Goal: Task Accomplishment & Management: Manage account settings

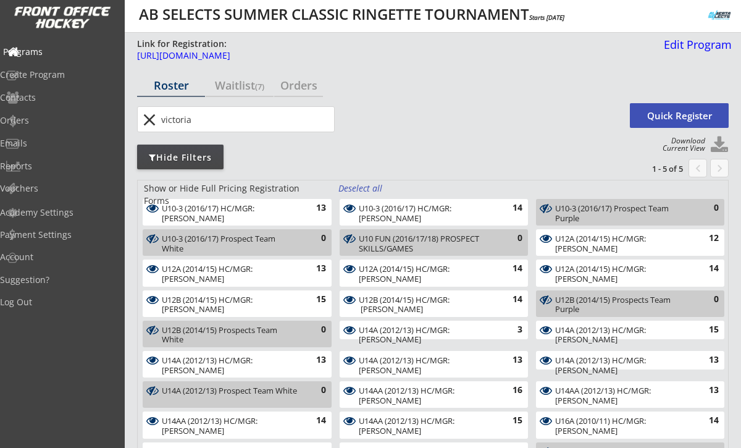
select select ""All Levels""
select select ""All Positions""
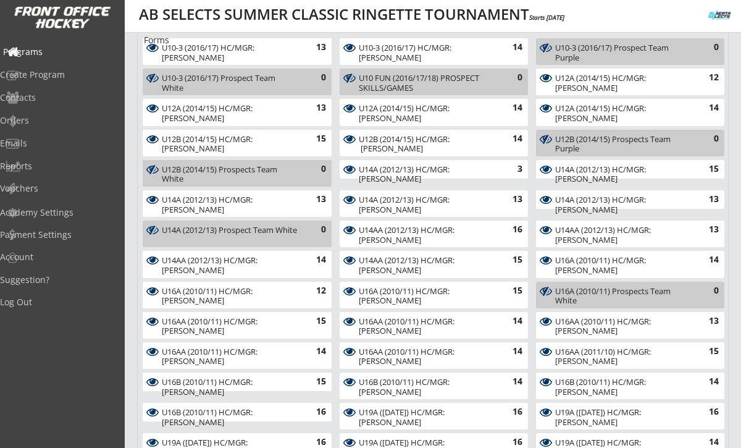
click at [67, 48] on div "Programs" at bounding box center [58, 52] width 111 height 9
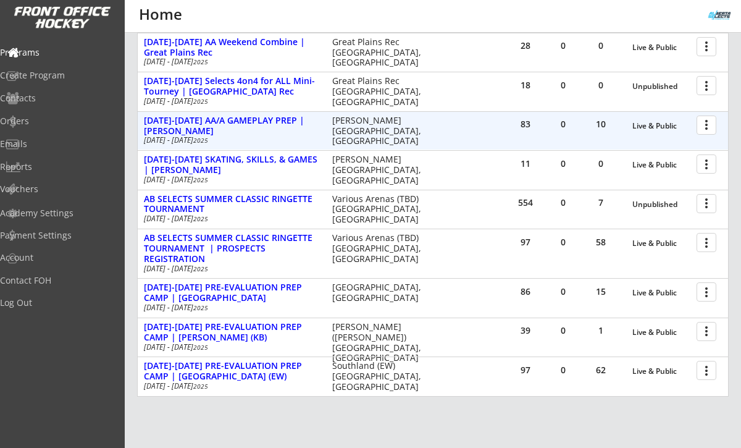
scroll to position [332, 0]
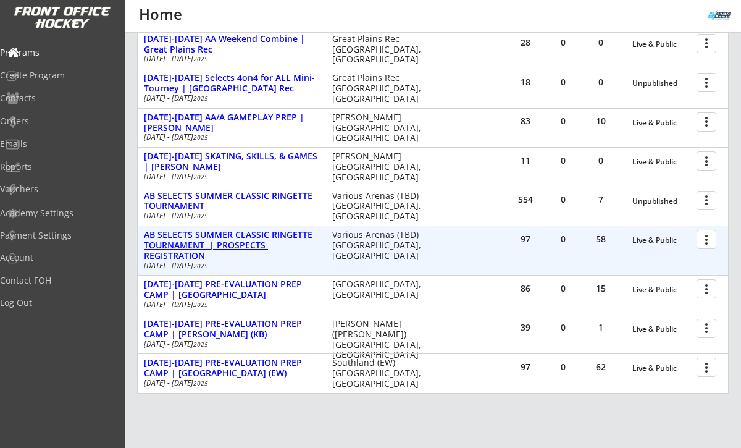
click at [284, 236] on div "AB SELECTS SUMMER CLASSIC RINGETTE TOURNAMENT | PROSPECTS REGISTRATION" at bounding box center [231, 245] width 175 height 31
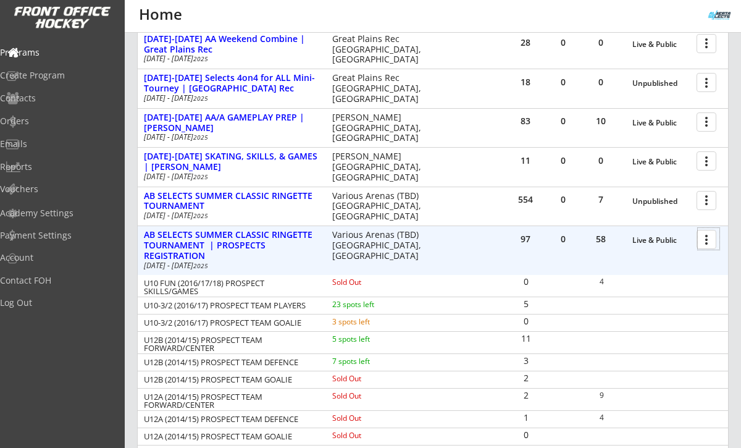
click at [706, 240] on div at bounding box center [709, 239] width 22 height 22
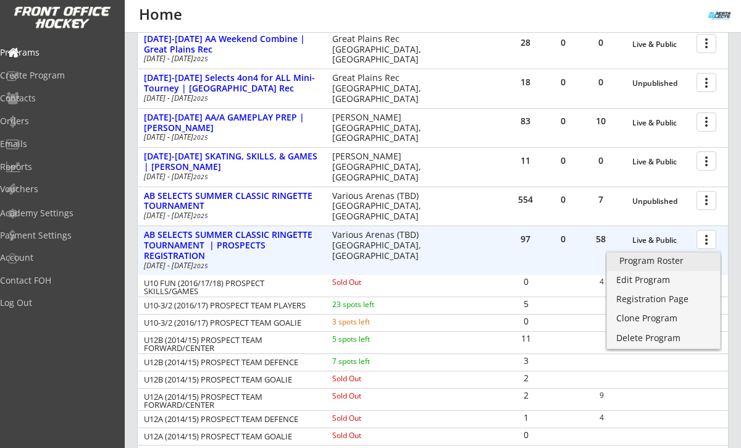
click at [654, 260] on div "Program Roster" at bounding box center [663, 260] width 88 height 9
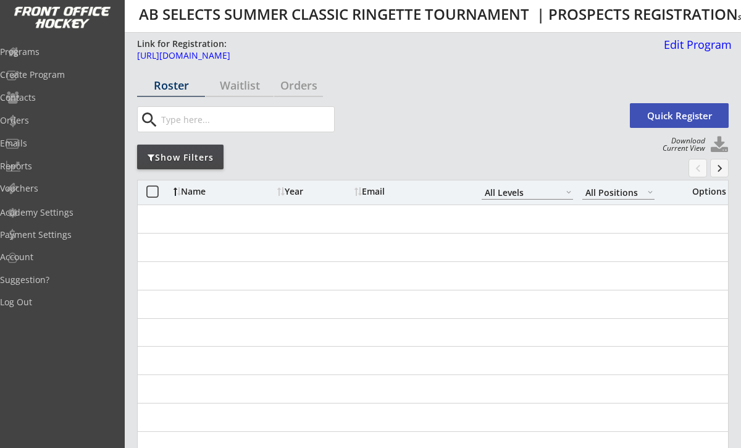
select select ""All Levels""
select select ""All Positions""
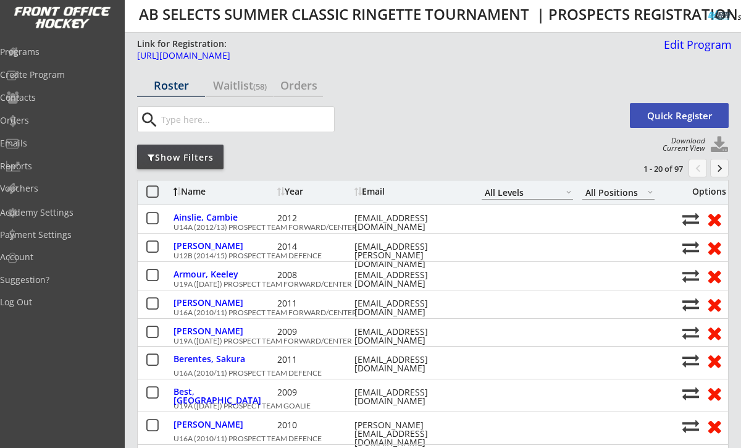
click at [723, 168] on button "keyboard_arrow_right" at bounding box center [719, 168] width 19 height 19
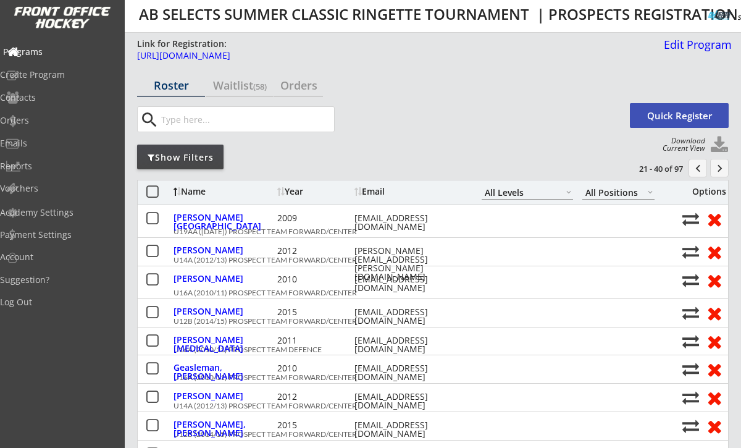
click at [64, 52] on div "Programs" at bounding box center [58, 52] width 111 height 9
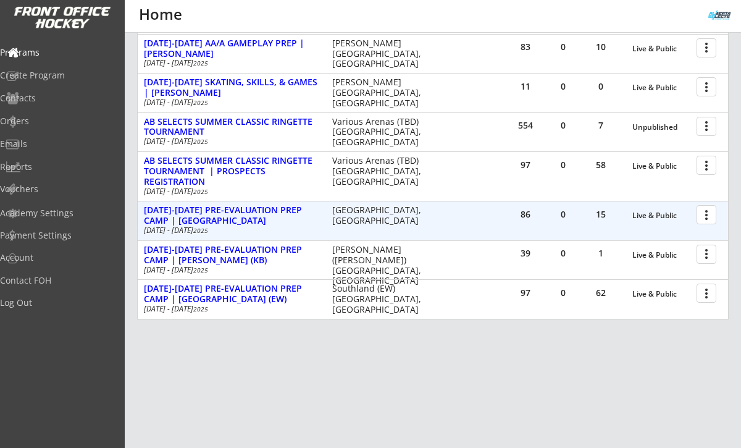
scroll to position [411, 0]
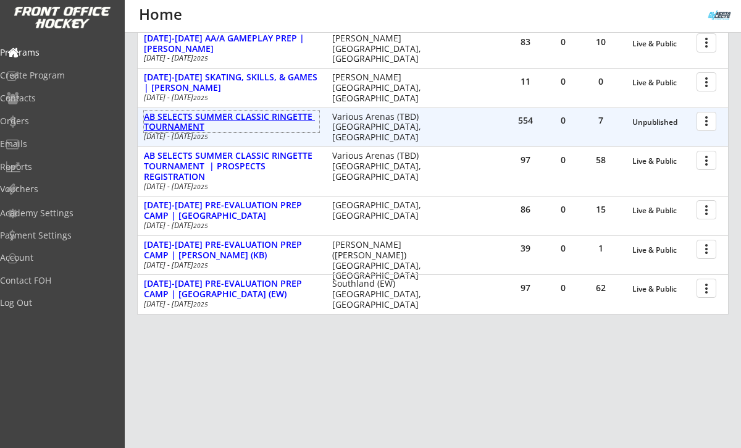
click at [267, 120] on div "AB SELECTS SUMMER CLASSIC RINGETTE TOURNAMENT" at bounding box center [231, 122] width 175 height 21
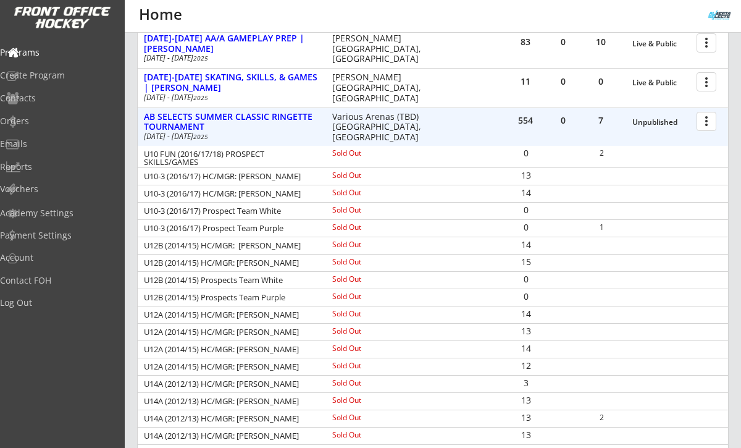
click at [710, 120] on div at bounding box center [709, 121] width 22 height 22
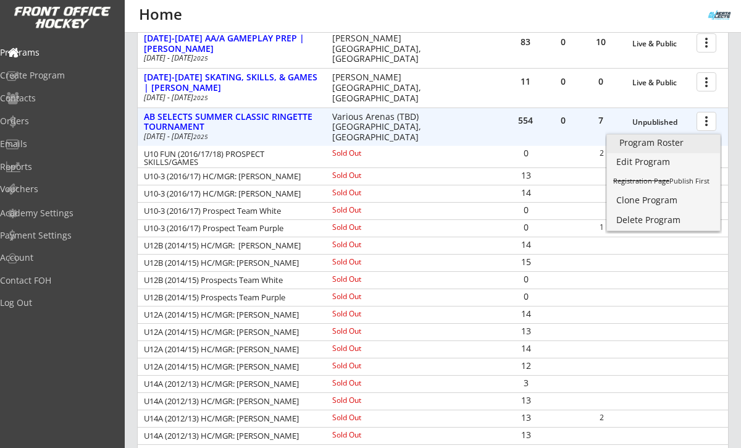
click at [656, 145] on div "Program Roster" at bounding box center [663, 142] width 88 height 9
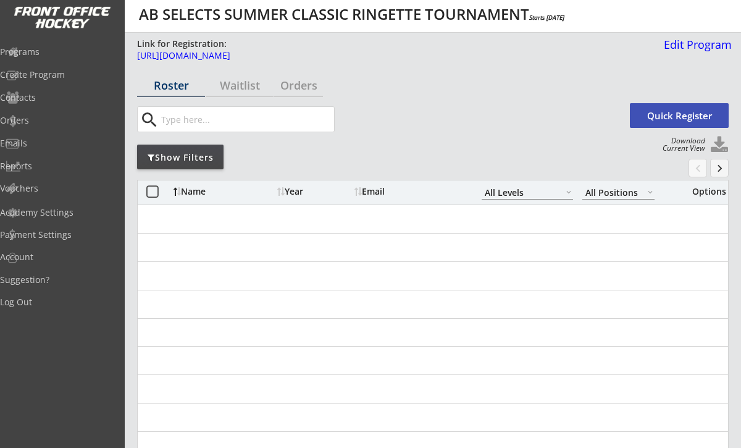
select select ""All Levels""
select select ""All Positions""
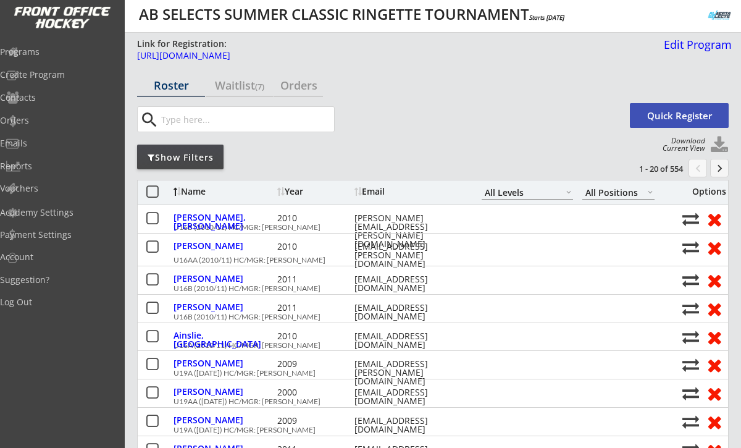
click at [720, 171] on button "keyboard_arrow_right" at bounding box center [719, 168] width 19 height 19
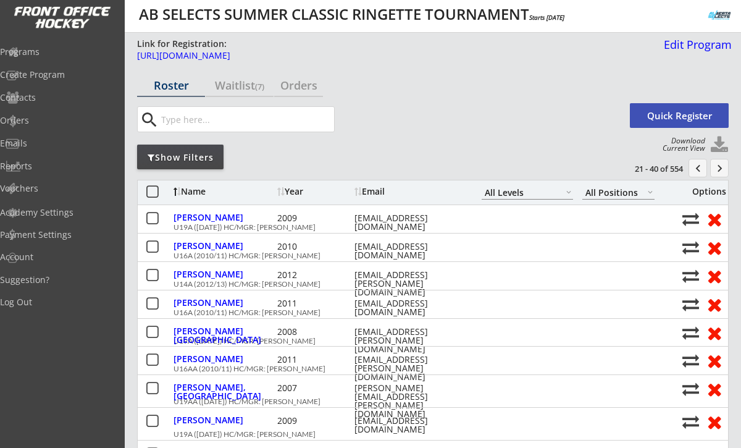
click at [720, 171] on button "keyboard_arrow_right" at bounding box center [719, 168] width 19 height 19
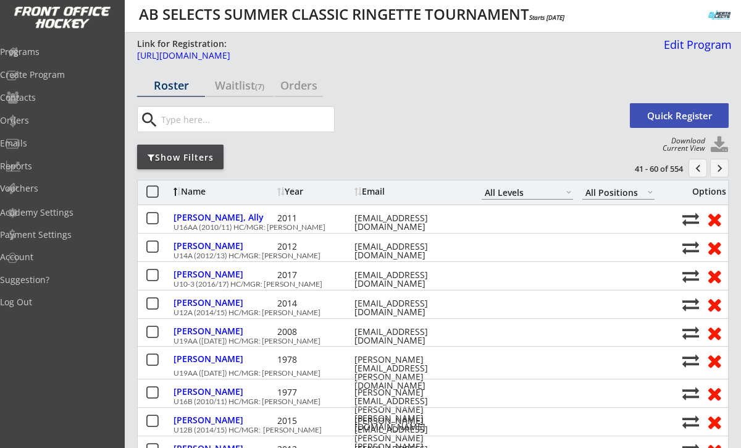
click at [720, 171] on button "keyboard_arrow_right" at bounding box center [719, 168] width 19 height 19
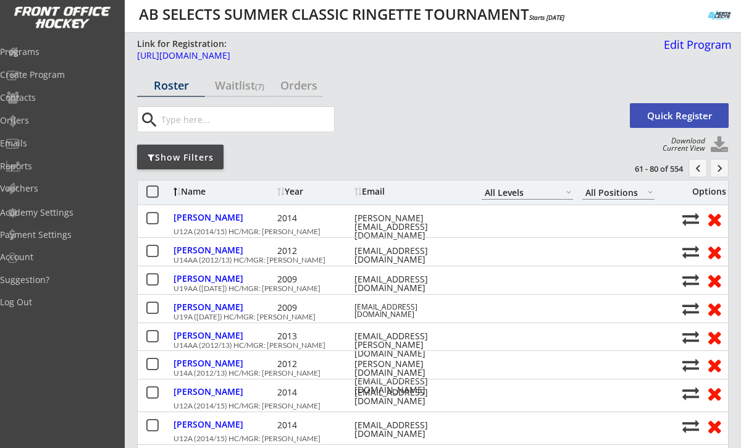
click at [720, 167] on button "keyboard_arrow_right" at bounding box center [719, 168] width 19 height 19
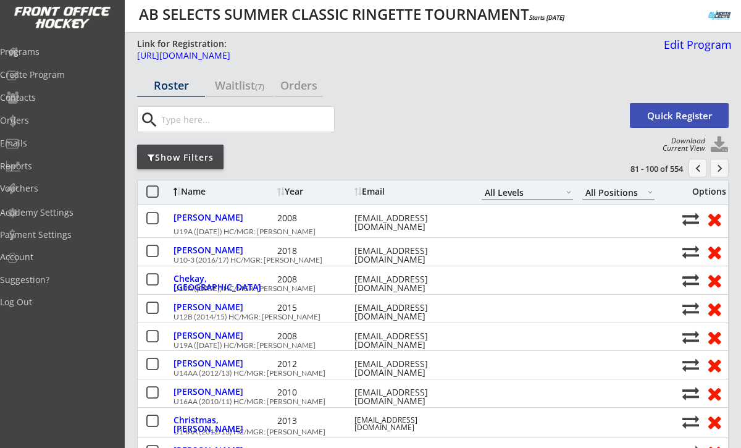
click at [720, 167] on button "keyboard_arrow_right" at bounding box center [719, 168] width 19 height 19
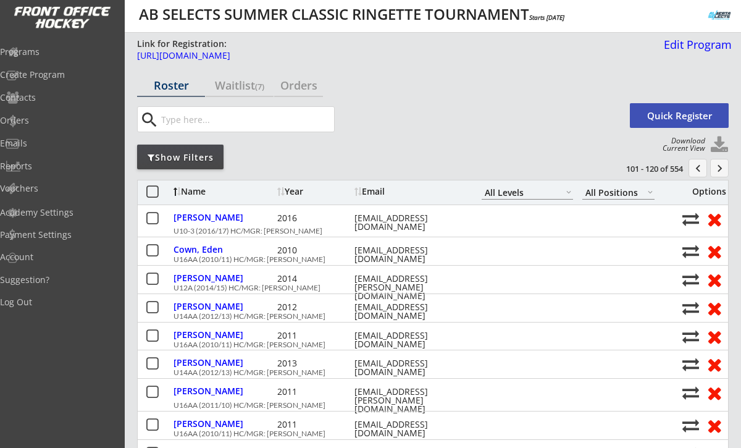
click at [720, 167] on button "keyboard_arrow_right" at bounding box center [719, 168] width 19 height 19
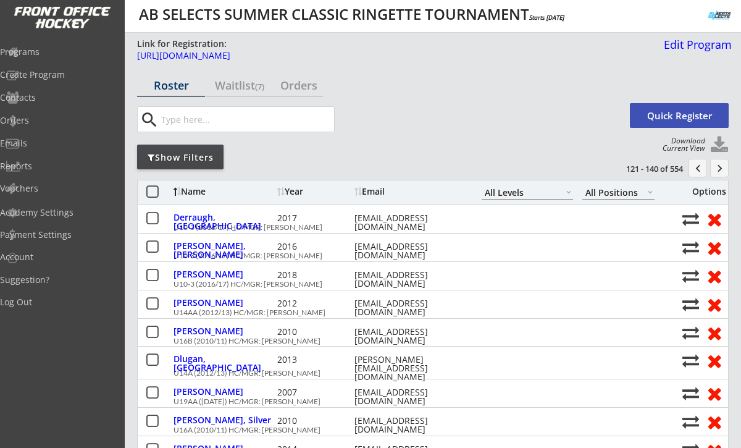
click at [720, 167] on button "keyboard_arrow_right" at bounding box center [719, 168] width 19 height 19
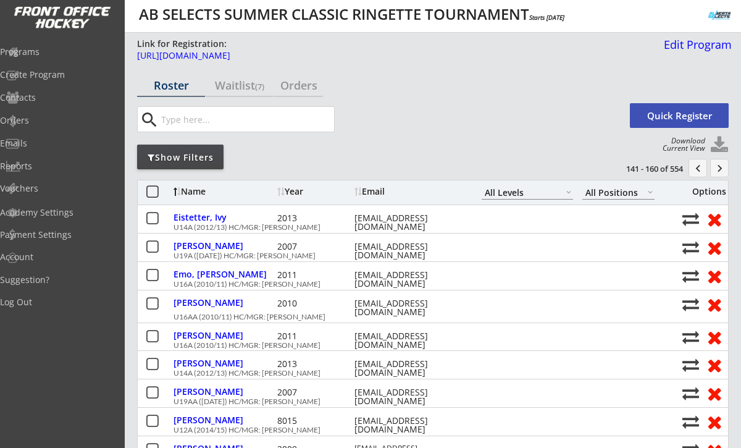
click at [720, 167] on button "keyboard_arrow_right" at bounding box center [719, 168] width 19 height 19
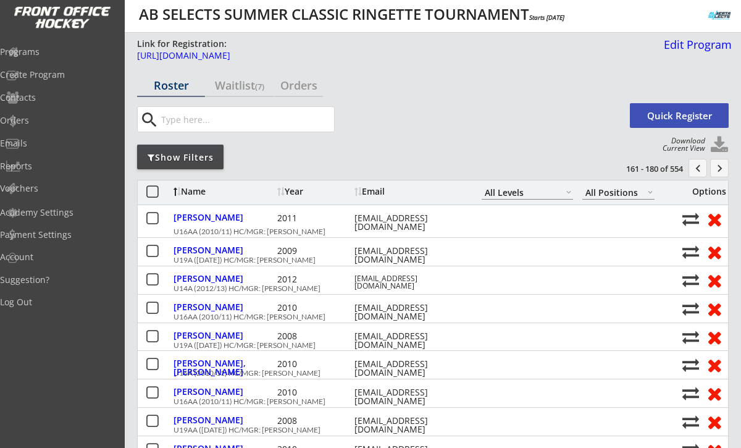
click at [720, 167] on button "keyboard_arrow_right" at bounding box center [719, 168] width 19 height 19
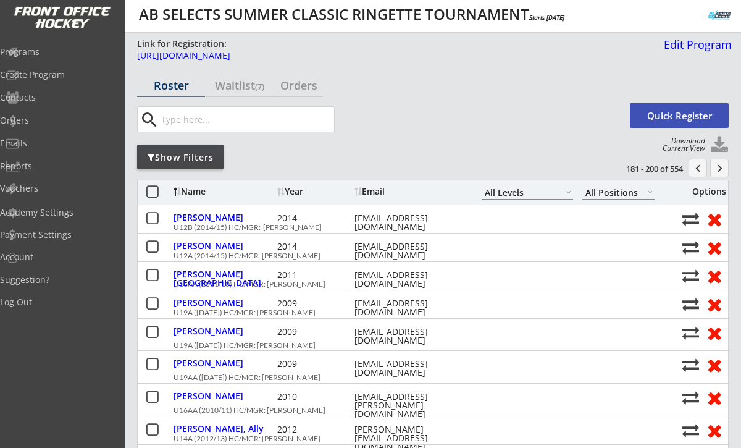
click at [720, 167] on button "keyboard_arrow_right" at bounding box center [719, 168] width 19 height 19
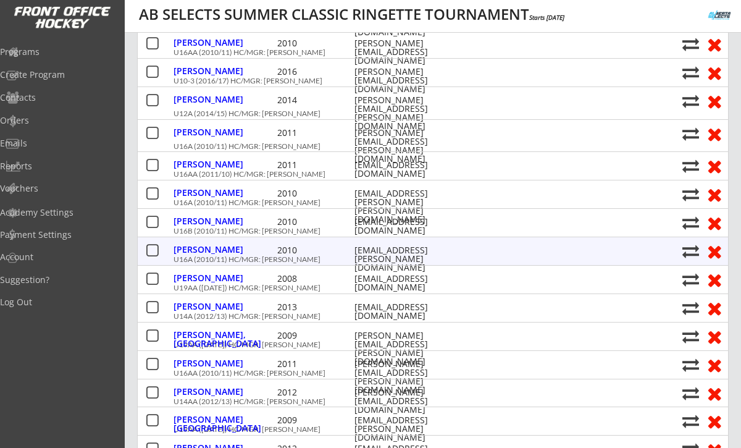
scroll to position [199, 0]
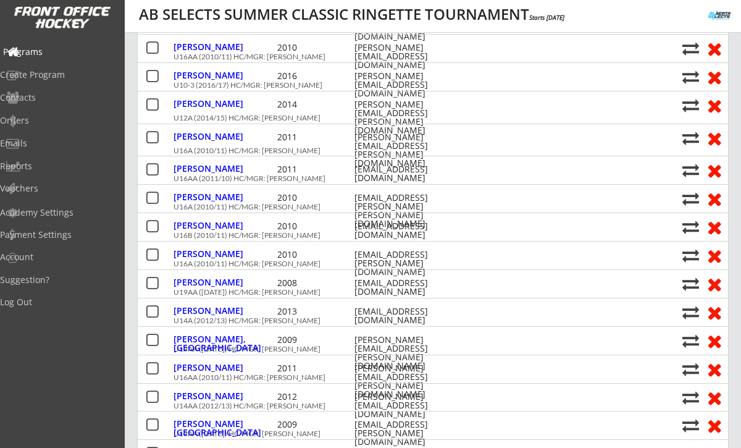
click at [60, 48] on div "Programs" at bounding box center [58, 52] width 111 height 9
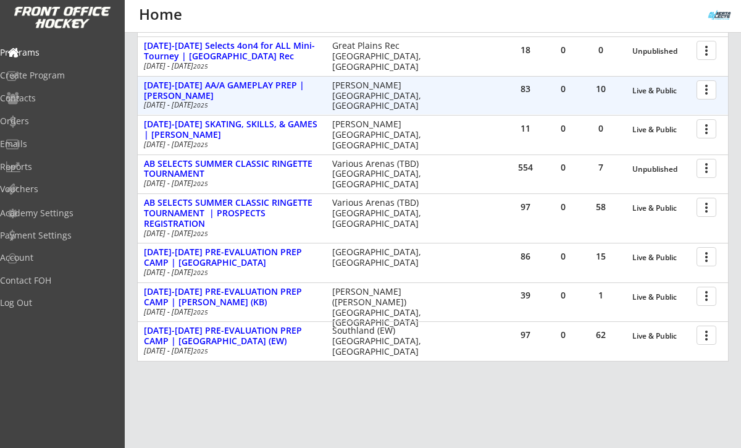
scroll to position [384, 0]
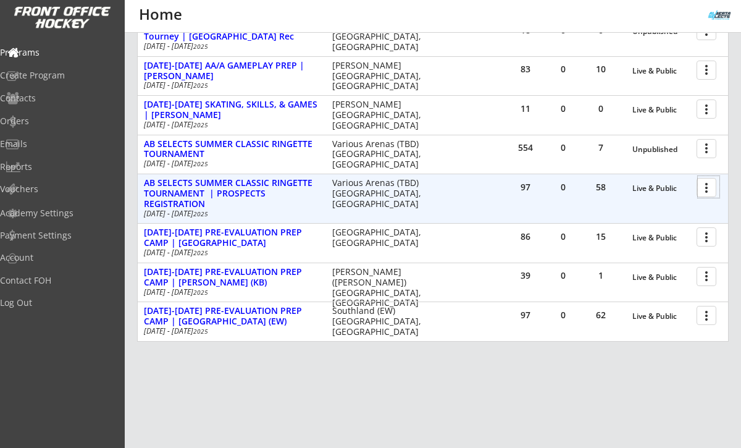
click at [702, 190] on div at bounding box center [709, 187] width 22 height 22
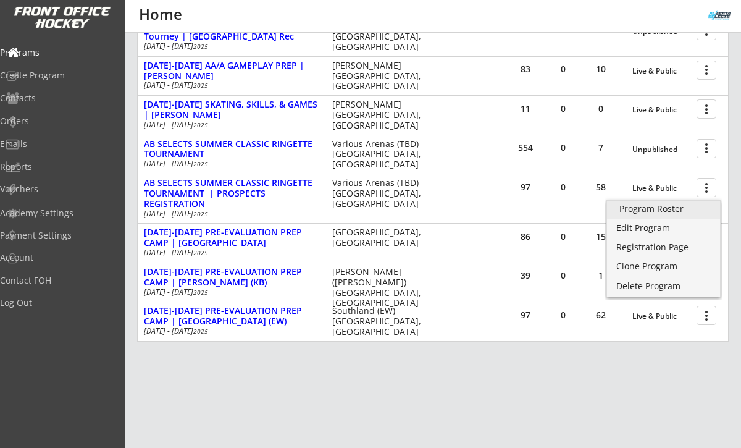
click at [659, 209] on div "Program Roster" at bounding box center [663, 208] width 88 height 9
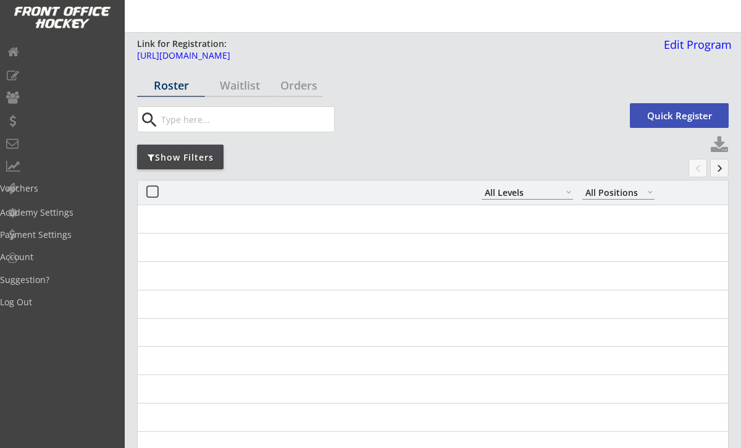
select select ""All Levels""
select select ""All Positions""
select select ""All Levels""
select select ""All Positions""
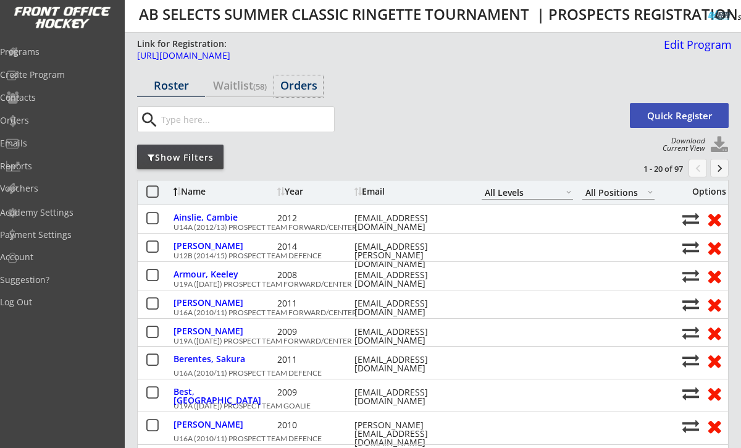
click at [306, 83] on div "Orders" at bounding box center [298, 85] width 49 height 11
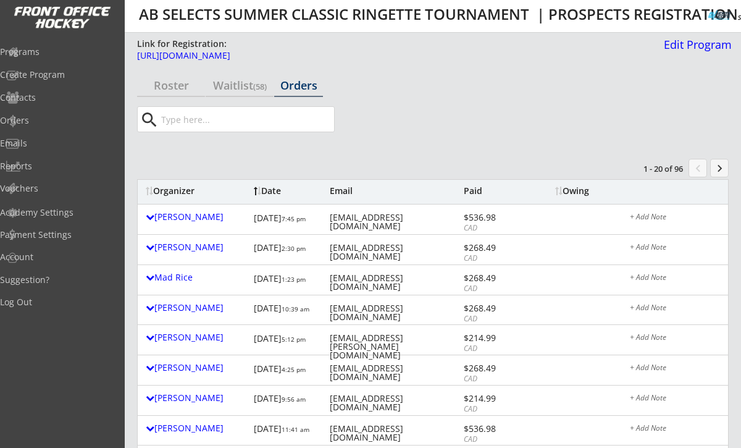
click at [715, 164] on button "keyboard_arrow_right" at bounding box center [719, 168] width 19 height 19
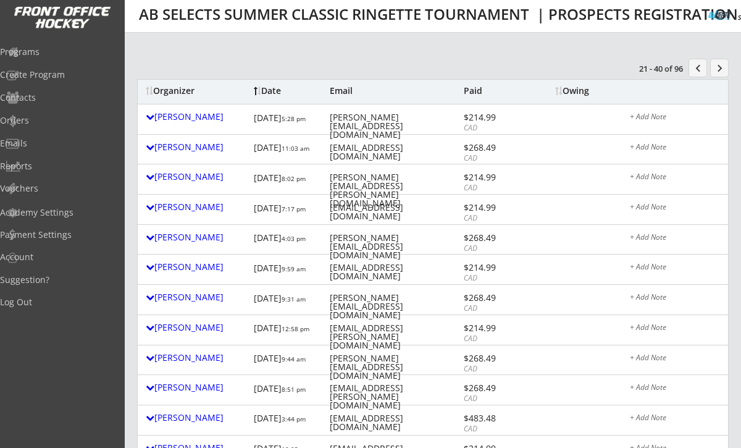
scroll to position [107, 0]
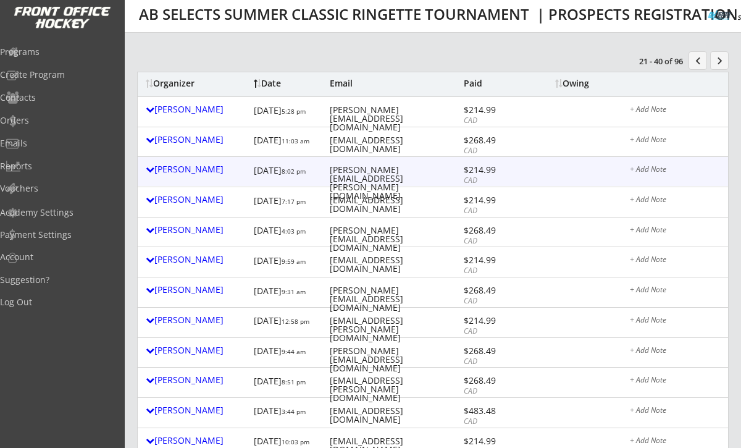
click at [415, 170] on div "amanda.phillips@hotmail.ca" at bounding box center [395, 182] width 131 height 35
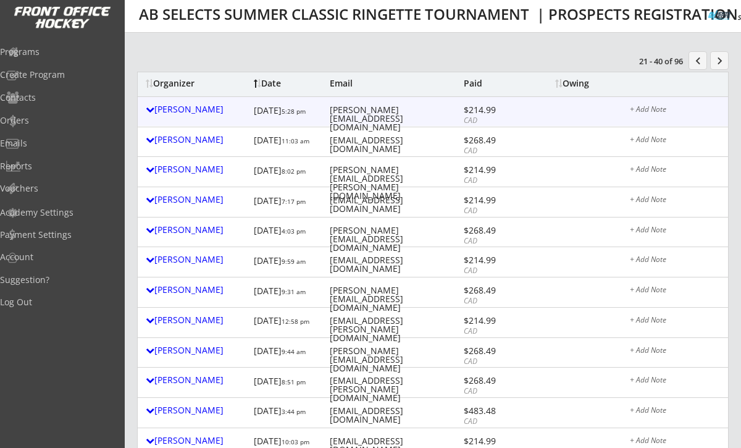
scroll to position [0, 0]
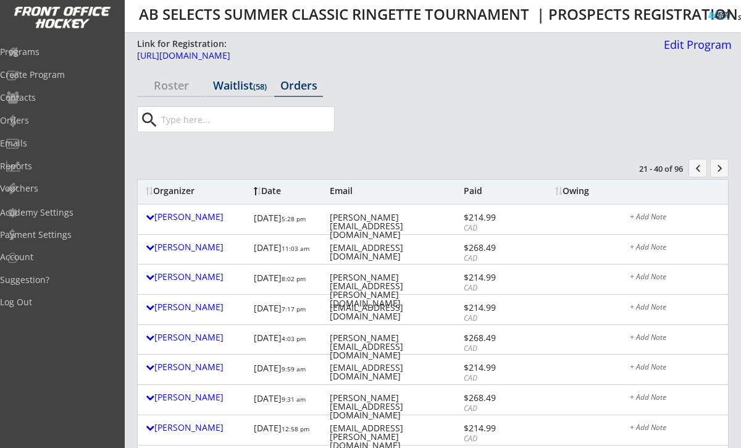
click at [224, 84] on div "Waitlist (58)" at bounding box center [240, 85] width 68 height 11
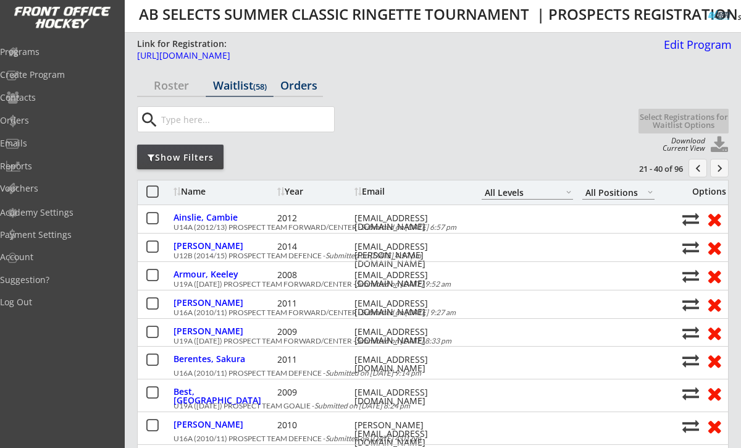
click at [314, 81] on div "Orders" at bounding box center [298, 85] width 49 height 11
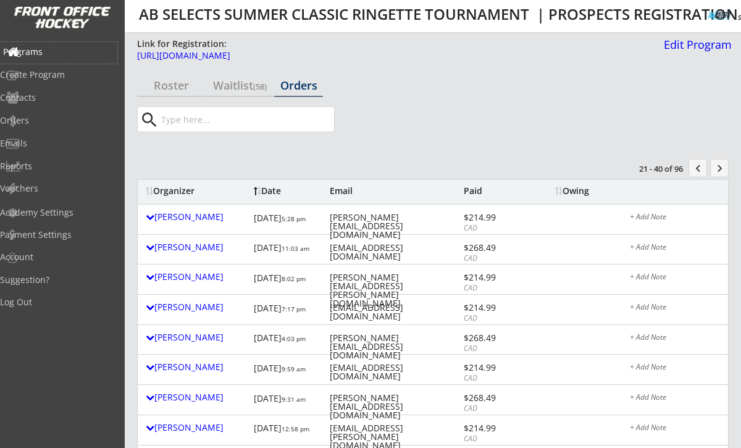
click at [55, 53] on div "Programs" at bounding box center [58, 52] width 111 height 9
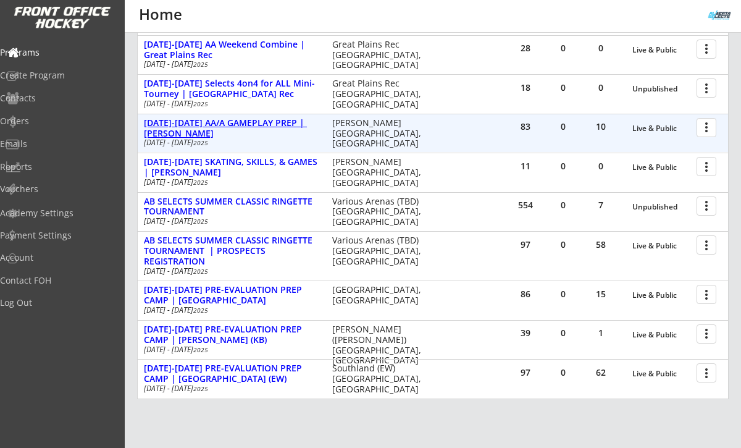
scroll to position [420, 0]
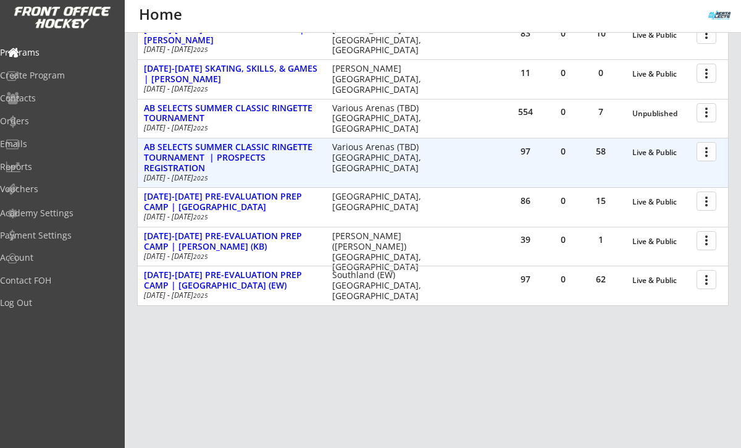
click at [711, 153] on div at bounding box center [709, 151] width 22 height 22
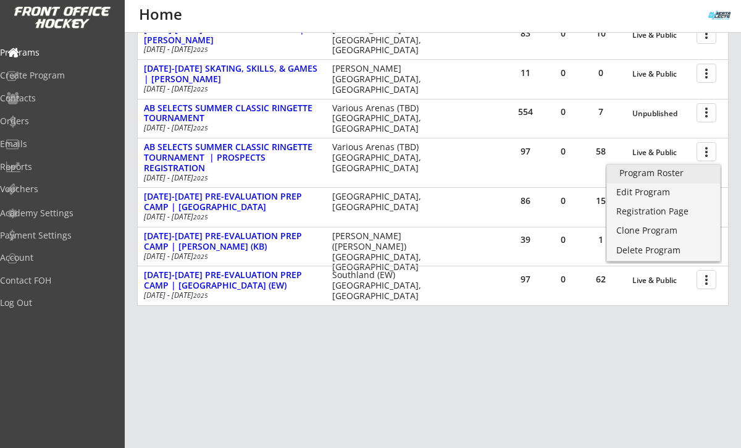
click at [686, 171] on div "Program Roster" at bounding box center [663, 173] width 88 height 9
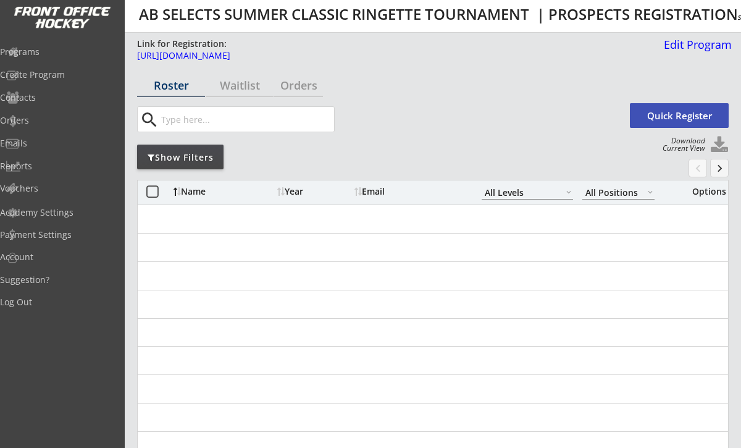
select select ""All Levels""
select select ""All Positions""
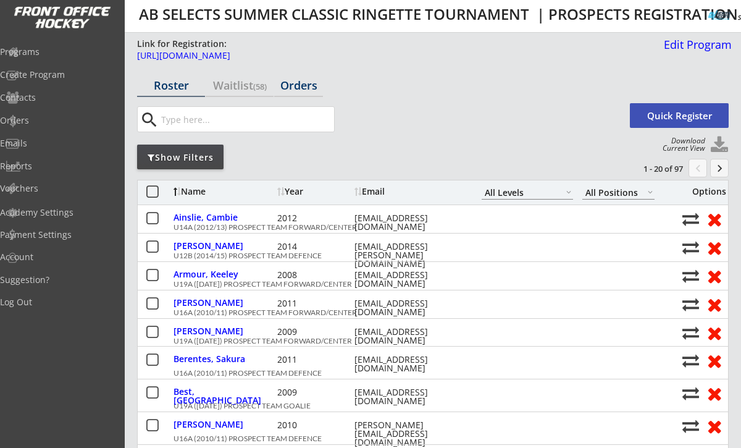
click at [296, 87] on div "Orders" at bounding box center [298, 85] width 49 height 11
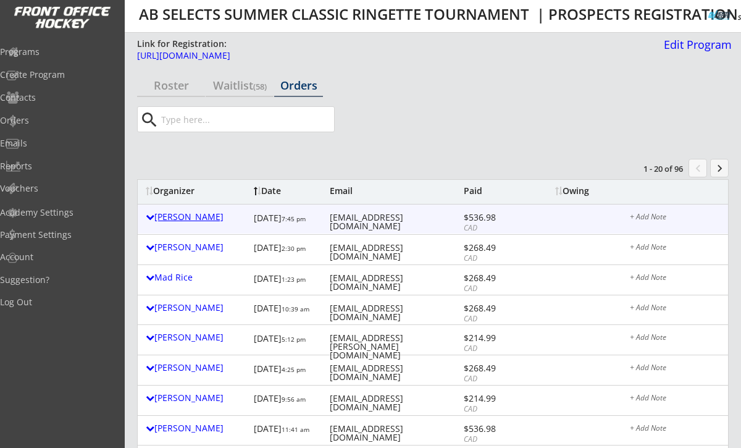
click at [200, 216] on div "[PERSON_NAME]" at bounding box center [197, 216] width 102 height 9
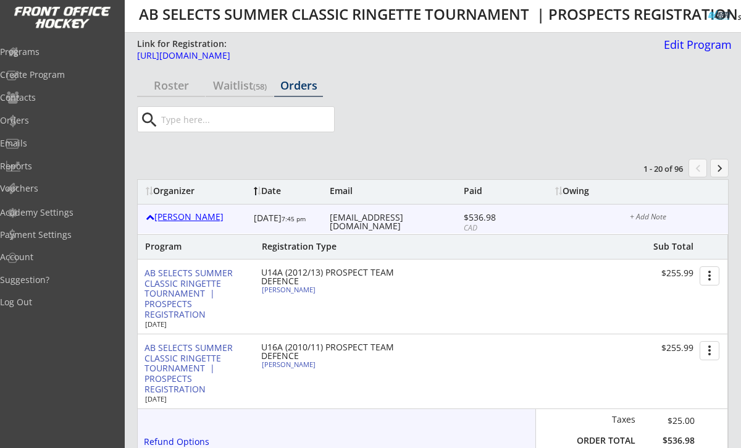
click at [209, 214] on div "[PERSON_NAME]" at bounding box center [197, 216] width 102 height 9
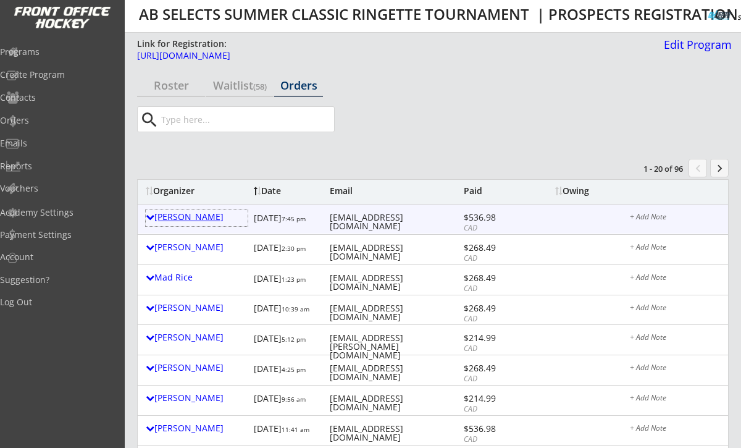
click at [194, 214] on div "[PERSON_NAME]" at bounding box center [197, 216] width 102 height 9
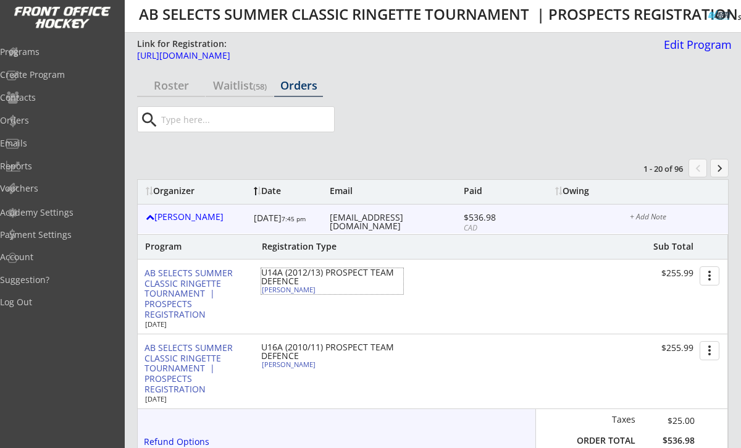
drag, startPoint x: 335, startPoint y: 293, endPoint x: 262, endPoint y: 290, distance: 72.3
click at [262, 290] on div "[PERSON_NAME]" at bounding box center [331, 290] width 138 height 8
select select ""Defense""
select select ""U14A""
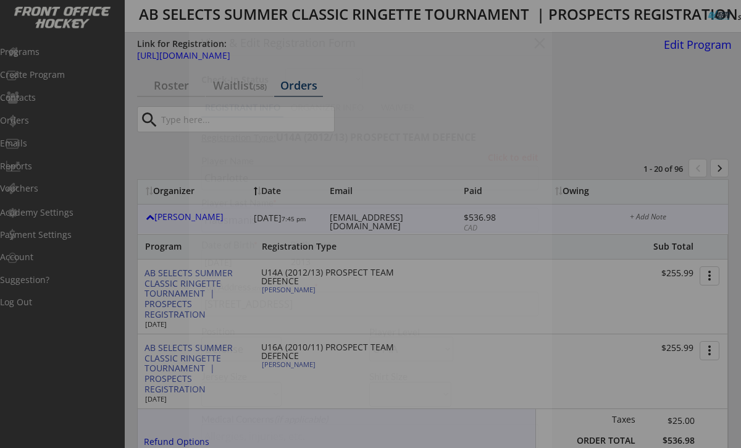
type input "[DEMOGRAPHIC_DATA]"
type input "U12A"
type input "No"
type input "Na"
select select ""No""
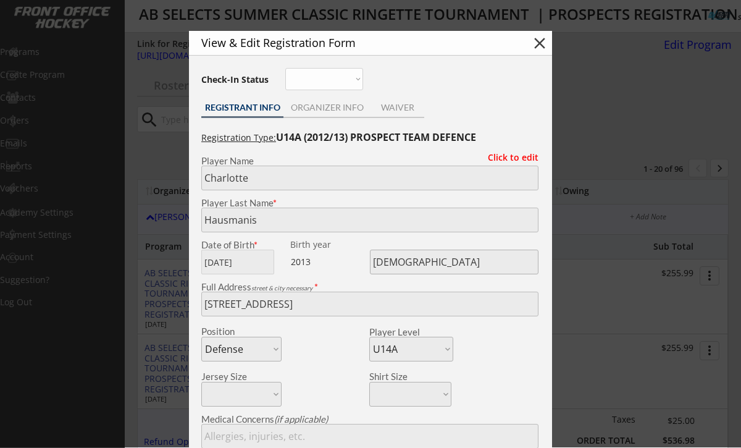
copy div "[PERSON_NAME]"
click at [543, 45] on button "close" at bounding box center [539, 43] width 19 height 19
select select ""PLACEHOLDER_1427118222253""
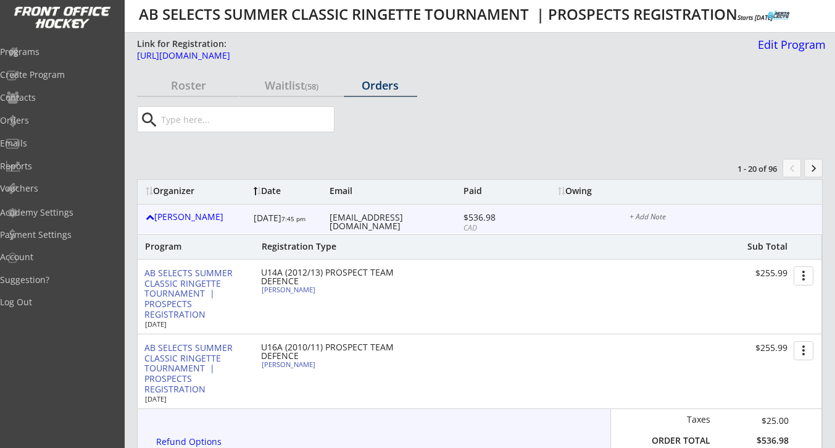
click at [363, 219] on div "h.hausmanis@gmail.com" at bounding box center [395, 221] width 131 height 17
copy div "h.hausmanis@gmail.com"
click at [309, 365] on div "Leah Hausmanis" at bounding box center [331, 363] width 138 height 7
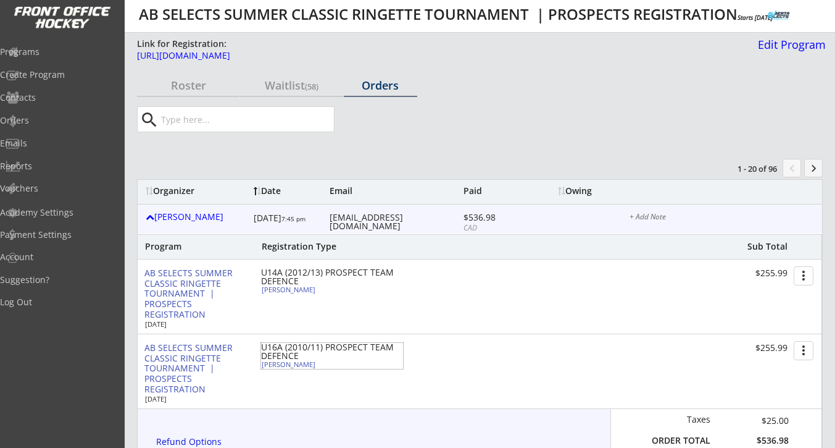
type input "Leah"
type input "Hausmanis"
type input "06/16/2011"
type input "FEMALE"
type input "90 Springbank Crescent SW, Calgary, AB T3H 3S6, Canada"
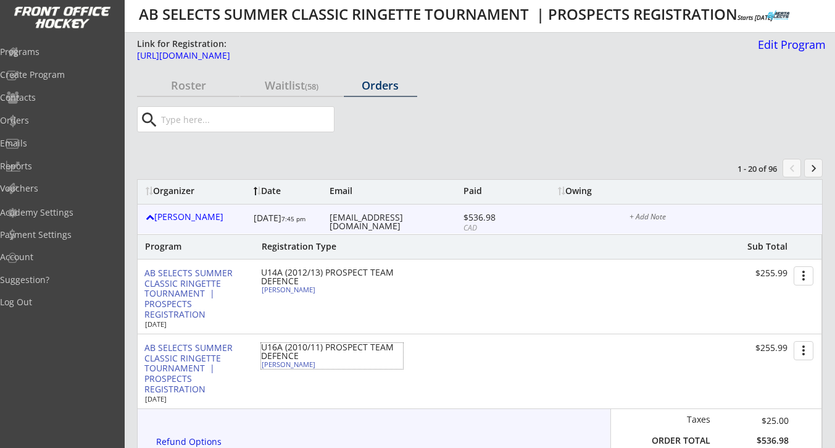
select select ""Defense""
select select ""U16A""
type input "Heather Louise Hausmanis"
type input "(403) 837-1331"
type input "No"
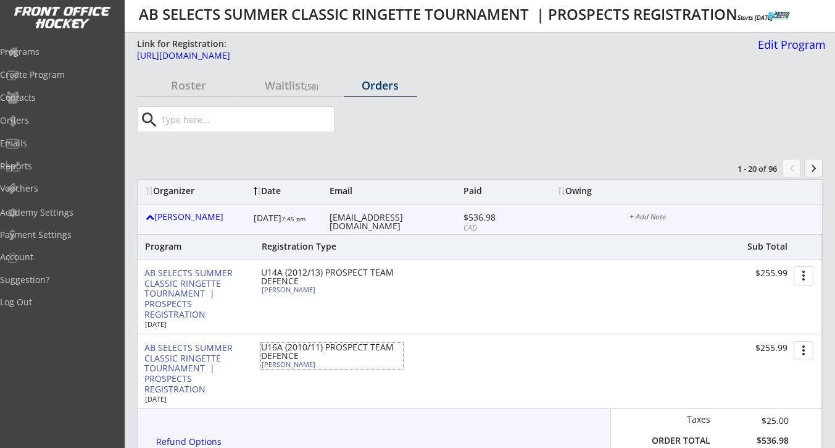
select select ""No""
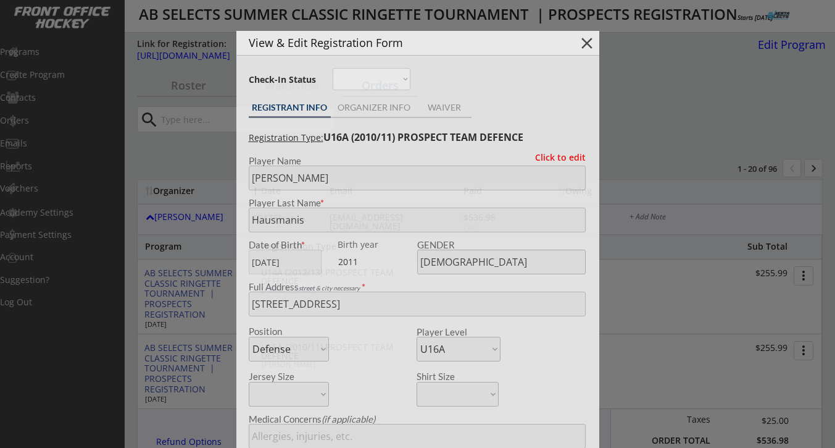
type input "U14A"
type input "Na"
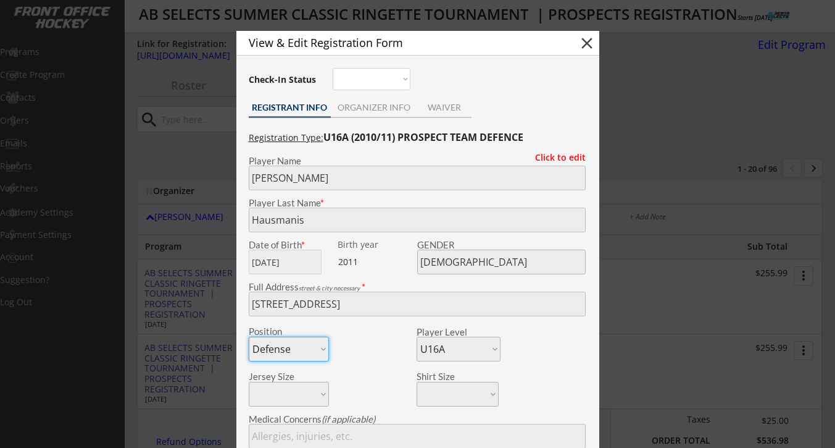
click at [191, 205] on div at bounding box center [417, 224] width 835 height 448
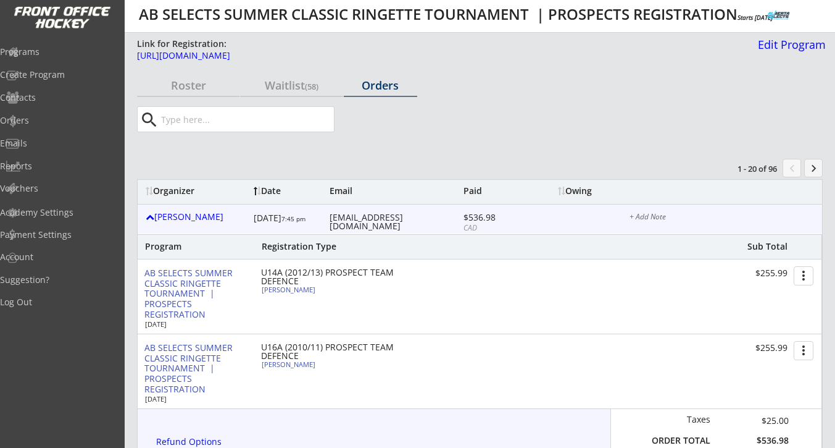
click at [369, 219] on div "h.hausmanis@gmail.com" at bounding box center [395, 221] width 131 height 17
click at [369, 219] on div "[EMAIL_ADDRESS][DOMAIN_NAME]" at bounding box center [395, 221] width 131 height 17
copy div "[EMAIL_ADDRESS][DOMAIN_NAME]"
click at [177, 119] on input "input" at bounding box center [246, 119] width 175 height 25
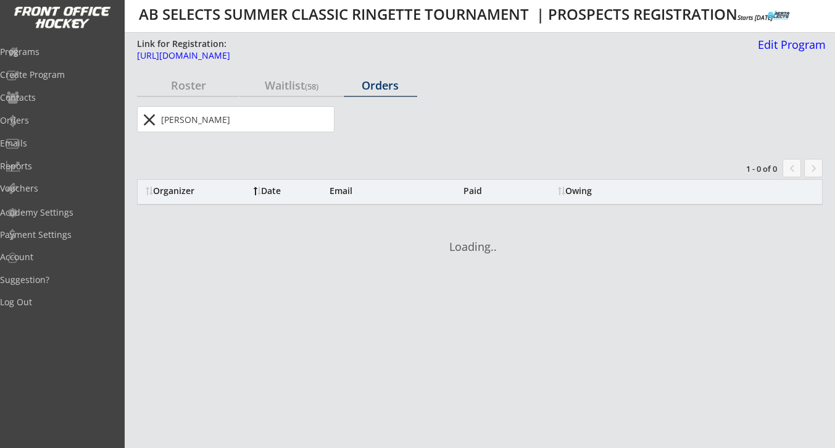
type input "jones"
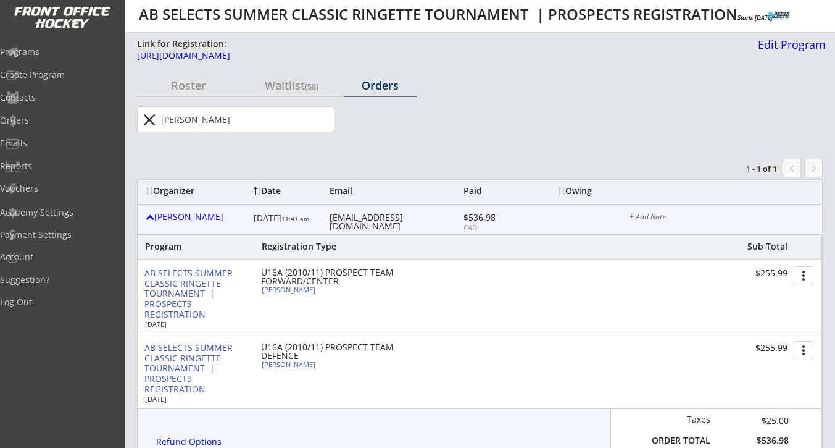
click at [289, 289] on div "Everly Jones" at bounding box center [331, 289] width 138 height 7
type input "Everly"
type input "Jones"
type input "12/28/2012"
type input "[DEMOGRAPHIC_DATA]"
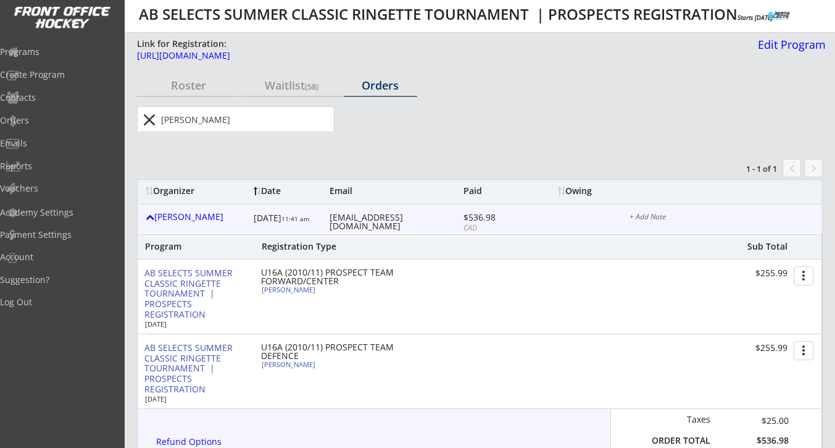
type input "31 Cimarron Vista Cir, Okotoks, AB T1S 0B1, Canada"
select select ""Forward""
select select ""U14A""
type input "Pewh Jones"
type input "(403) 369-4898"
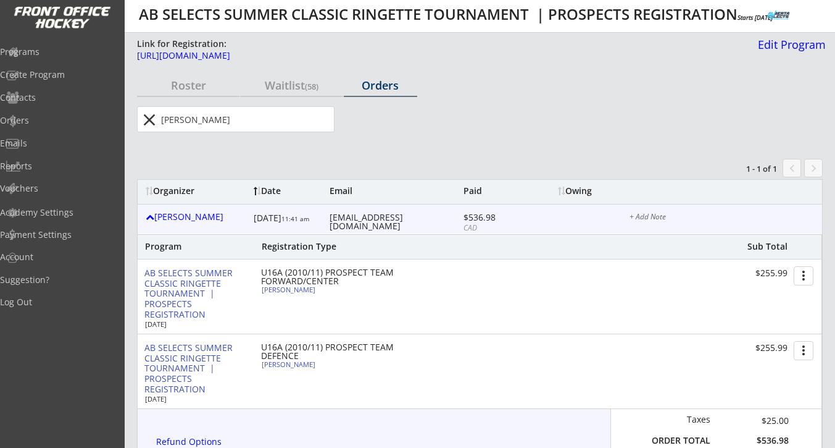
type input "No"
select select ""No""
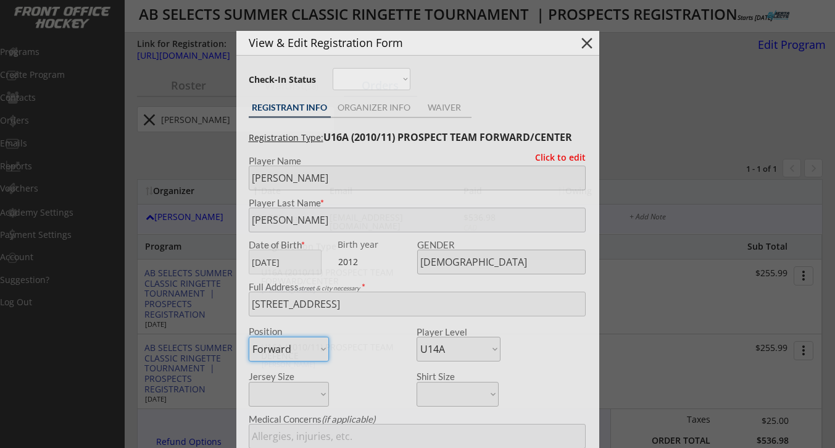
type input "RISE 14A"
type input "Team Blue"
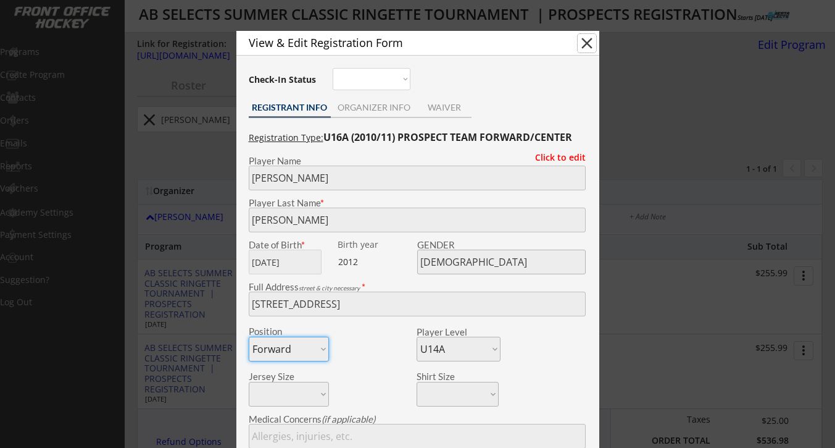
click at [588, 46] on button "close" at bounding box center [587, 43] width 19 height 19
select select ""PLACEHOLDER_1427118222253""
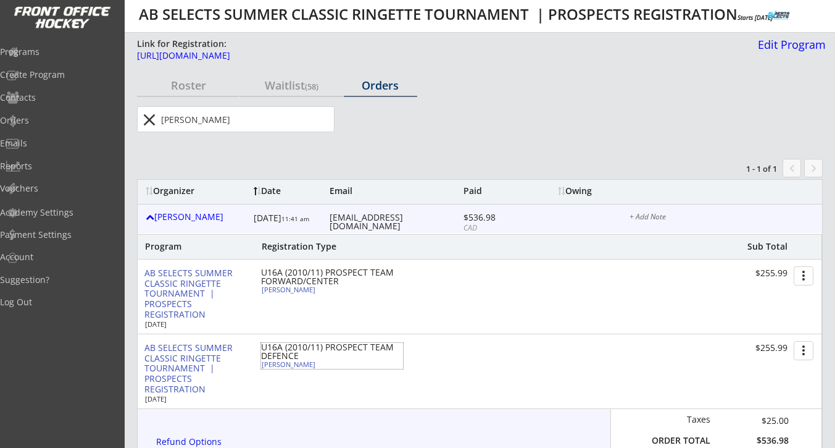
click at [288, 364] on div "Marin Jones" at bounding box center [331, 363] width 138 height 7
type input "Marin"
type input "Jones"
type input "10/13/2010"
type input "FEMALE"
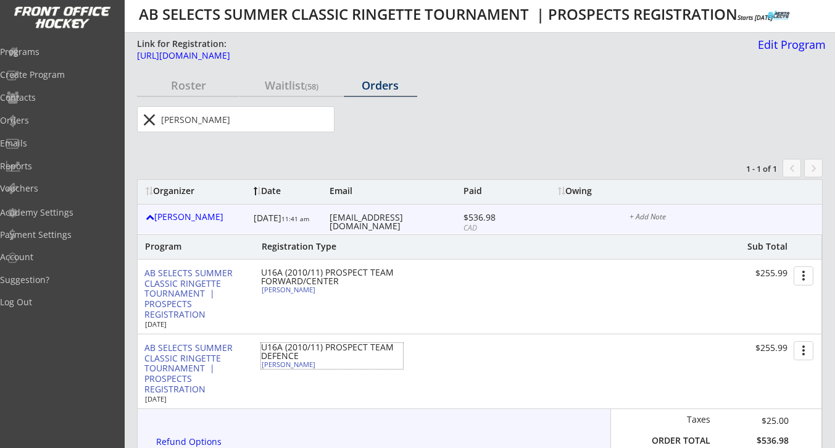
type input "31 Cimarron Vista Cir, Okotoks, AB T1S 0B1, Canada"
select select ""Forward""
select select ""U16AA""
type input "Pewh Jones"
type input "(403) 369-4898"
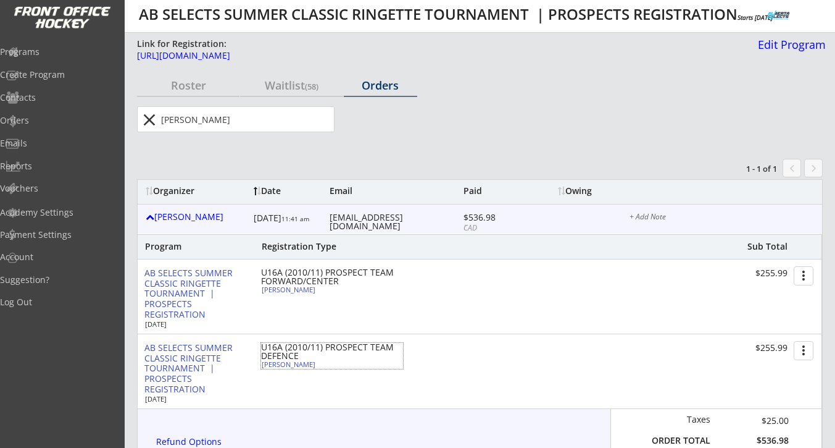
type input "No"
select select ""No""
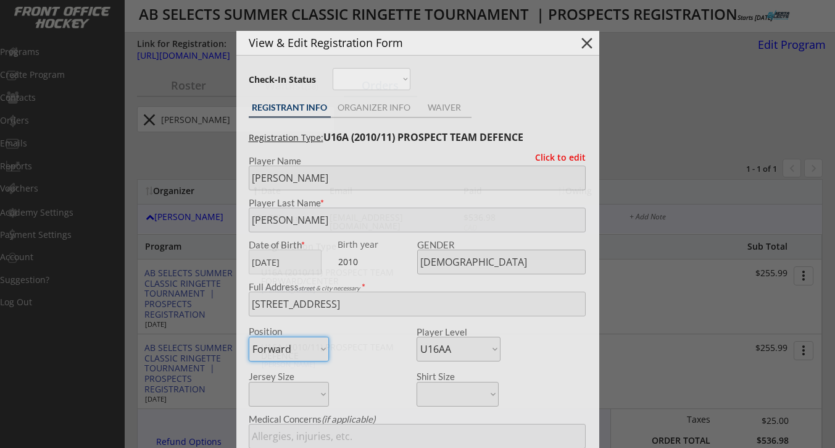
type input "RISE 16A"
type input "Team Blue"
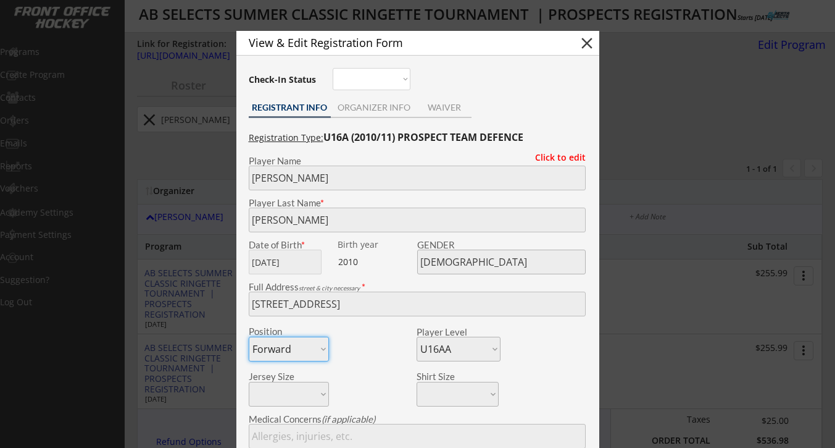
click at [591, 40] on button "close" at bounding box center [587, 43] width 19 height 19
select select ""PLACEHOLDER_1427118222253""
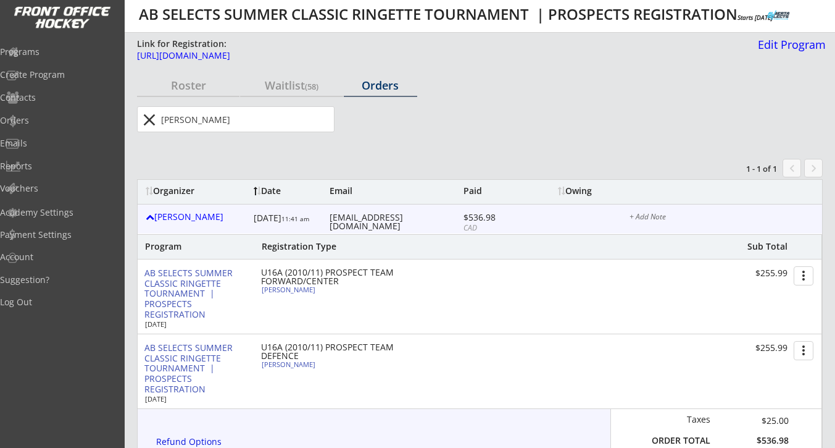
click at [166, 119] on input "input" at bounding box center [246, 119] width 175 height 25
paste input "Jaden Payne"
type input "Jaden Payne"
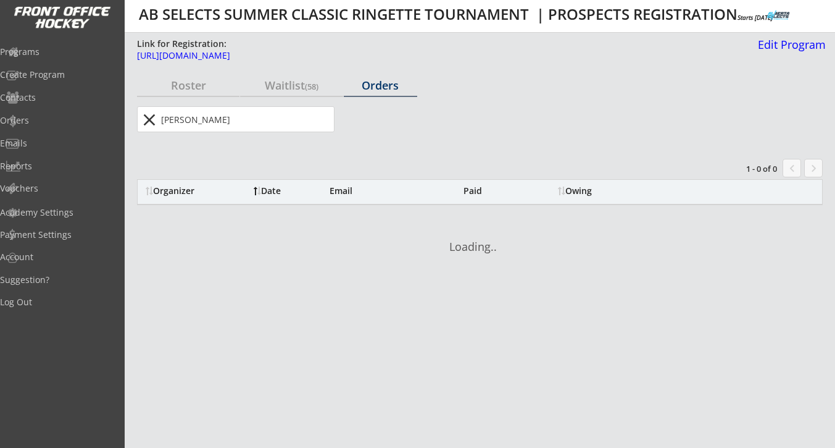
click at [145, 120] on button "close" at bounding box center [149, 120] width 20 height 20
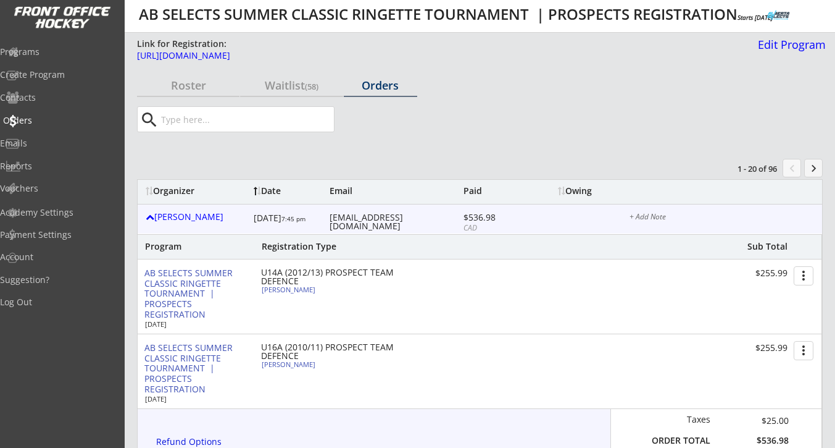
click at [43, 122] on div "Orders" at bounding box center [58, 120] width 111 height 9
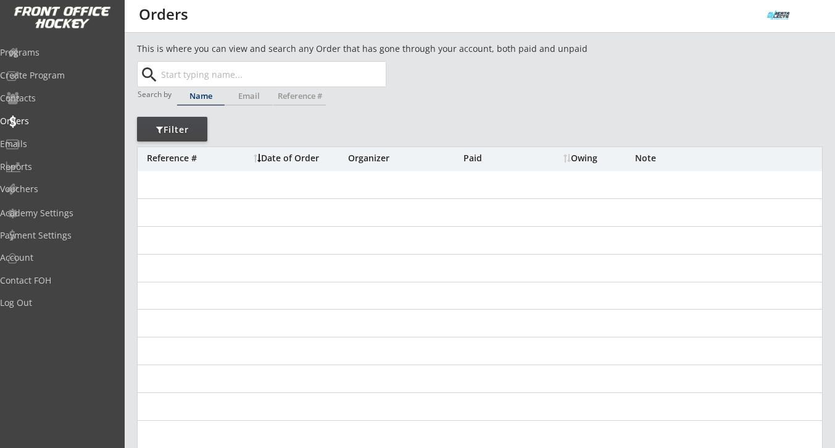
click at [183, 79] on input "text" at bounding box center [272, 74] width 227 height 25
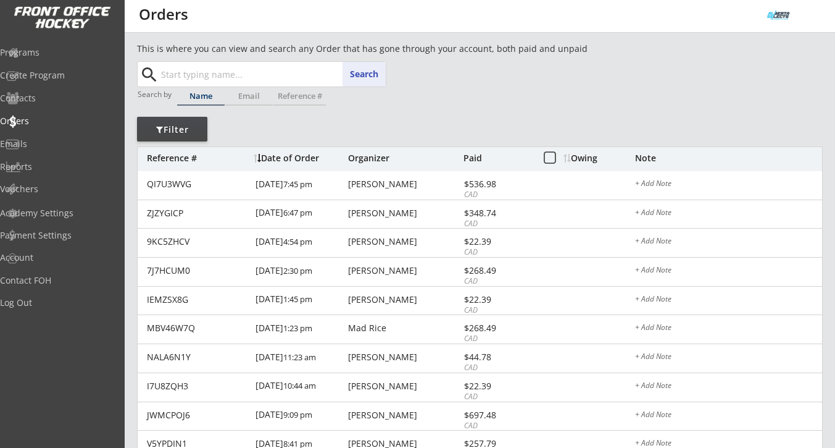
paste input "[PERSON_NAME]"
click at [192, 73] on input "[PERSON_NAME]" at bounding box center [272, 74] width 227 height 25
click at [209, 75] on input "[PERSON_NAME]" at bounding box center [272, 74] width 227 height 25
type input "[PERSON_NAME]"
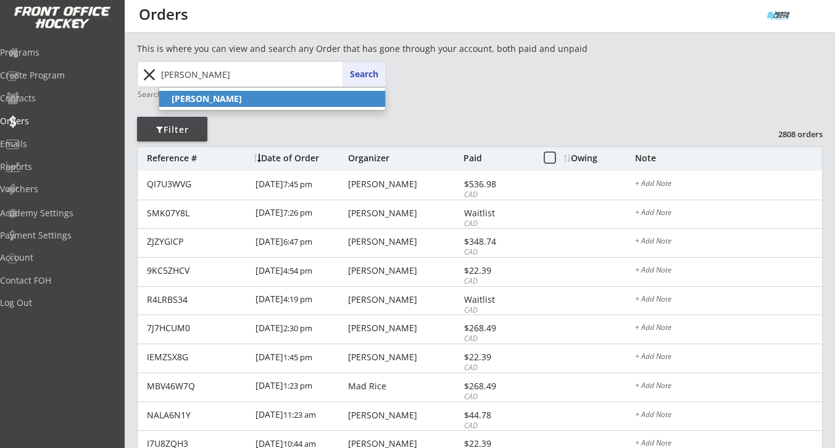
click at [217, 102] on strong "[PERSON_NAME]" at bounding box center [207, 99] width 70 height 12
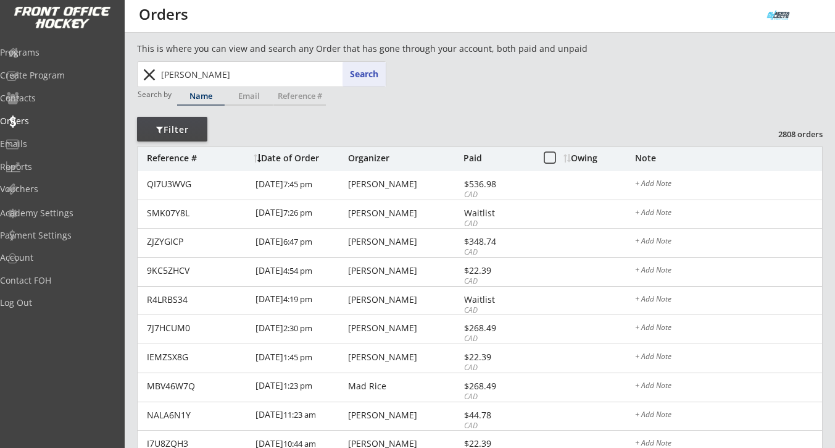
click at [355, 69] on div "[PERSON_NAME] [PERSON_NAME] Search close" at bounding box center [262, 74] width 247 height 25
drag, startPoint x: 188, startPoint y: 74, endPoint x: 141, endPoint y: 74, distance: 46.9
click at [141, 74] on div "[PERSON_NAME] [PERSON_NAME] Search close" at bounding box center [262, 74] width 247 height 25
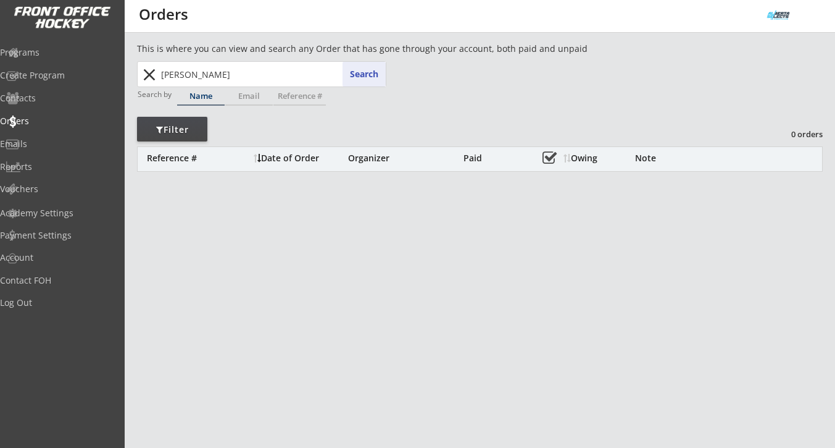
click at [170, 75] on input "[PERSON_NAME]" at bounding box center [272, 74] width 227 height 25
type input "ja"
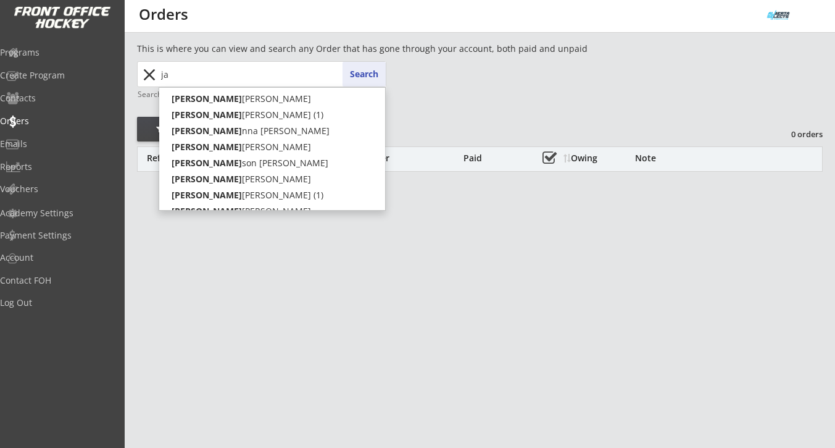
type input "[PERSON_NAME]"
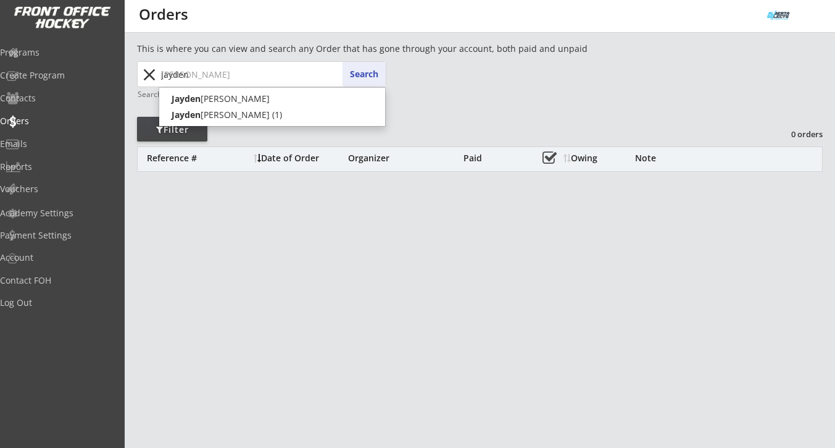
type input "jayden"
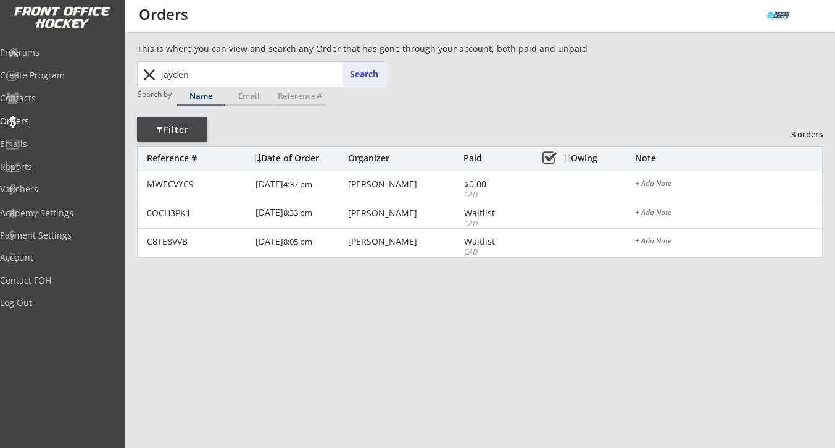
click at [154, 75] on button "close" at bounding box center [149, 75] width 20 height 20
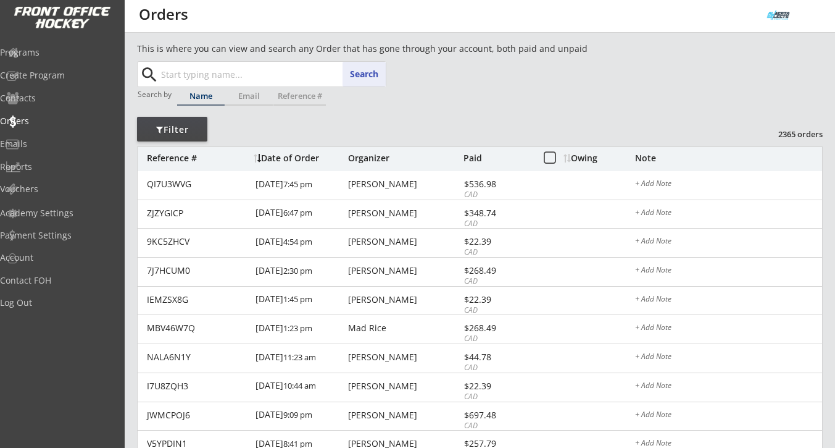
click at [180, 76] on input "text" at bounding box center [272, 74] width 227 height 25
click at [190, 56] on div "This is where you can view and search any Order that has gone through your acco…" at bounding box center [397, 51] width 521 height 16
click at [190, 81] on input "text" at bounding box center [272, 74] width 227 height 25
paste input "[EMAIL_ADDRESS][DOMAIN_NAME]"
type input "lisamcgill13@hotmail.com"
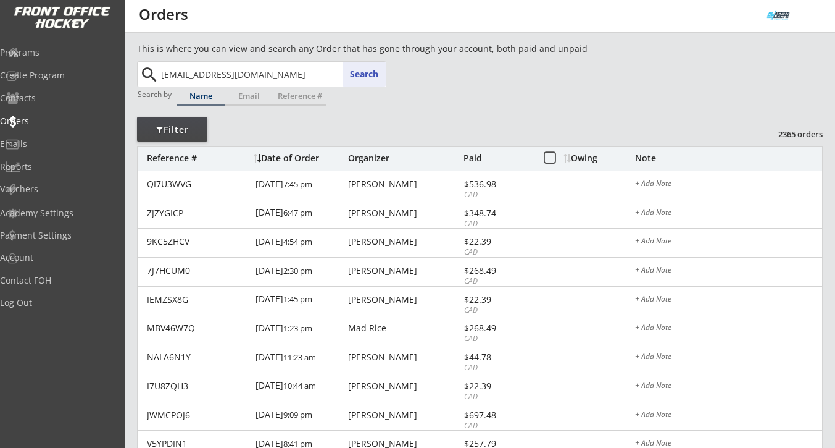
click at [374, 73] on button "Search" at bounding box center [364, 74] width 43 height 25
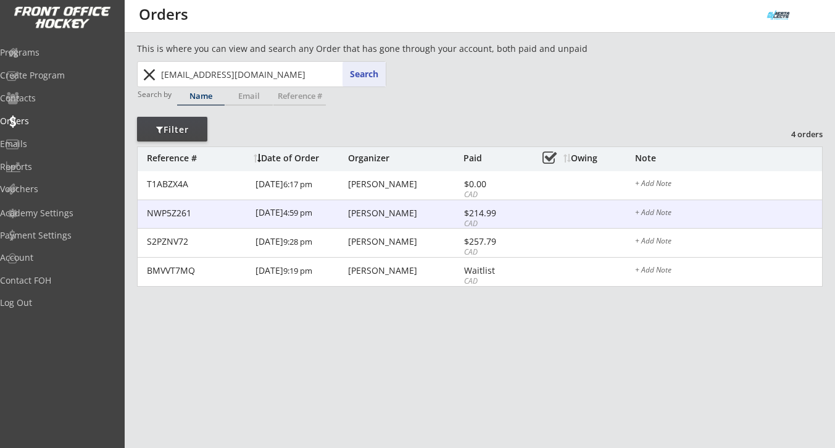
click at [385, 215] on div "Lisa Mcgillivray" at bounding box center [404, 213] width 112 height 9
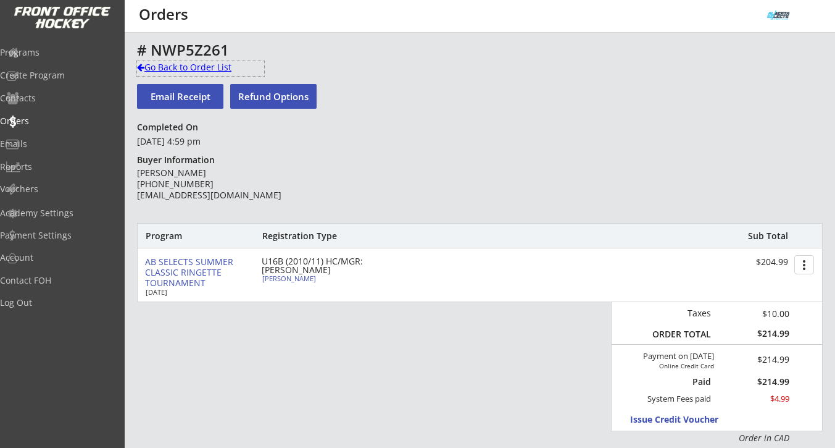
click at [186, 71] on div "Go Back to Order List" at bounding box center [200, 67] width 127 height 12
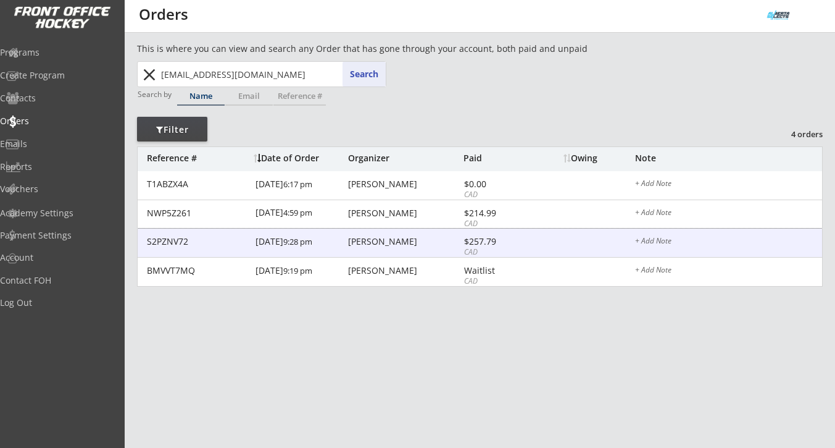
click at [385, 241] on div "Lisa Mcgillivray" at bounding box center [404, 241] width 112 height 9
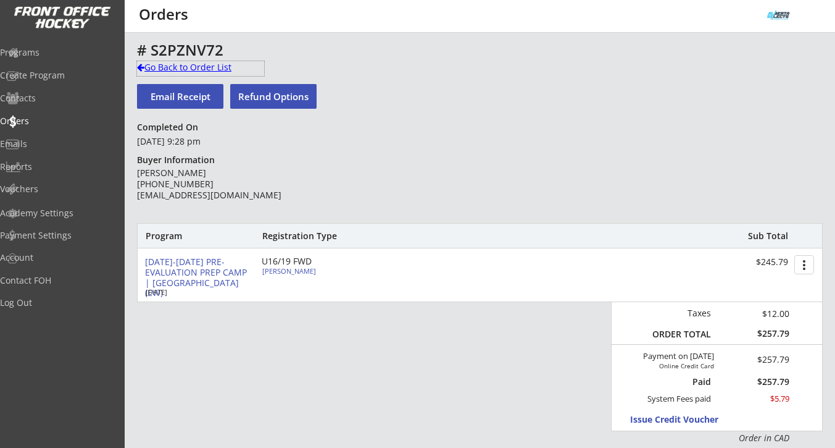
click at [212, 70] on div "Go Back to Order List" at bounding box center [200, 67] width 127 height 12
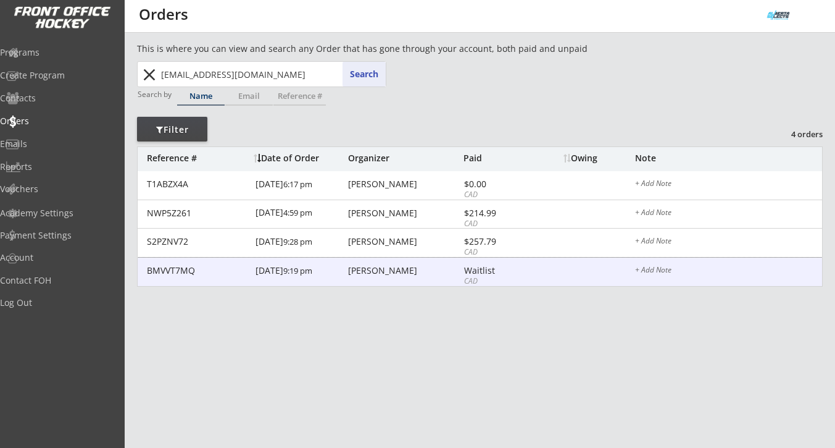
click at [386, 270] on div "Lisa Mcgillivray" at bounding box center [404, 270] width 112 height 9
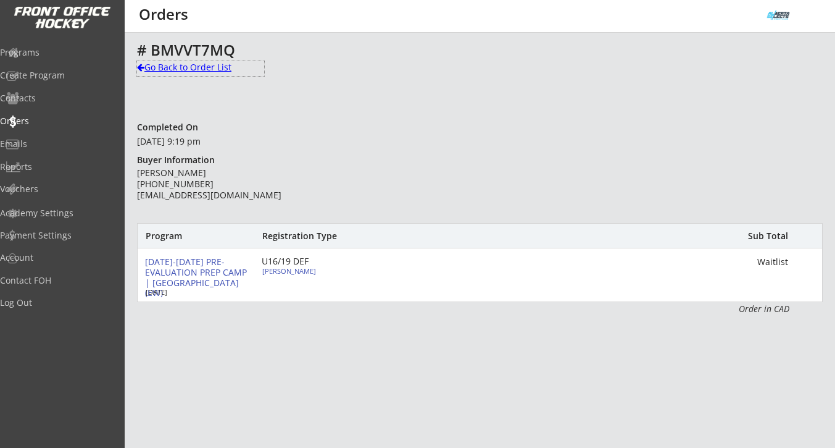
click at [198, 70] on div "Go Back to Order List" at bounding box center [200, 67] width 127 height 12
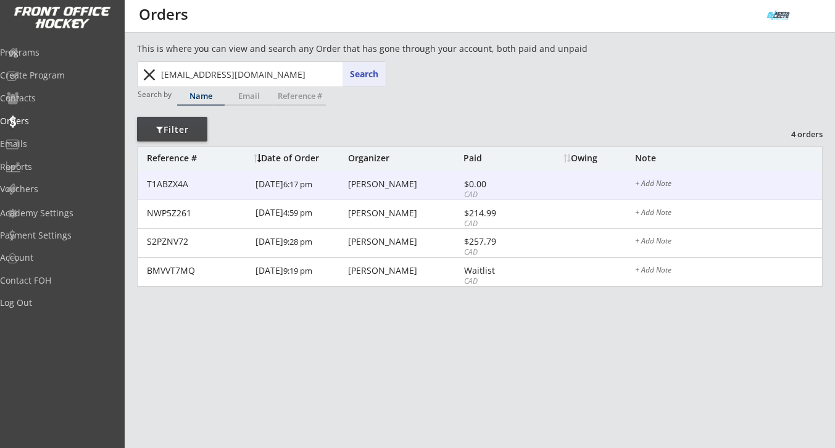
click at [398, 183] on div "Lisa Mcgillivray" at bounding box center [404, 184] width 112 height 9
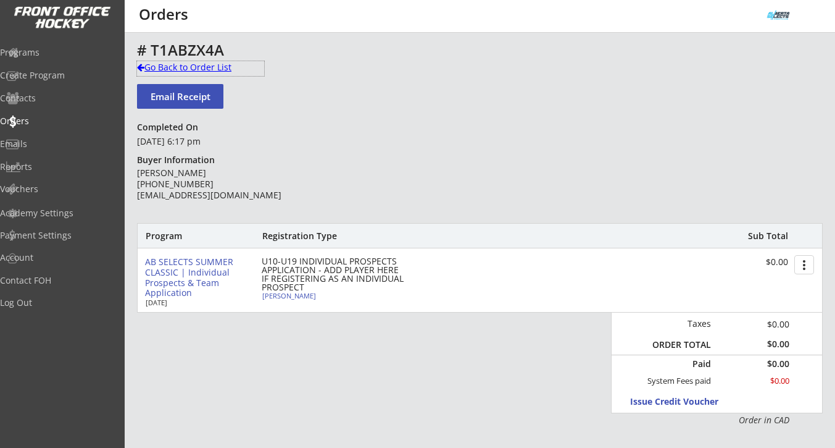
click at [188, 69] on div "Go Back to Order List" at bounding box center [200, 67] width 127 height 12
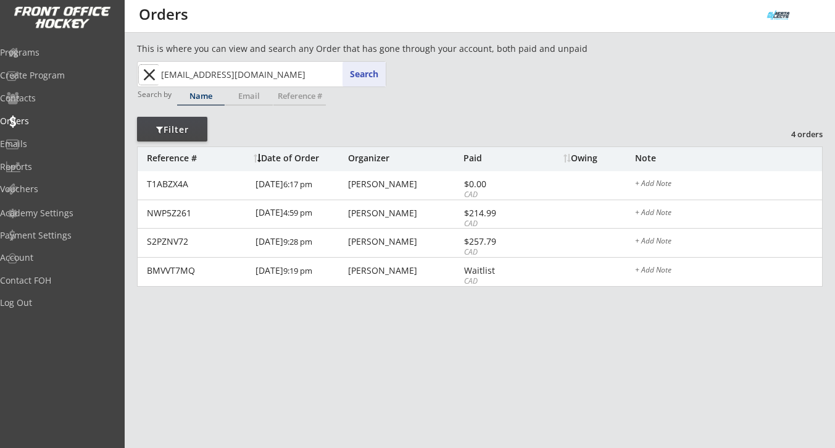
click at [154, 73] on button "close" at bounding box center [149, 75] width 20 height 20
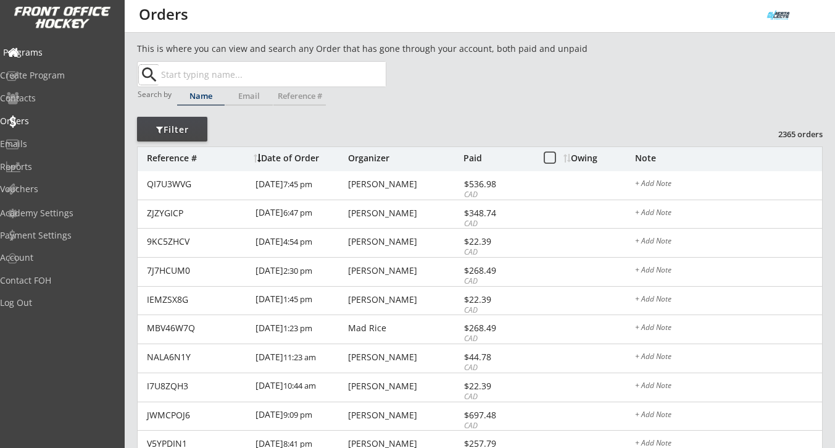
click at [60, 54] on div "Programs" at bounding box center [58, 52] width 111 height 9
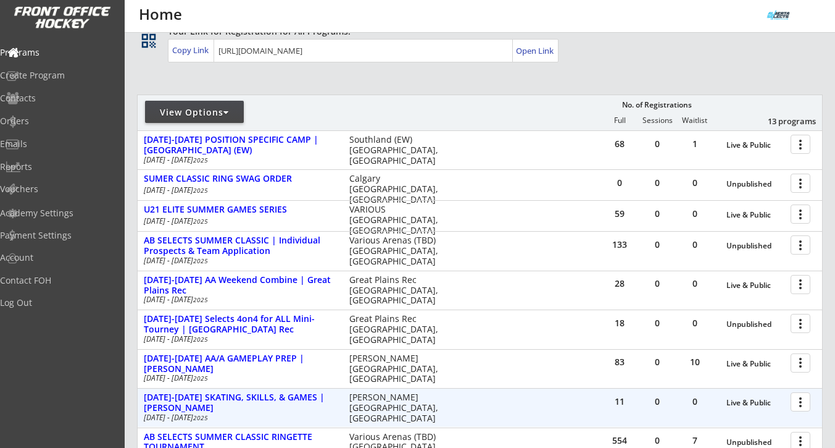
scroll to position [252, 0]
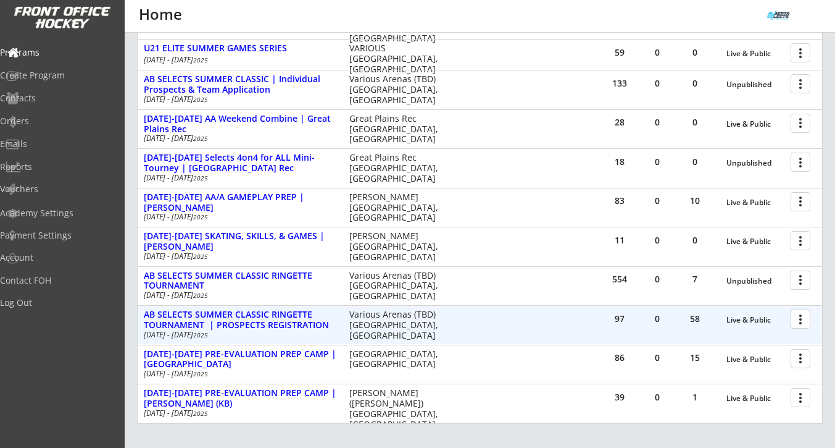
click at [806, 320] on div at bounding box center [803, 318] width 22 height 22
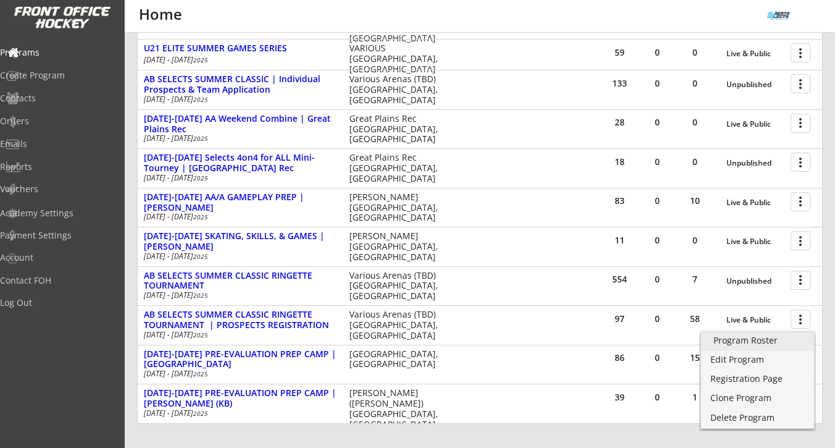
click at [763, 338] on div "Program Roster" at bounding box center [758, 340] width 88 height 9
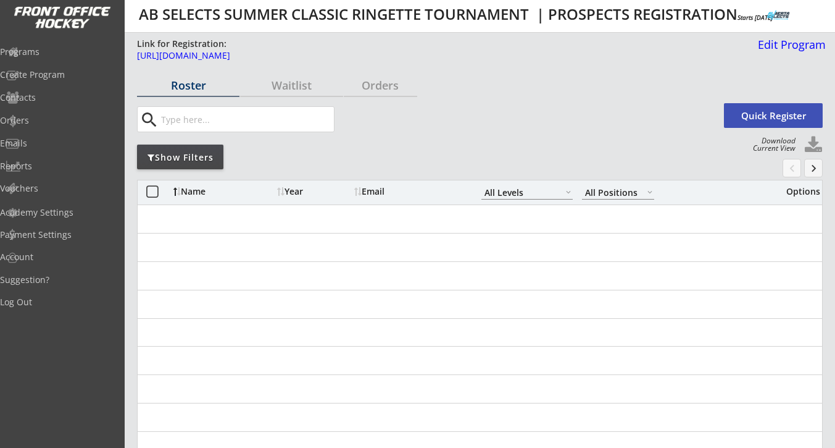
select select ""All Levels""
select select ""All Positions""
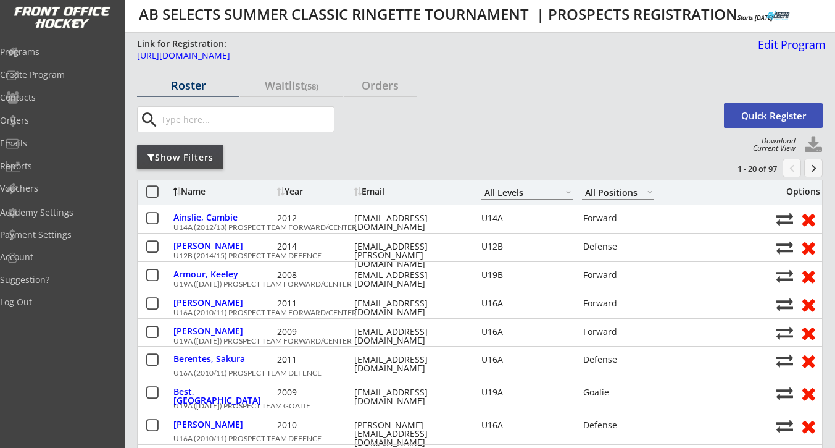
click at [204, 154] on div "Show Filters" at bounding box center [180, 157] width 86 height 12
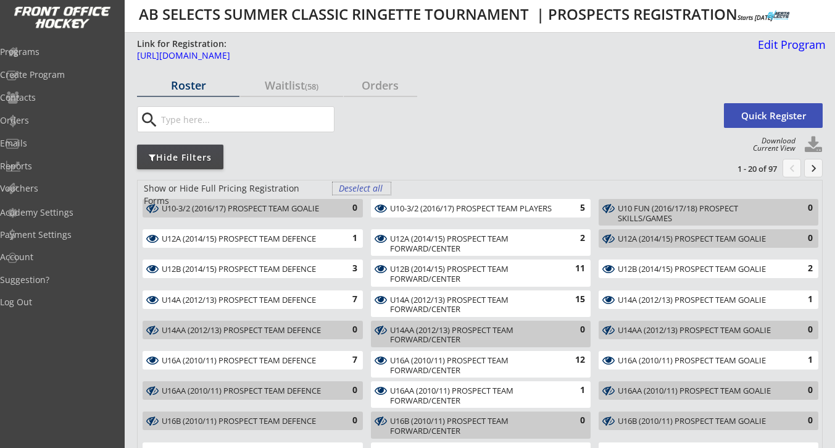
click at [383, 189] on div "Deselect all" at bounding box center [362, 188] width 46 height 12
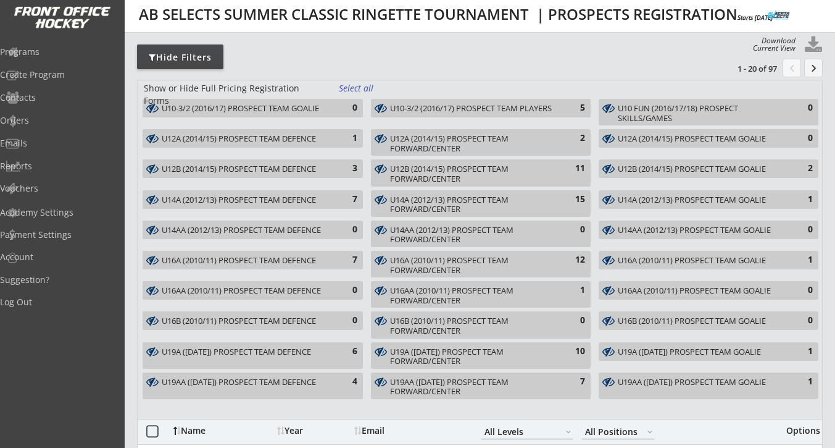
scroll to position [109, 0]
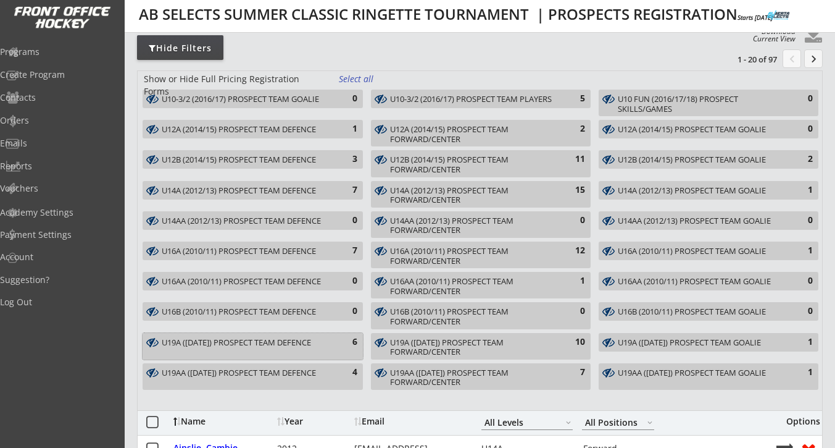
click at [266, 346] on div "U19A ([DATE]) PROSPECT TEAM DEFENCE" at bounding box center [246, 343] width 168 height 10
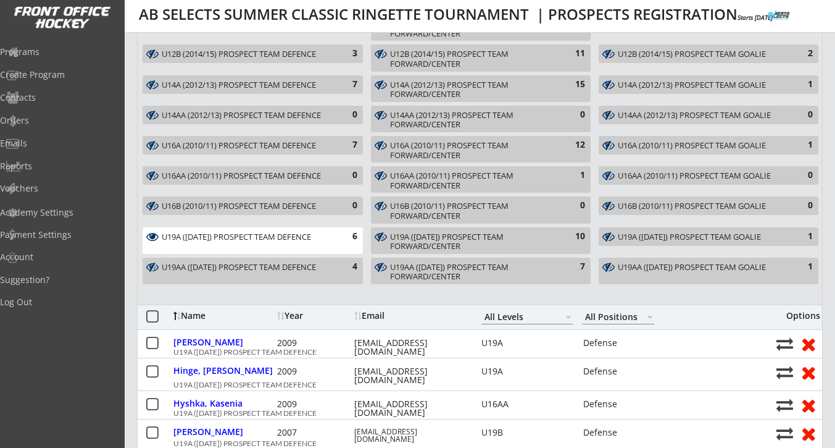
scroll to position [256, 0]
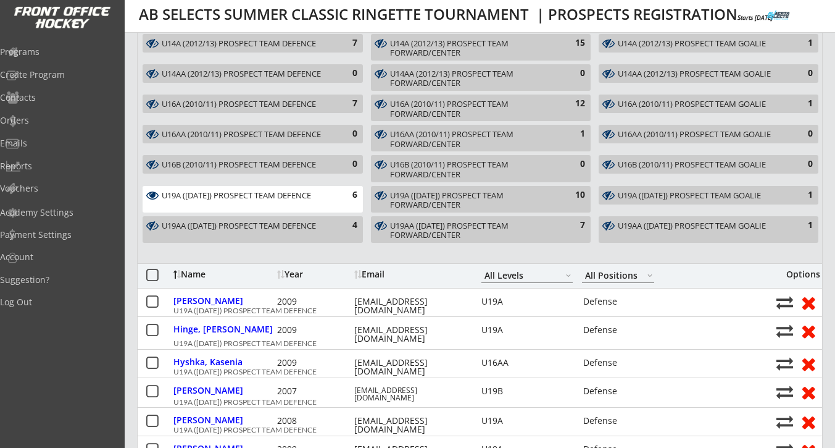
click at [345, 189] on div "6" at bounding box center [345, 195] width 25 height 12
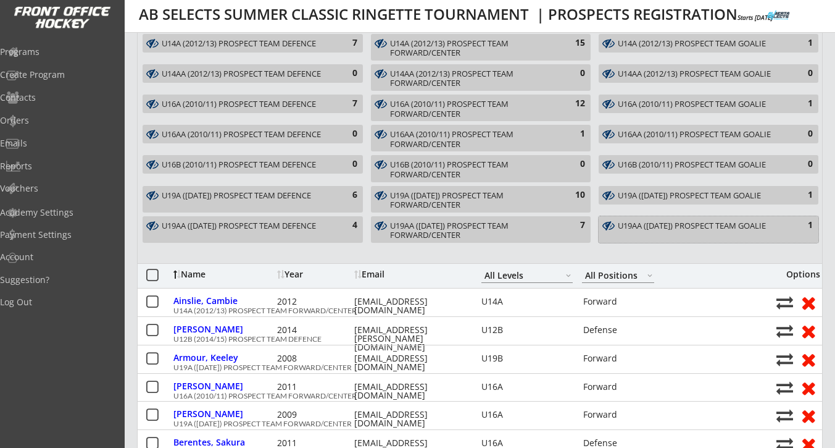
click at [696, 223] on div "U19AA ([DATE]) PROSPECT TEAM GOALIE" at bounding box center [701, 226] width 167 height 10
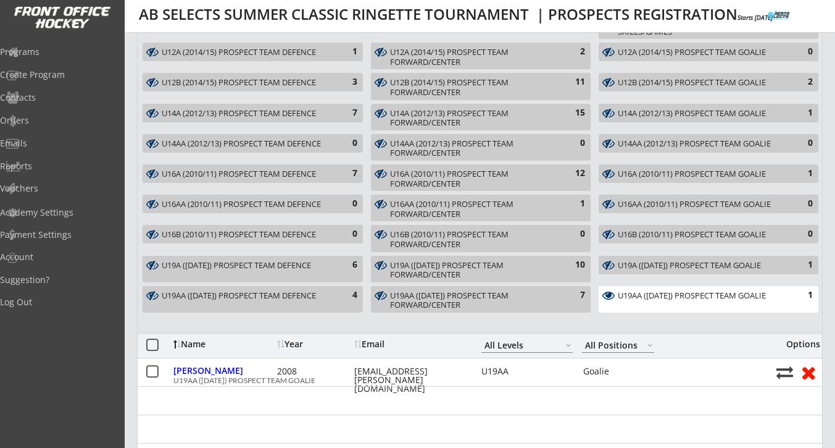
scroll to position [340, 0]
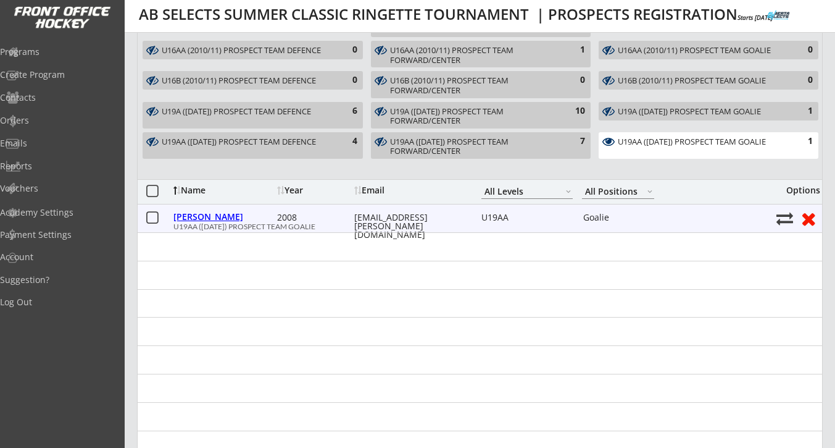
click at [220, 217] on div "[PERSON_NAME]" at bounding box center [223, 216] width 101 height 9
select select ""Goalie""
select select ""U19AA""
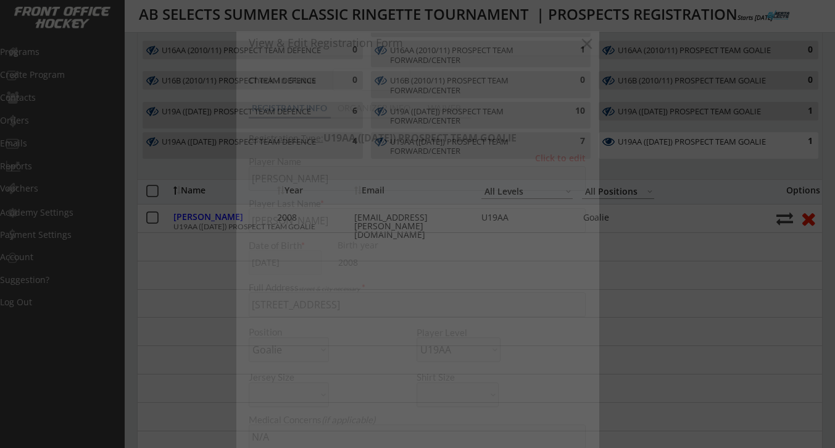
type input "[DEMOGRAPHIC_DATA]"
type input "U19AA Riot - Spruce Grove Ringette"
type input "No"
type input "N/a"
select select ""No""
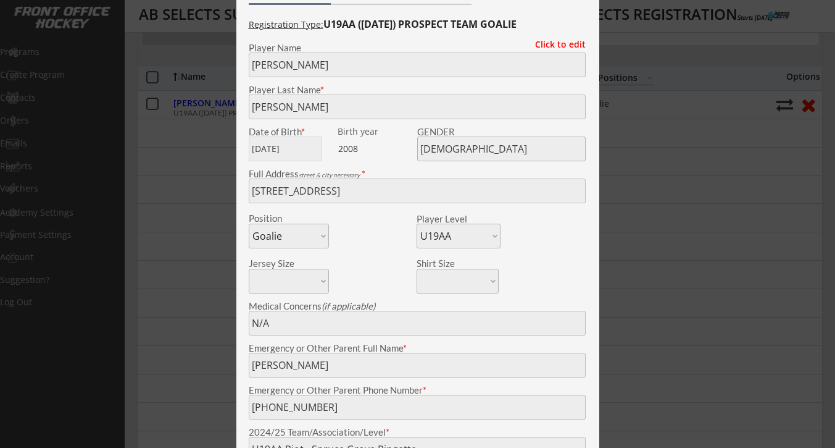
scroll to position [360, 0]
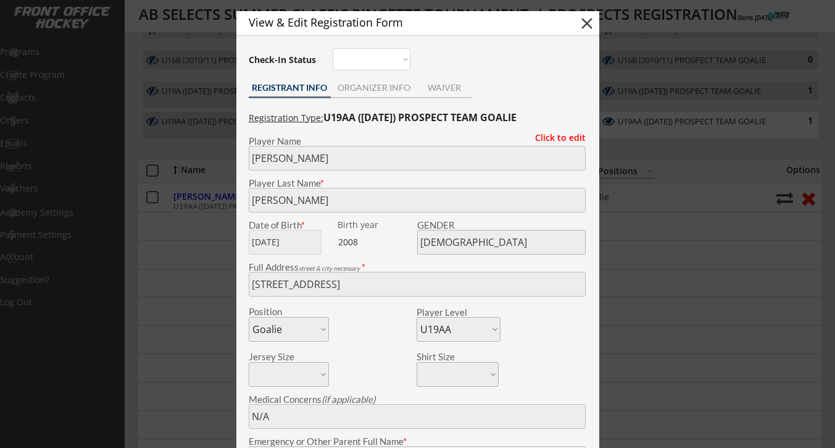
click at [585, 23] on button "close" at bounding box center [587, 23] width 19 height 19
select select ""PLACEHOLDER_1427118222253""
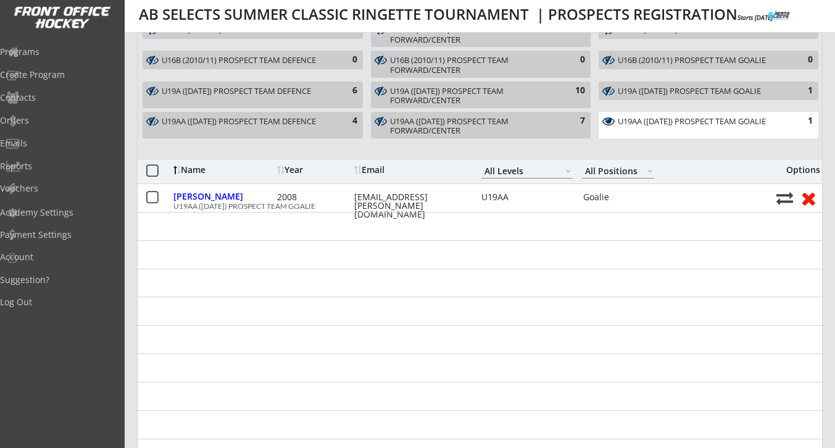
scroll to position [22, 0]
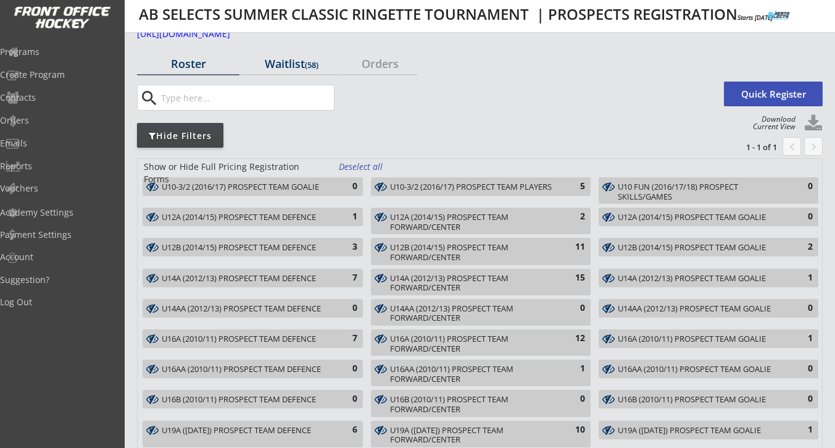
click at [294, 66] on div "Waitlist (58)" at bounding box center [291, 63] width 102 height 11
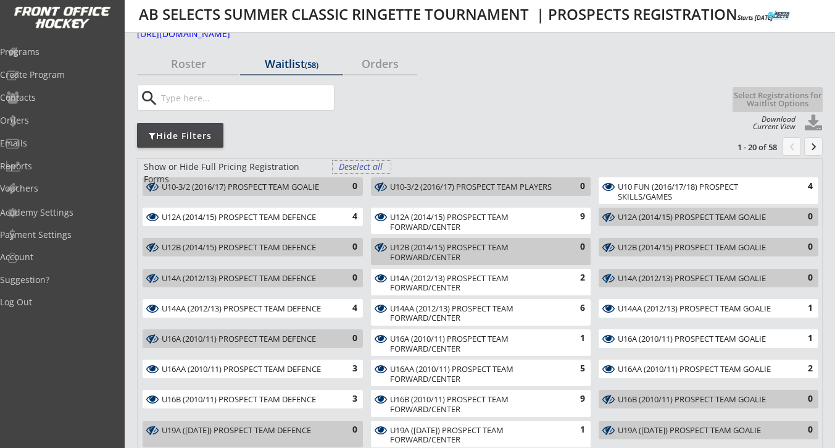
click at [379, 167] on div "Deselect all" at bounding box center [362, 166] width 46 height 12
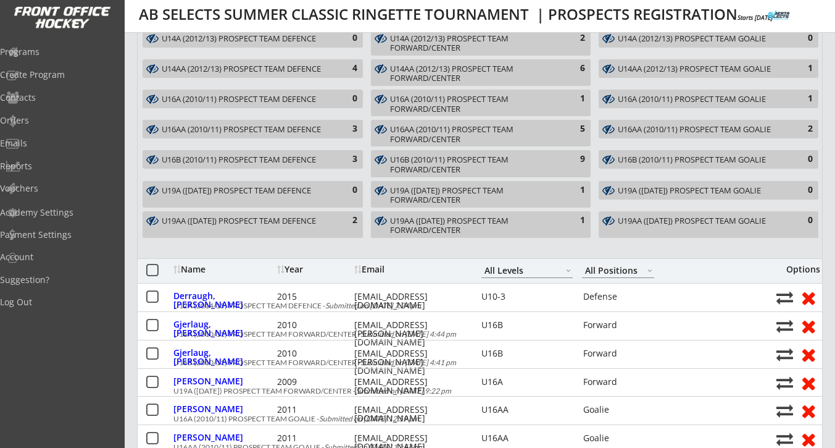
scroll to position [259, 0]
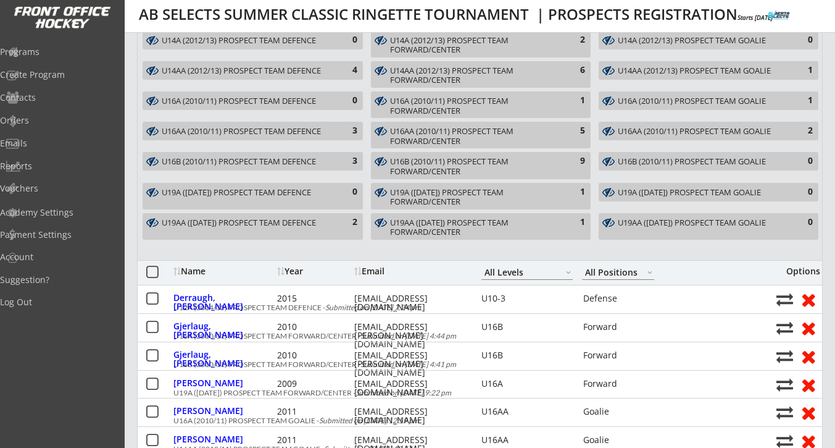
click at [539, 190] on div "U19A (2007/08/09) PROSPECT TEAM FORWARD/CENTER" at bounding box center [474, 197] width 168 height 19
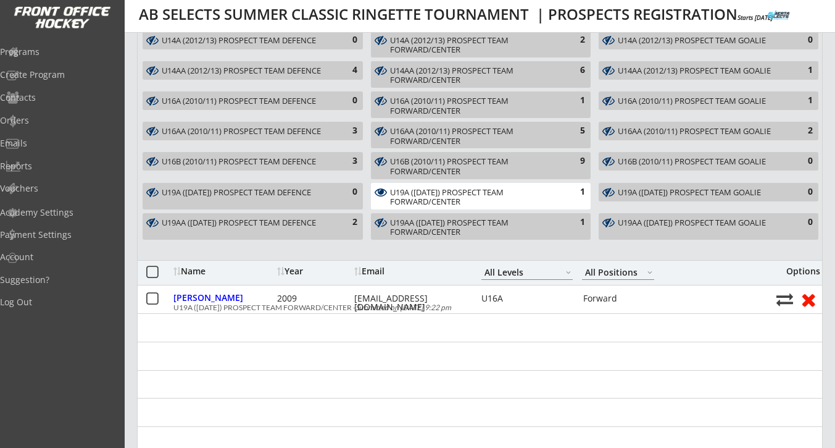
click at [539, 190] on div "U19A (2007/08/09) PROSPECT TEAM FORWARD/CENTER" at bounding box center [474, 197] width 168 height 19
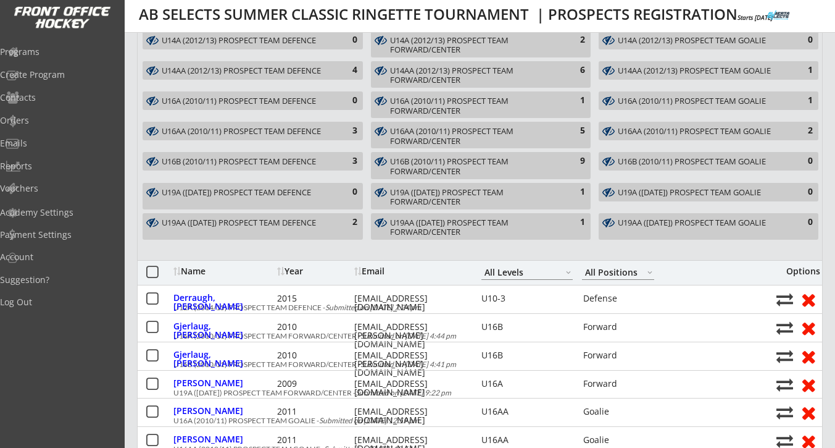
click at [520, 223] on div "U19AA (2007/08/09) PROSPECT TEAM FORWARD/CENTER" at bounding box center [474, 227] width 168 height 19
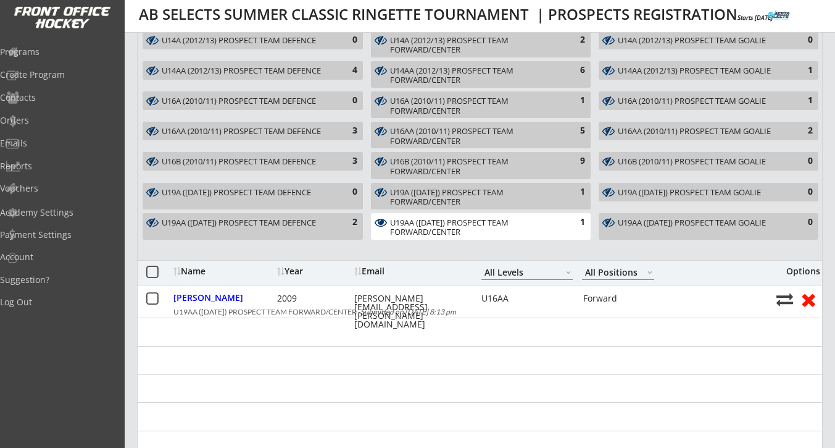
click at [470, 222] on div "U19AA (2007/08/09) PROSPECT TEAM FORWARD/CENTER" at bounding box center [474, 227] width 168 height 19
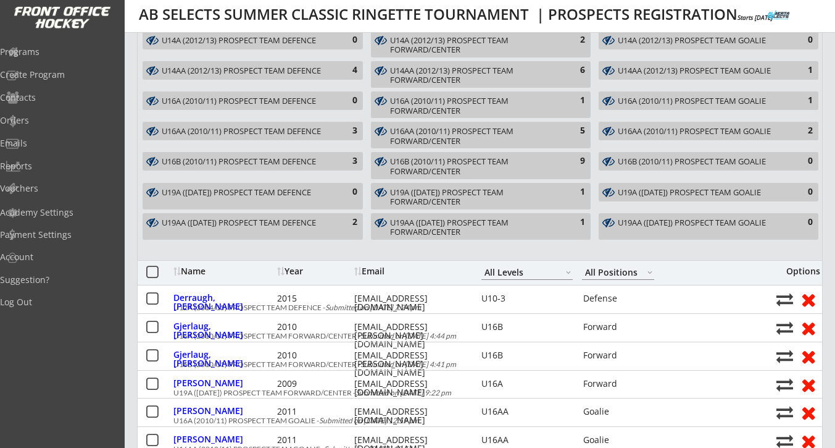
click at [294, 225] on div "U19AA (2007/08/09) PROSPECT TEAM DEFENCE" at bounding box center [246, 223] width 168 height 10
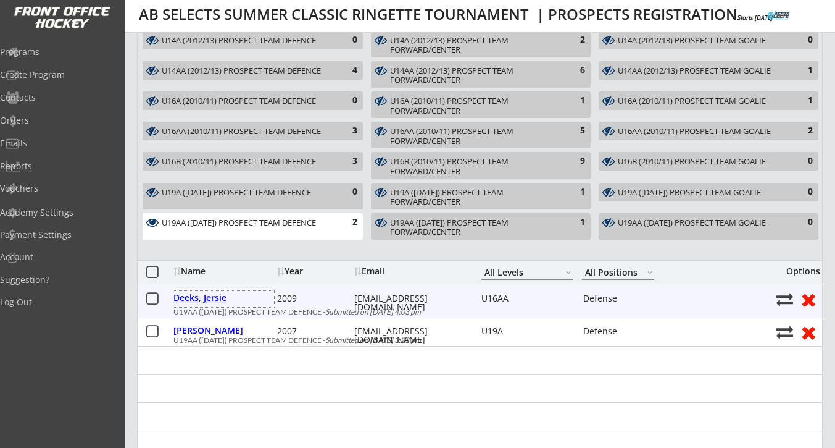
click at [205, 302] on div "Deeks, Jersie" at bounding box center [223, 297] width 101 height 9
type input "Jersie"
type input "Deeks"
type input "04/24/2009"
type input "FEMALE"
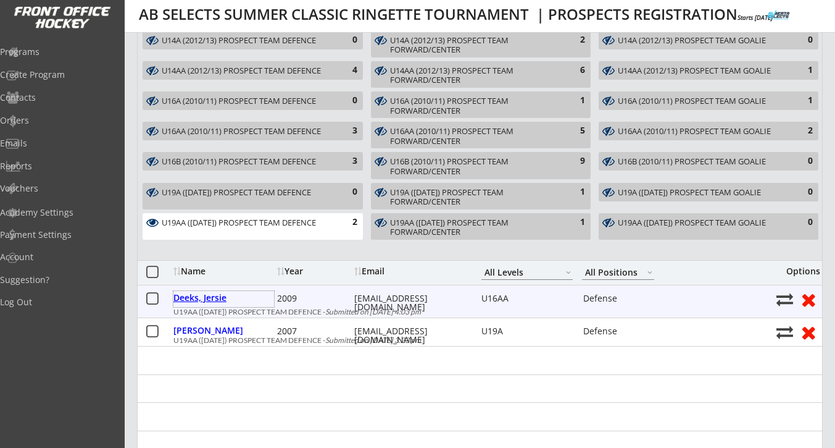
type input "7 Sienna Heights Way SW, Calgary, AB T3H 3T7, Canada"
select select ""Defense""
select select ""U16AA""
type input "Trevor Deeks"
type input "(403) 612-8644"
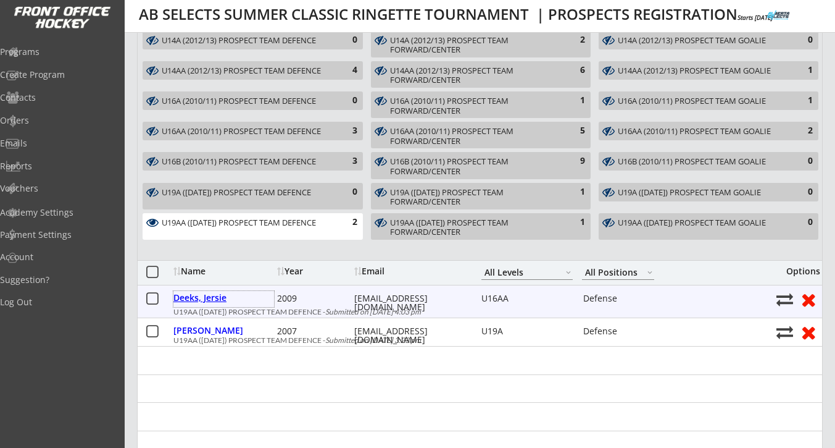
type input "No"
select select ""No""
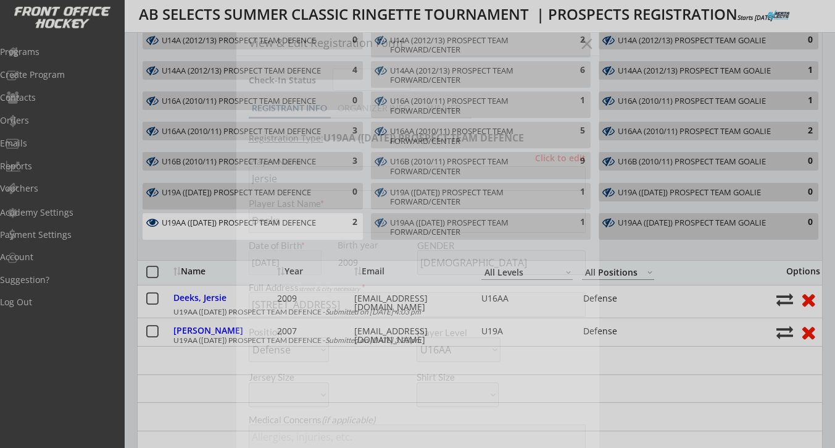
type input "AA Ringette Calgary - U16"
type input "Charlee Yarker"
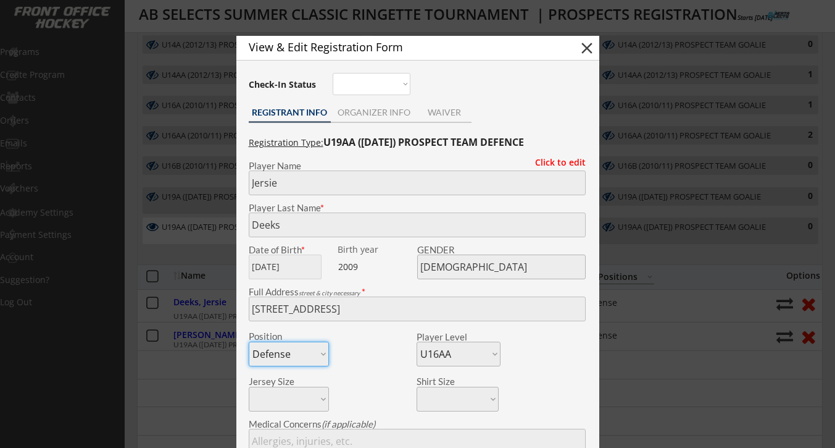
scroll to position [204, 0]
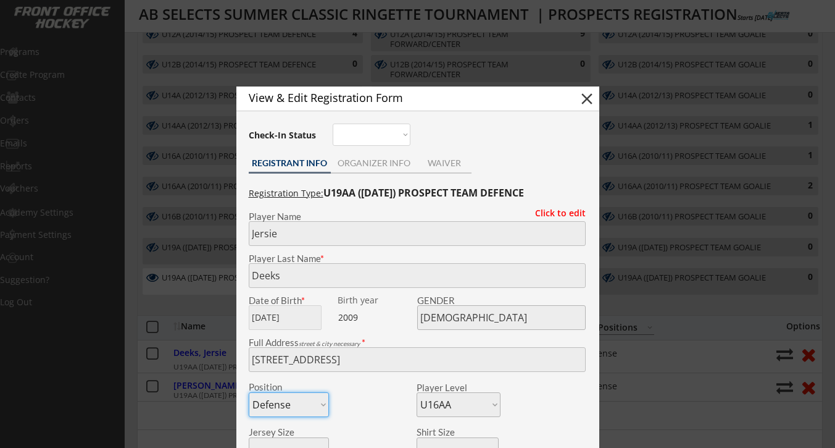
click at [588, 98] on button "close" at bounding box center [587, 99] width 19 height 19
select select ""PLACEHOLDER_1427118222253""
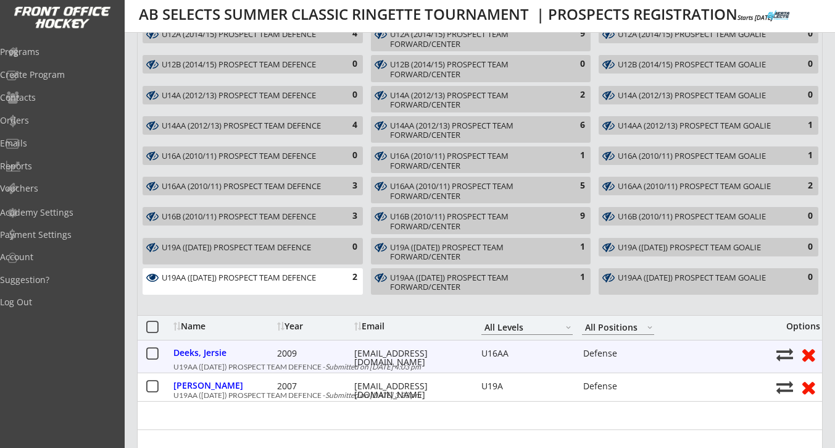
click at [400, 353] on div "tdeeksconsulting@gmail.com" at bounding box center [409, 357] width 111 height 17
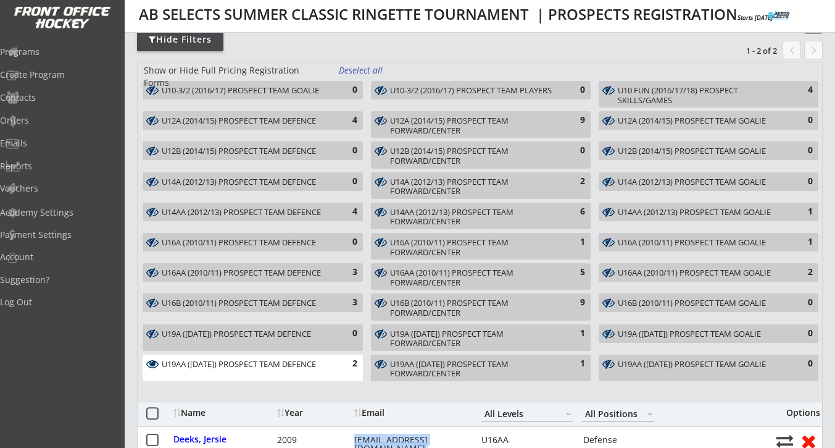
scroll to position [188, 0]
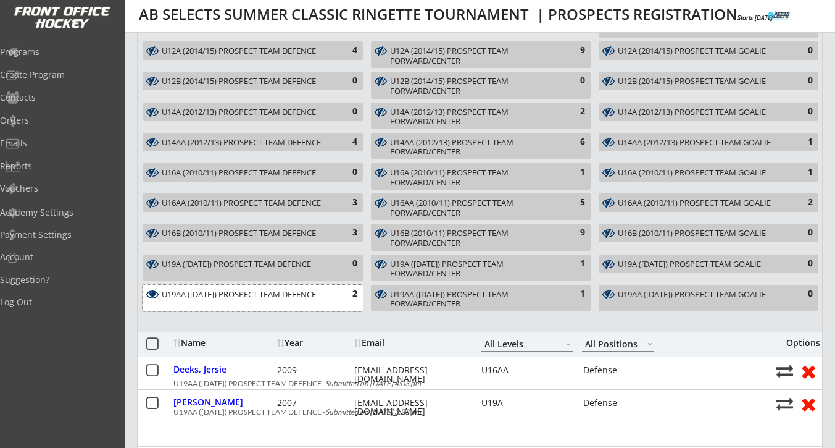
click at [354, 299] on div "2" at bounding box center [345, 294] width 25 height 12
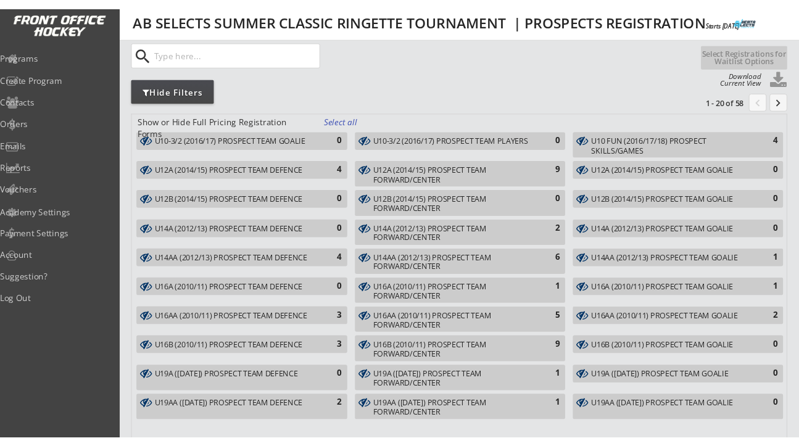
scroll to position [0, 0]
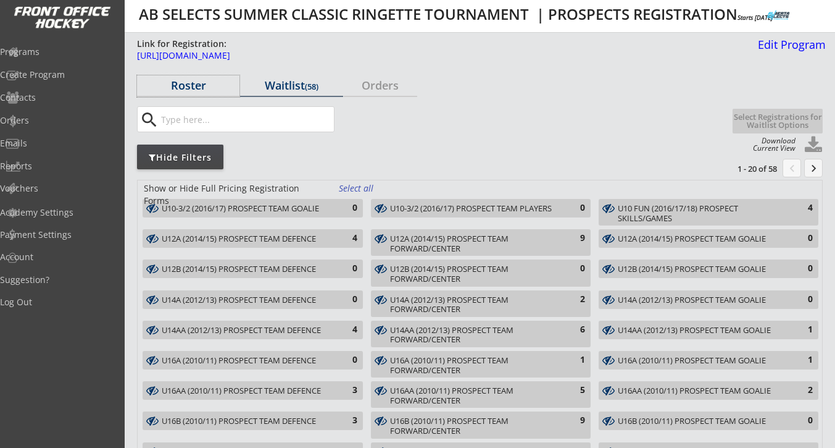
click at [190, 90] on div "Roster" at bounding box center [188, 85] width 102 height 11
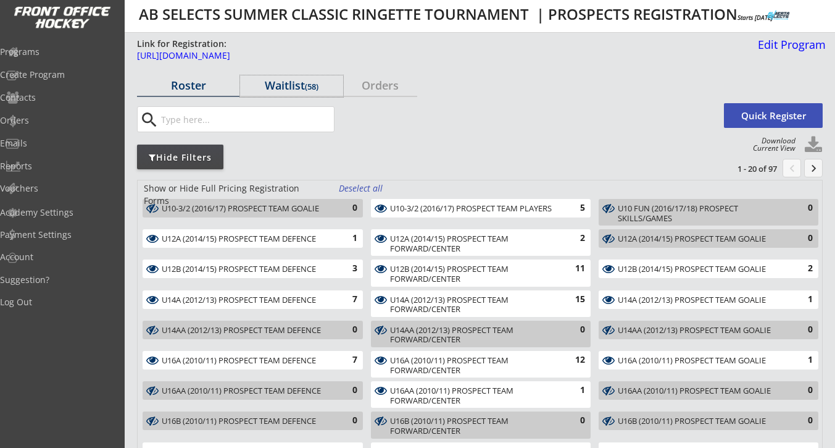
click at [286, 91] on div "Waitlist (58)" at bounding box center [291, 85] width 102 height 11
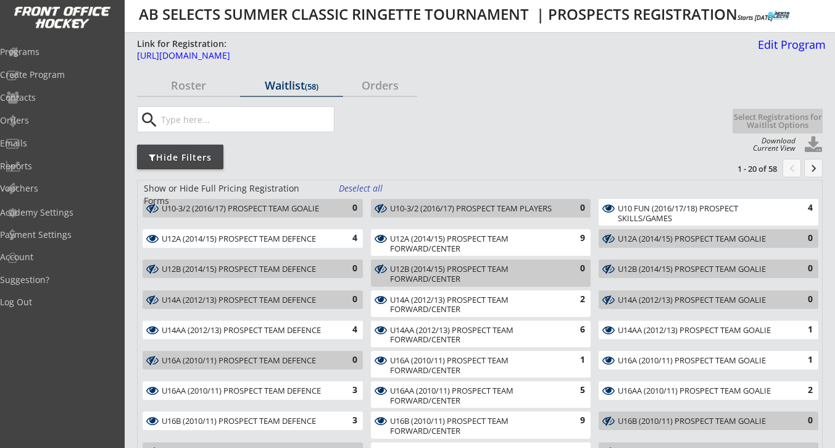
click at [375, 191] on div "Deselect all" at bounding box center [362, 188] width 46 height 12
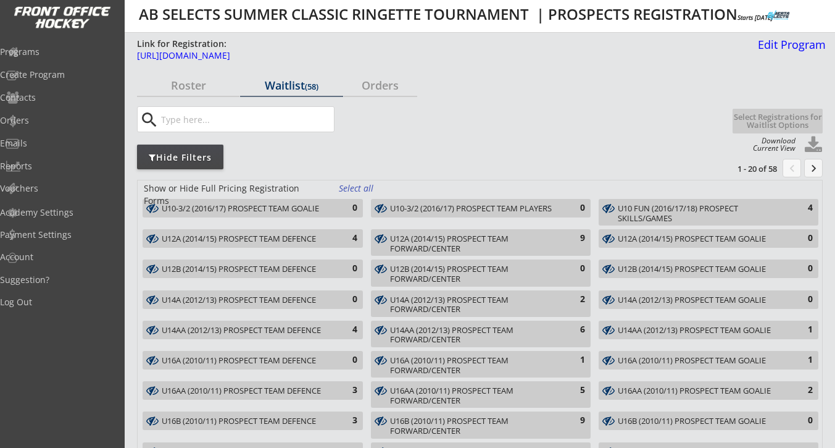
click at [375, 191] on div "Select all" at bounding box center [362, 188] width 46 height 12
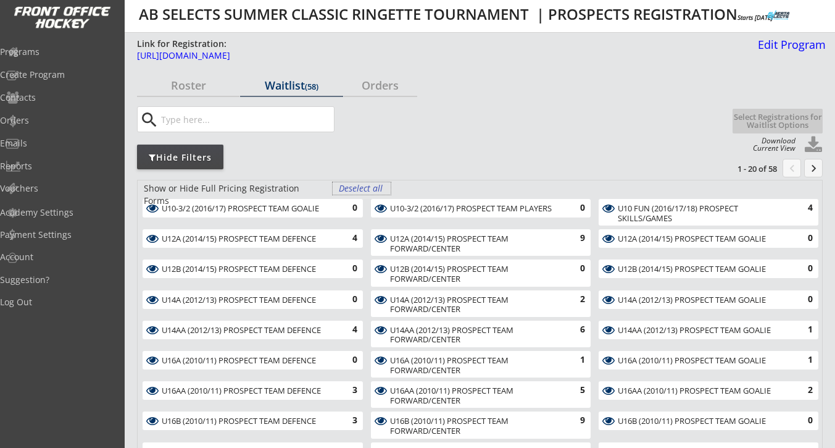
select select ""All Levels""
select select ""All Positions""
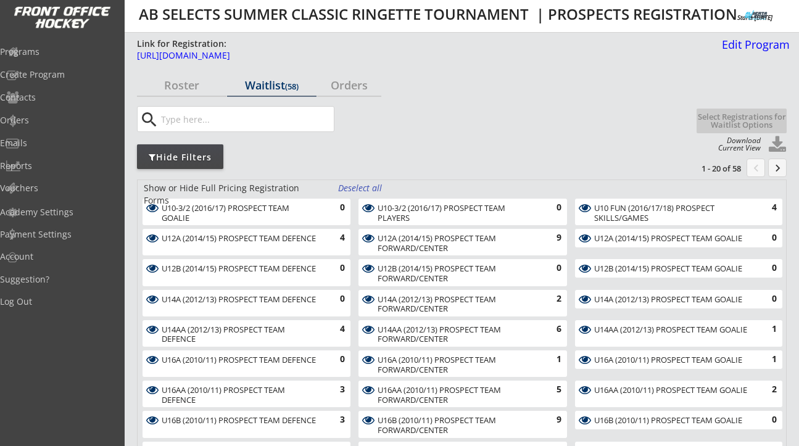
click at [185, 118] on input "input" at bounding box center [246, 119] width 175 height 25
click at [180, 80] on div "Roster" at bounding box center [182, 85] width 90 height 11
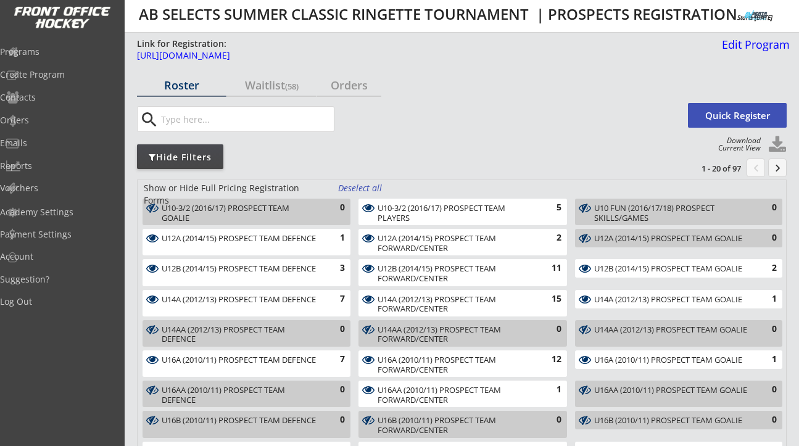
click at [183, 125] on input "input" at bounding box center [246, 119] width 175 height 25
paste input "[EMAIL_ADDRESS][DOMAIN_NAME]"
type input "[EMAIL_ADDRESS][DOMAIN_NAME]"
click at [307, 117] on input "input" at bounding box center [246, 119] width 175 height 25
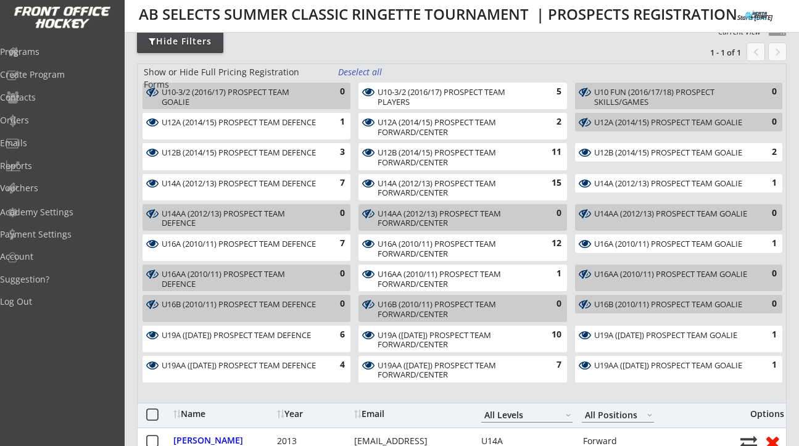
scroll to position [75, 0]
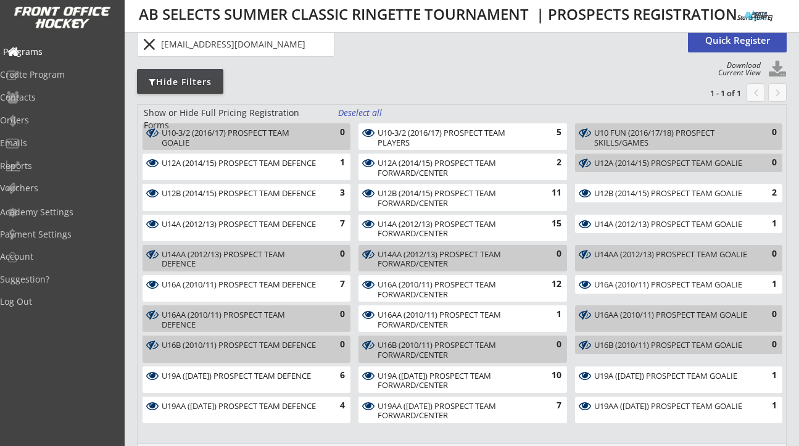
click at [58, 54] on div "Programs" at bounding box center [58, 52] width 111 height 9
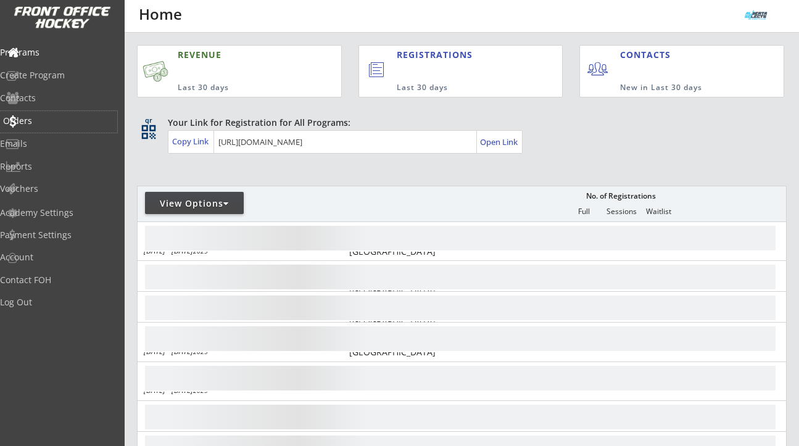
click at [56, 119] on div "Orders" at bounding box center [58, 121] width 111 height 9
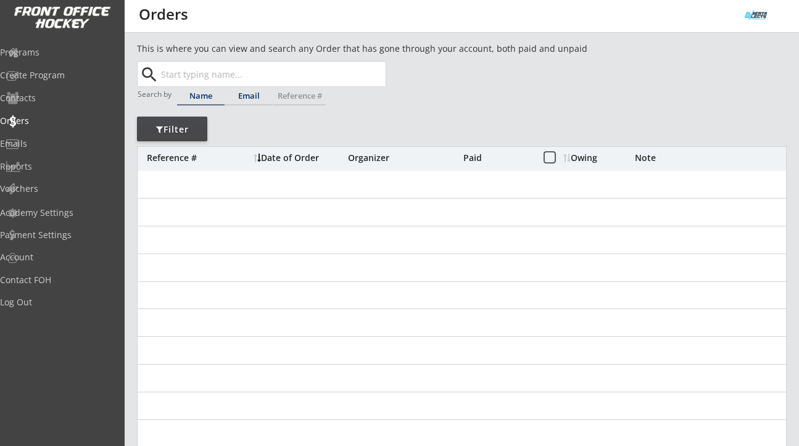
click at [222, 72] on input "text" at bounding box center [272, 74] width 227 height 25
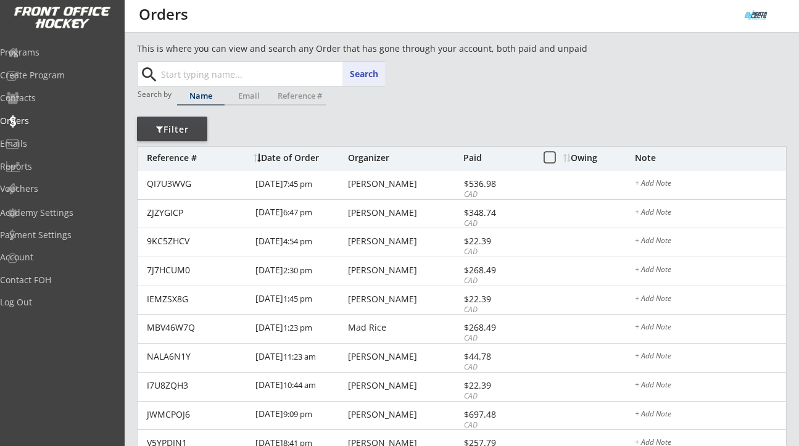
paste input "[EMAIL_ADDRESS][DOMAIN_NAME]"
type input "[EMAIL_ADDRESS][DOMAIN_NAME]"
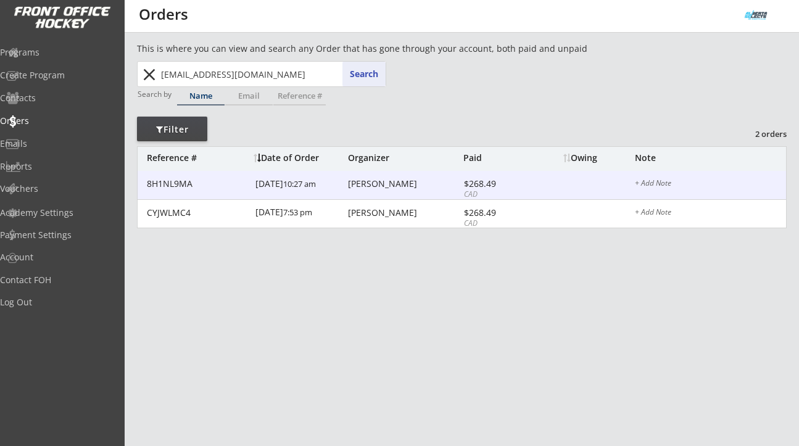
click at [382, 181] on div "[PERSON_NAME]" at bounding box center [404, 184] width 112 height 9
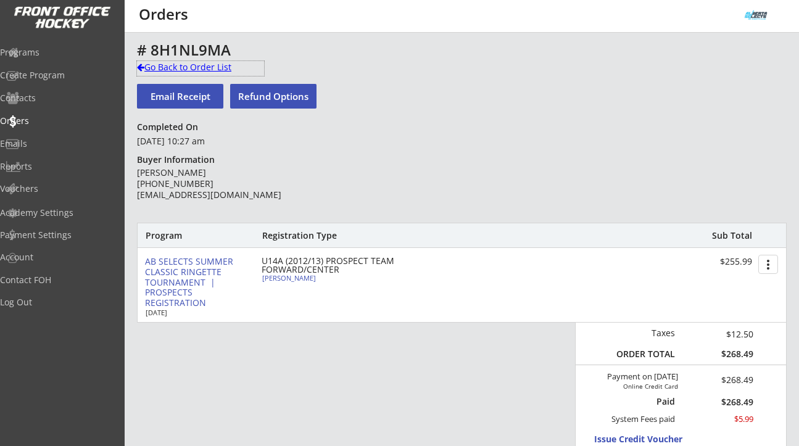
click at [225, 70] on div "Go Back to Order List" at bounding box center [200, 67] width 127 height 12
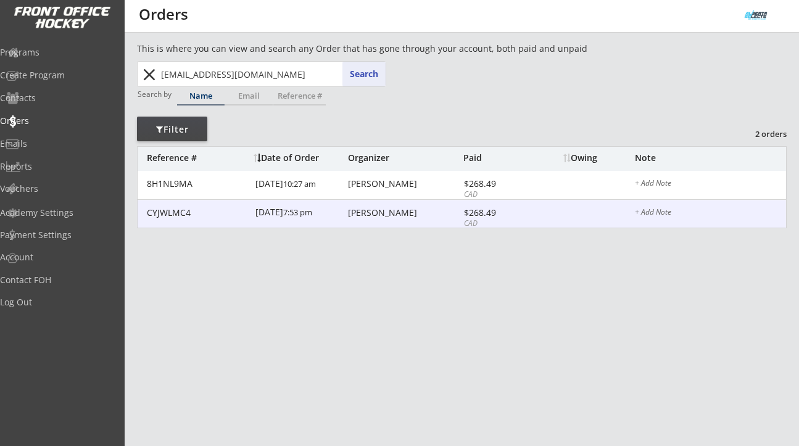
click at [370, 217] on div "[PERSON_NAME]" at bounding box center [404, 213] width 112 height 9
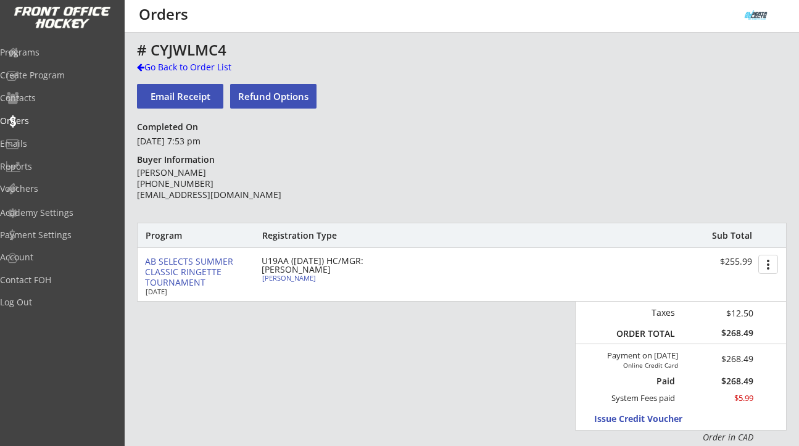
click at [191, 61] on div "Go Back to Order List" at bounding box center [200, 67] width 127 height 12
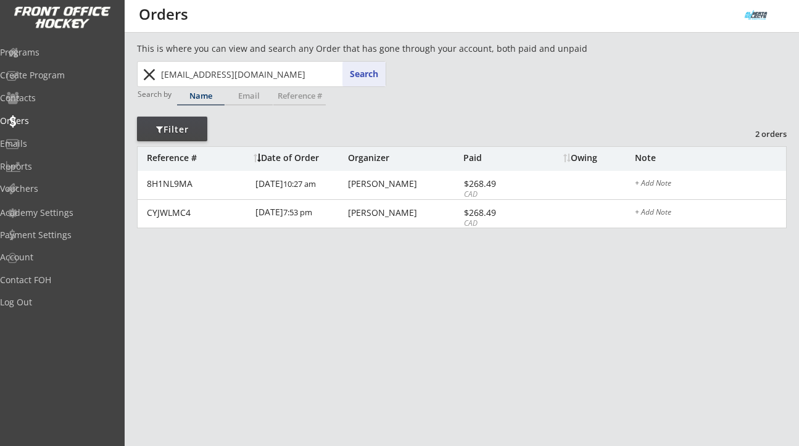
click at [147, 70] on button "close" at bounding box center [149, 75] width 20 height 20
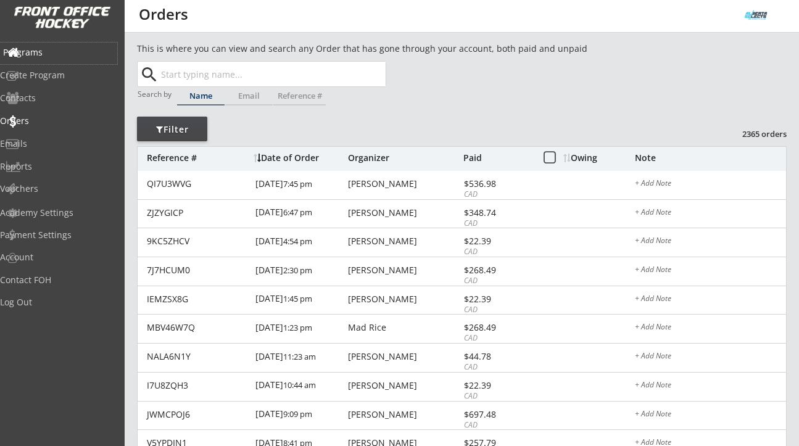
click at [56, 52] on div "Programs" at bounding box center [58, 52] width 111 height 9
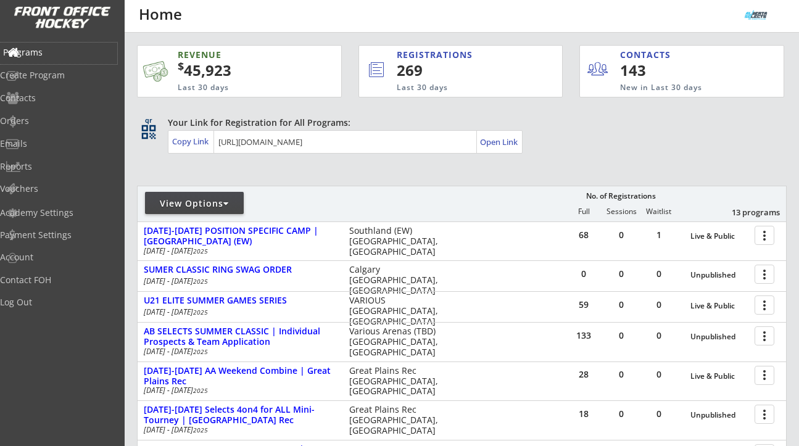
click at [68, 56] on div "Programs" at bounding box center [58, 52] width 111 height 9
drag, startPoint x: 49, startPoint y: 125, endPoint x: 51, endPoint y: 142, distance: 17.3
click at [51, 142] on div "Programs Create Program Contacts Orders Emails Reports Vouchers" at bounding box center [62, 121] width 125 height 164
click at [259, 169] on div "REVENUE $ 45,923 Last 30 days REGISTRATIONS 269 Last 30 days CONTACTS 143 New i…" at bounding box center [462, 380] width 650 height 694
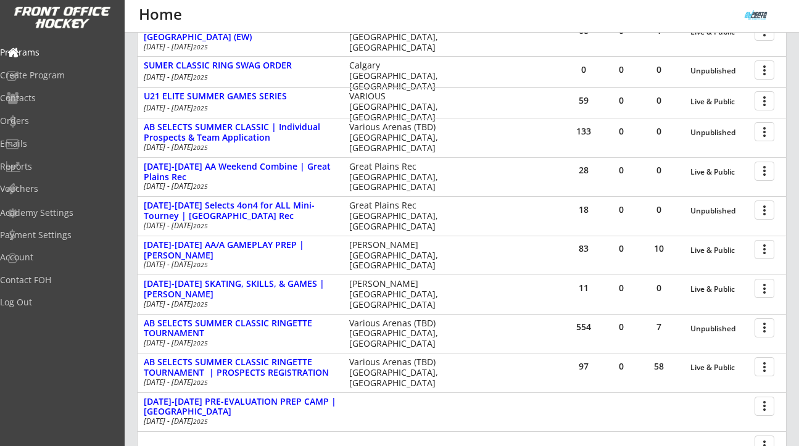
scroll to position [230, 0]
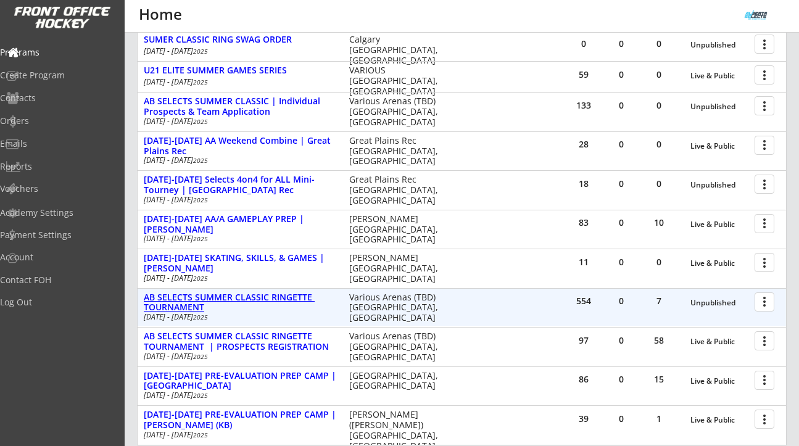
click at [269, 301] on div "AB SELECTS SUMMER CLASSIC RINGETTE TOURNAMENT" at bounding box center [240, 303] width 193 height 21
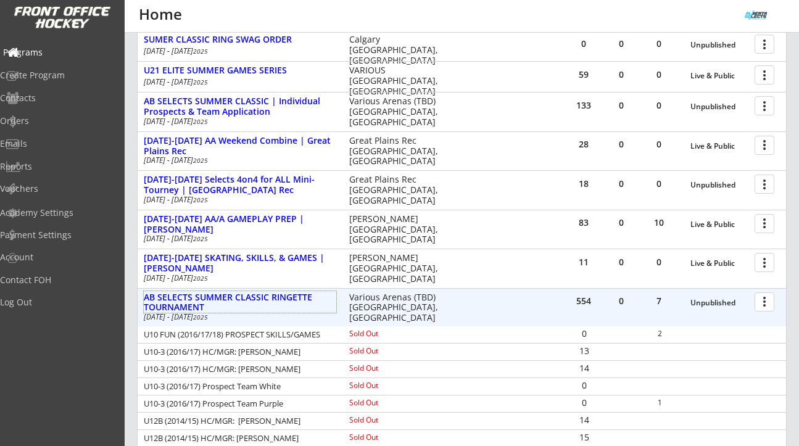
click at [59, 54] on div "Programs" at bounding box center [58, 52] width 111 height 9
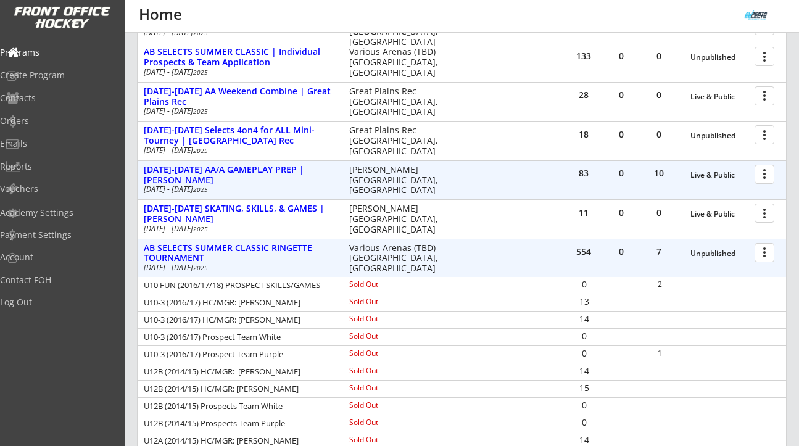
scroll to position [281, 0]
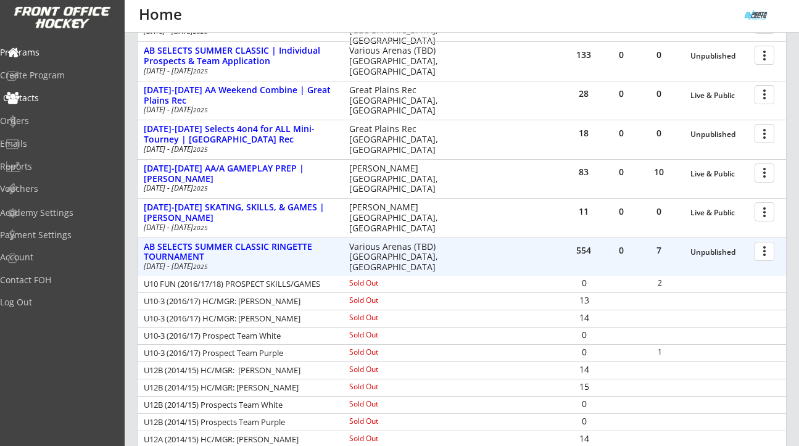
click at [52, 98] on div "Contacts" at bounding box center [58, 98] width 111 height 9
select select ""Players""
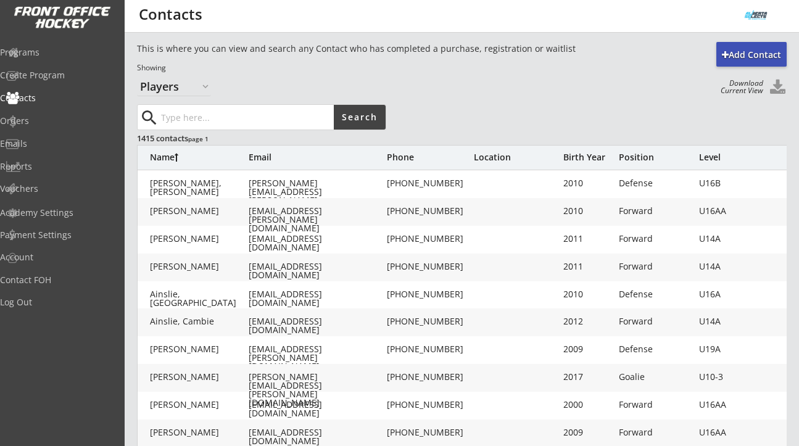
click at [780, 81] on button at bounding box center [777, 88] width 19 height 17
click at [64, 52] on div "Programs" at bounding box center [58, 52] width 117 height 9
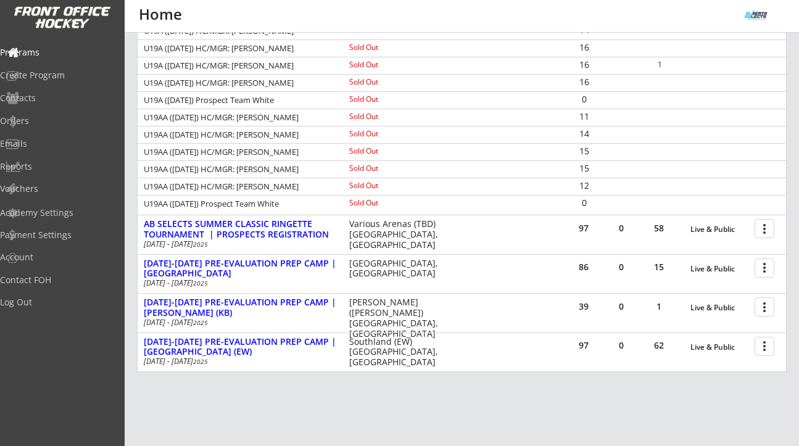
scroll to position [1204, 0]
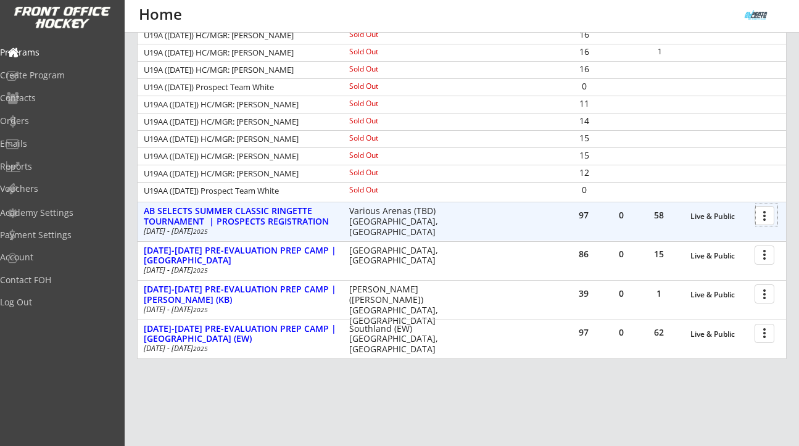
click at [765, 211] on div at bounding box center [767, 215] width 22 height 22
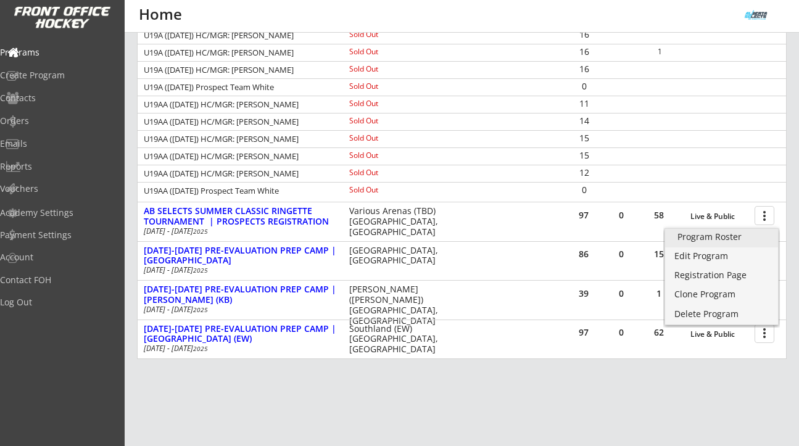
click at [723, 236] on div "Program Roster" at bounding box center [722, 237] width 88 height 9
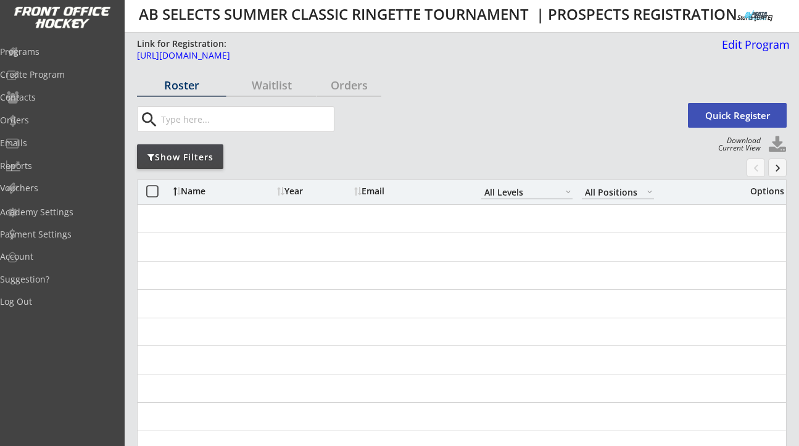
select select ""All Levels""
select select ""All Positions""
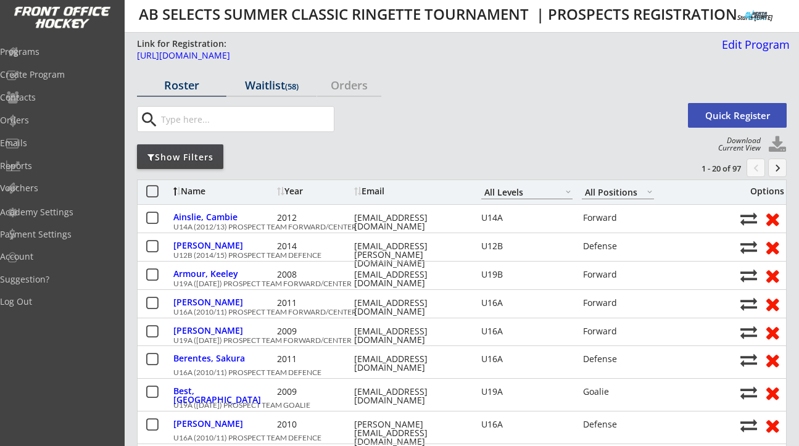
click at [276, 80] on div "Waitlist (58)" at bounding box center [272, 85] width 90 height 11
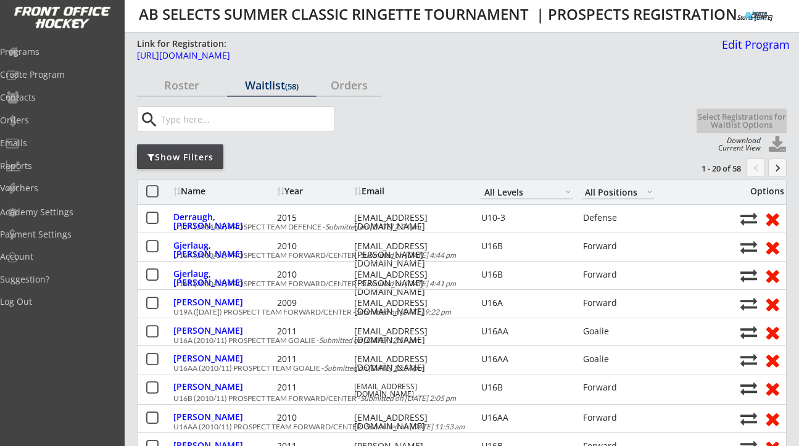
click at [290, 191] on div "Year" at bounding box center [314, 191] width 74 height 9
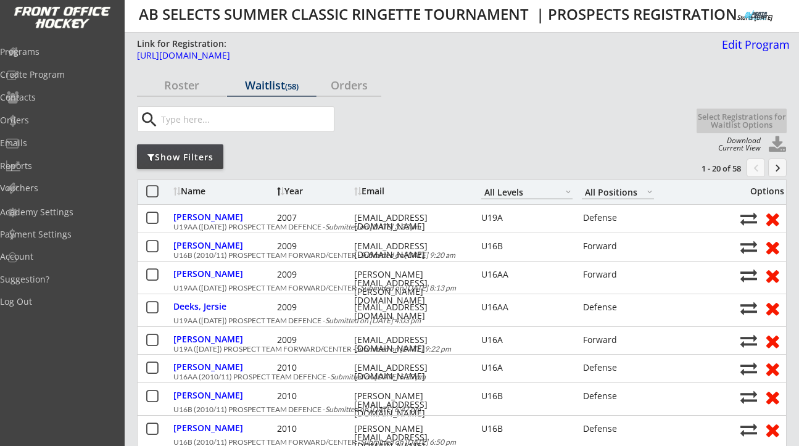
click at [290, 191] on div "Year" at bounding box center [314, 191] width 74 height 9
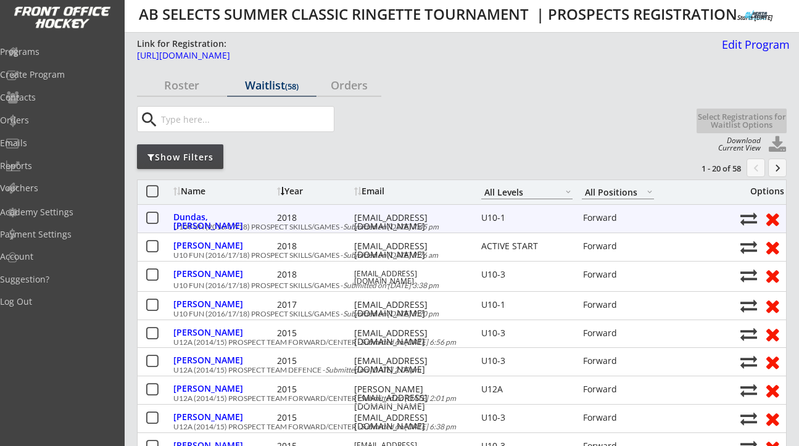
click at [388, 222] on div "bdundasfarms@gmail.com" at bounding box center [409, 222] width 111 height 17
copy div "bdundasfarms@gmail.com"
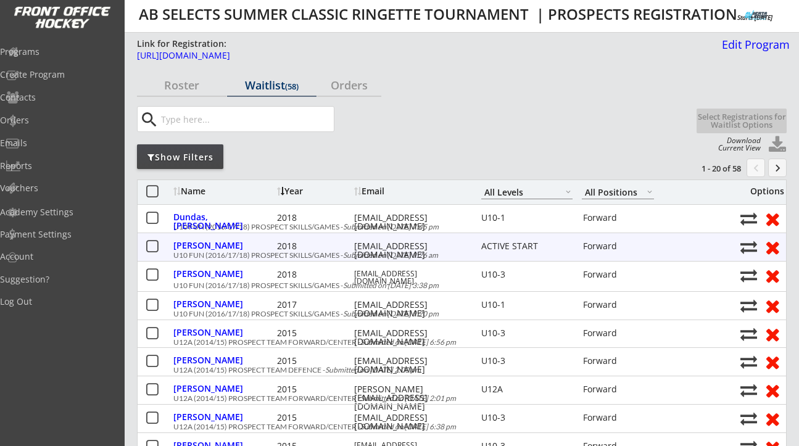
click at [389, 249] on div "df_mahone@yahoo.com" at bounding box center [409, 250] width 111 height 17
copy div "df_mahone@yahoo.com"
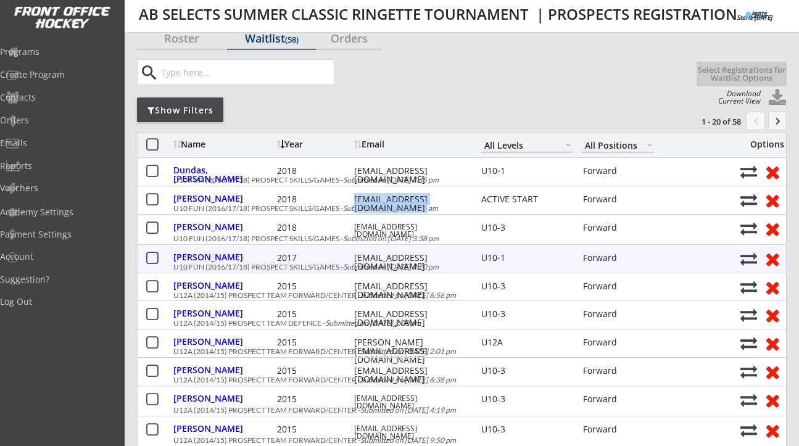
scroll to position [48, 0]
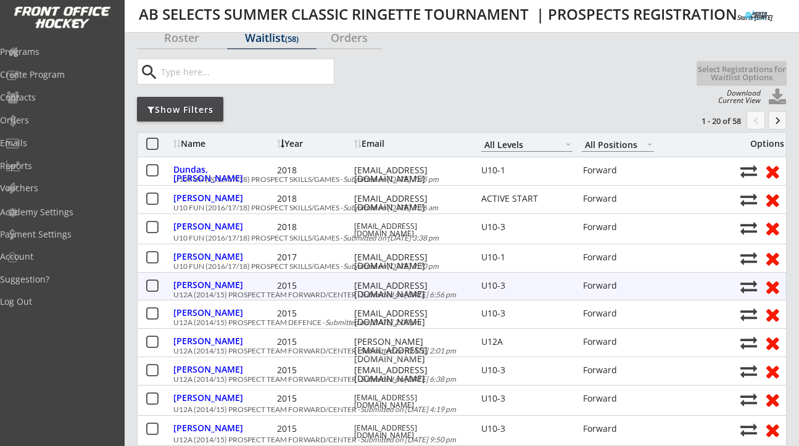
click at [388, 288] on div "kaelynshields6@gmail.com" at bounding box center [409, 289] width 111 height 17
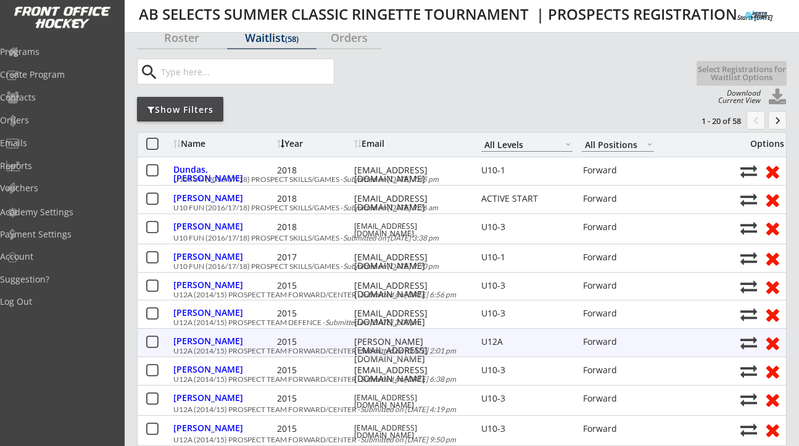
click at [393, 342] on div "carrie.penton3@gmail.com" at bounding box center [409, 351] width 111 height 26
copy div "carrie.penton3@gmail.com"
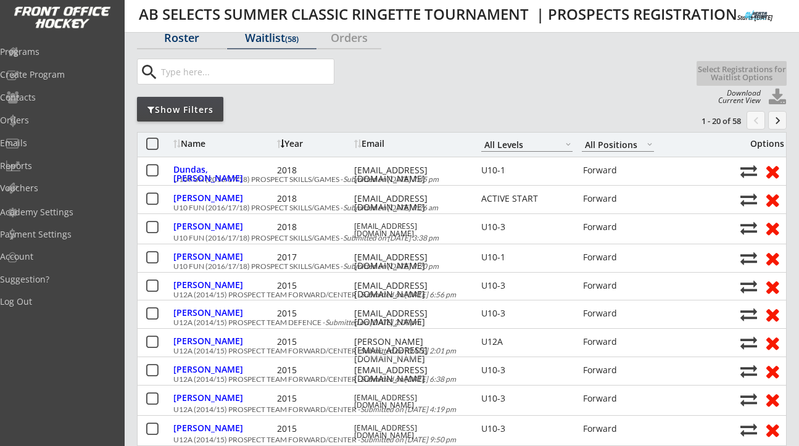
click at [196, 36] on div "Roster" at bounding box center [182, 37] width 90 height 11
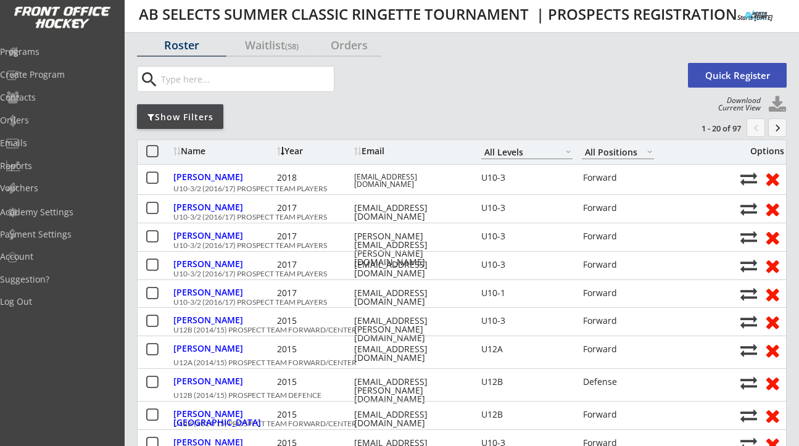
scroll to position [39, 0]
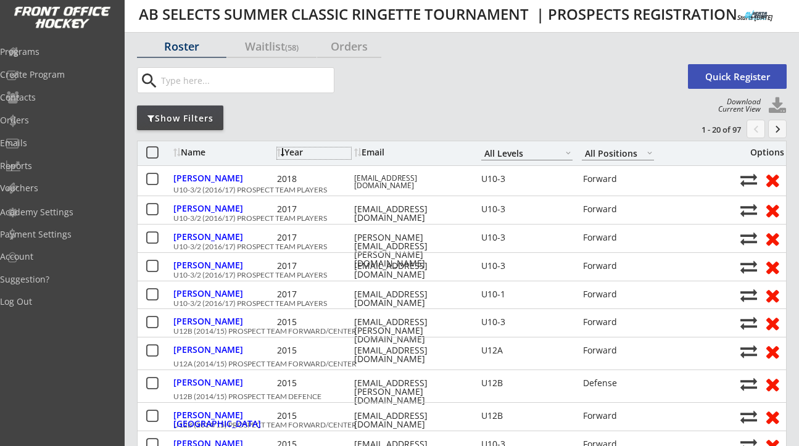
click at [299, 148] on div "Year" at bounding box center [314, 152] width 74 height 9
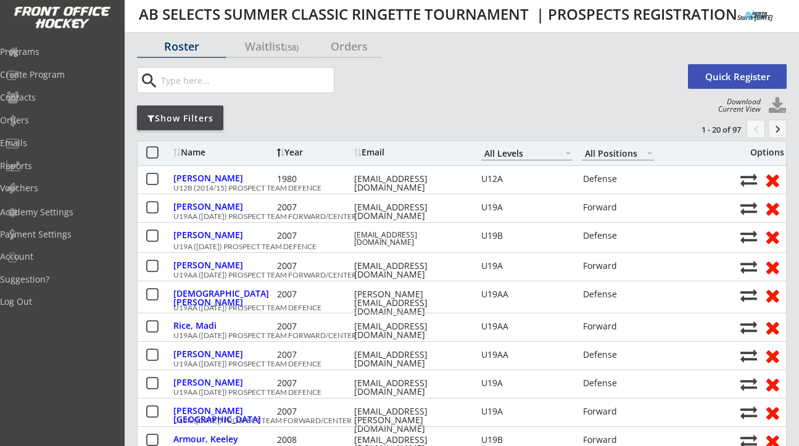
click at [299, 148] on div "Year" at bounding box center [314, 152] width 74 height 9
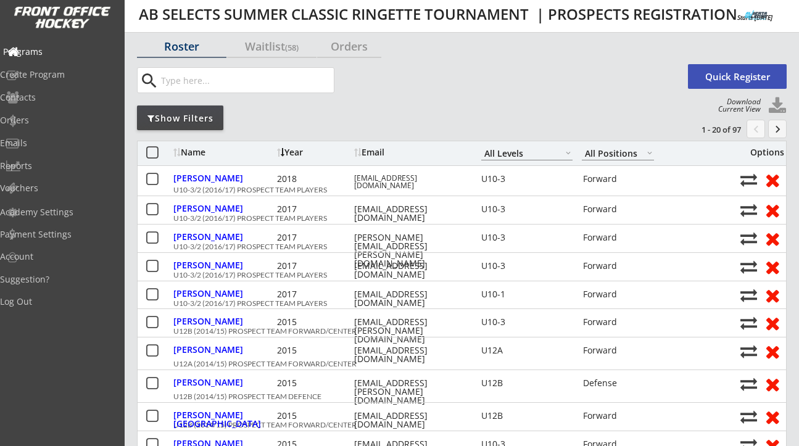
click at [69, 52] on div "Programs" at bounding box center [58, 52] width 111 height 9
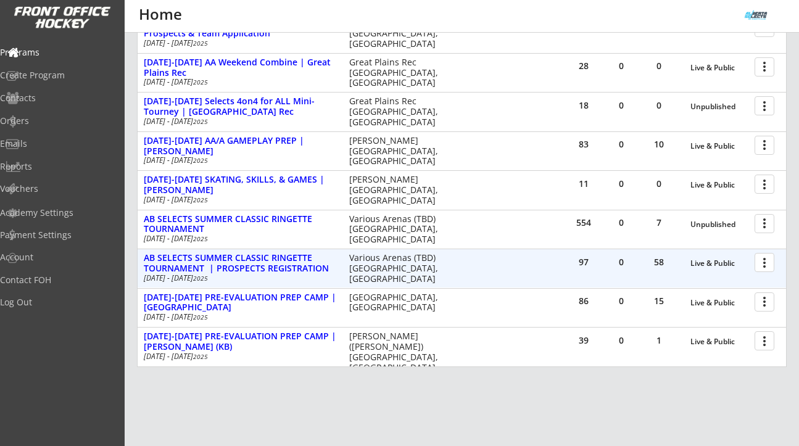
scroll to position [367, 0]
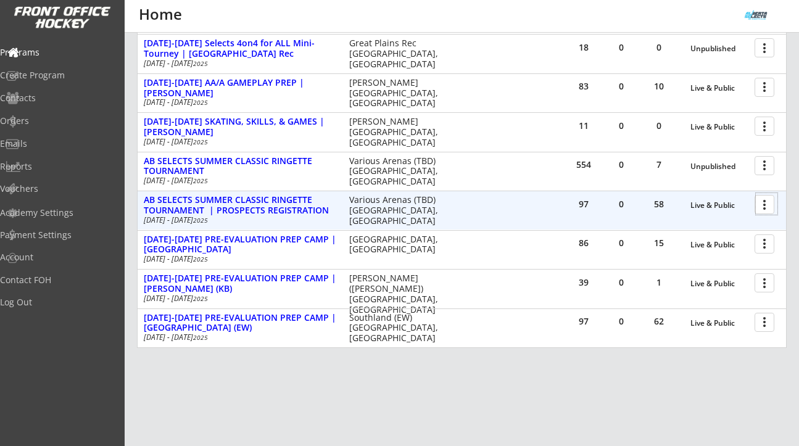
click at [765, 206] on div at bounding box center [767, 204] width 22 height 22
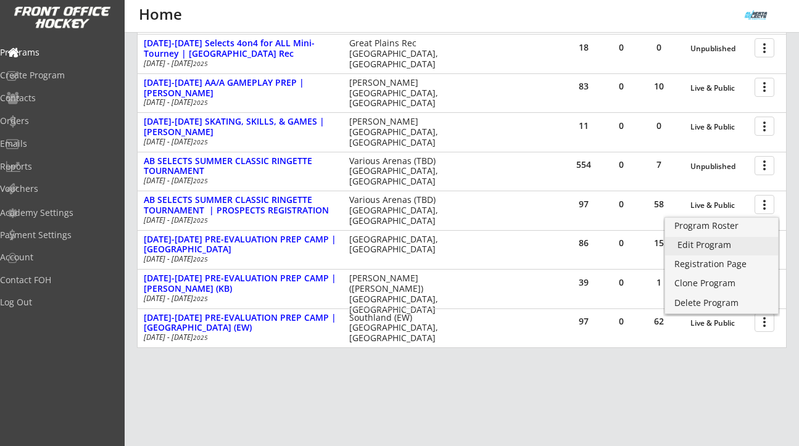
click at [730, 241] on div "Edit Program" at bounding box center [722, 245] width 88 height 9
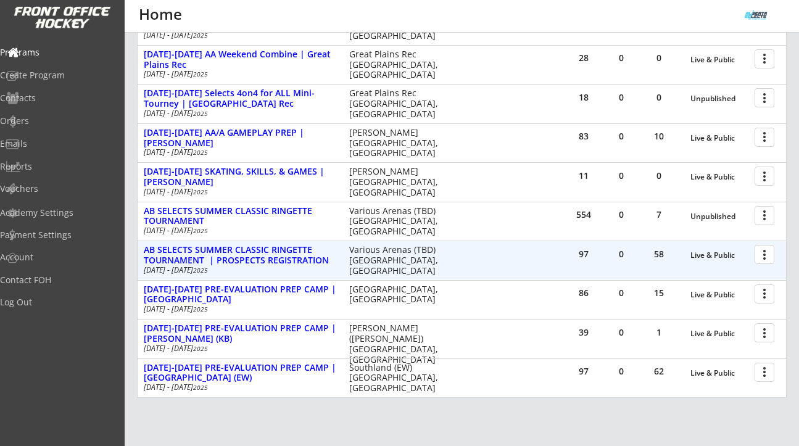
scroll to position [315, 0]
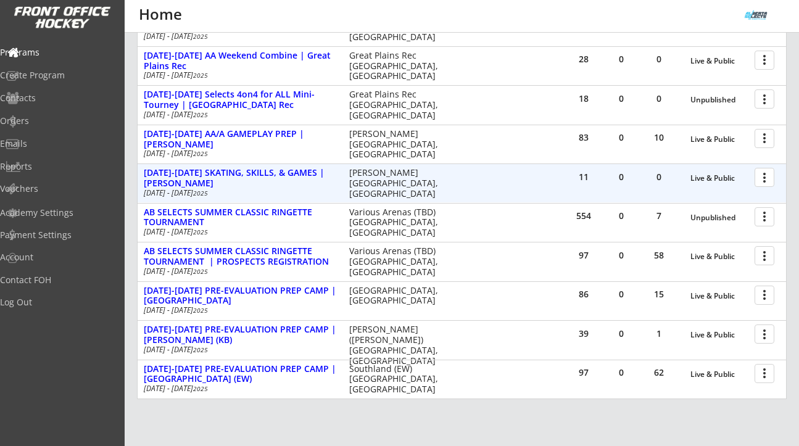
click at [772, 180] on div at bounding box center [767, 177] width 22 height 22
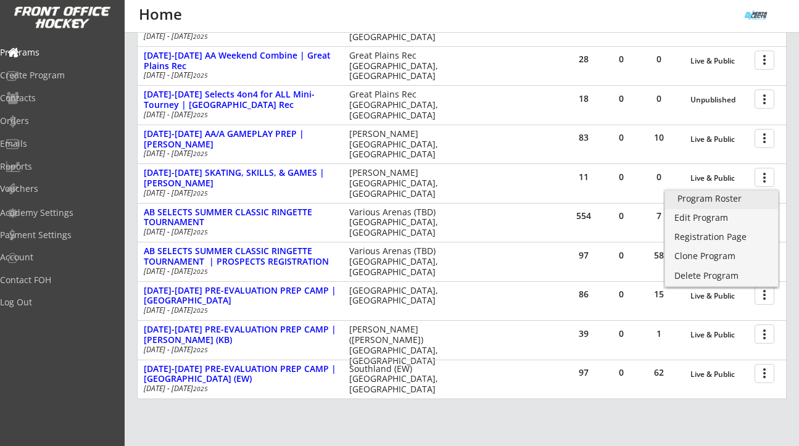
click at [733, 197] on div "Program Roster" at bounding box center [722, 198] width 88 height 9
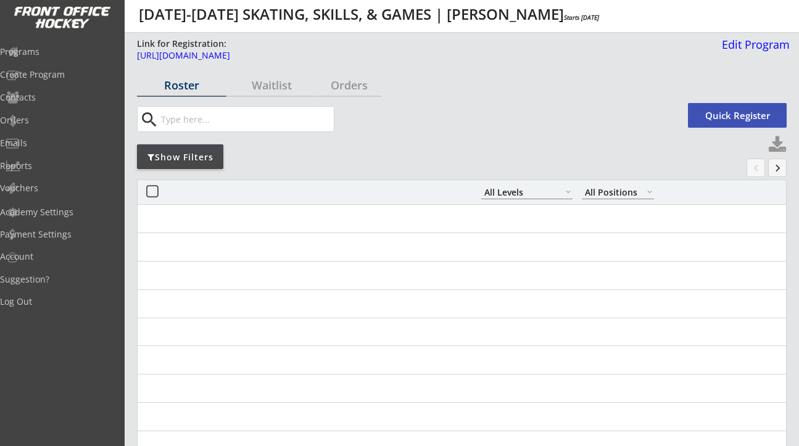
select select ""All Levels""
select select ""All Positions""
select select ""All Levels""
select select ""All Positions""
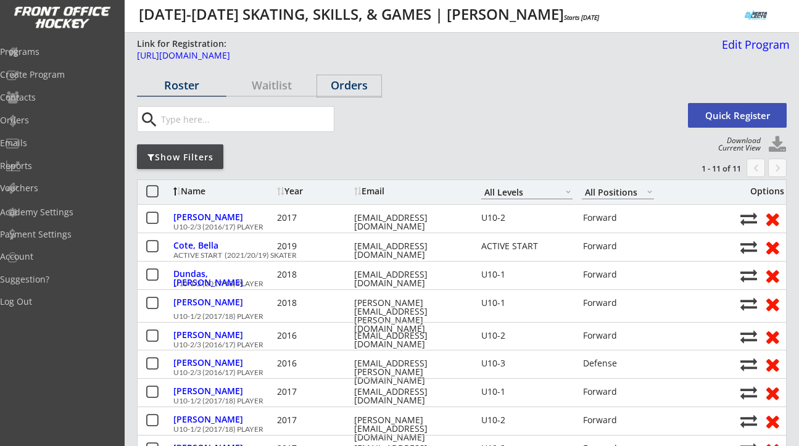
click at [356, 81] on div "Orders" at bounding box center [349, 85] width 64 height 11
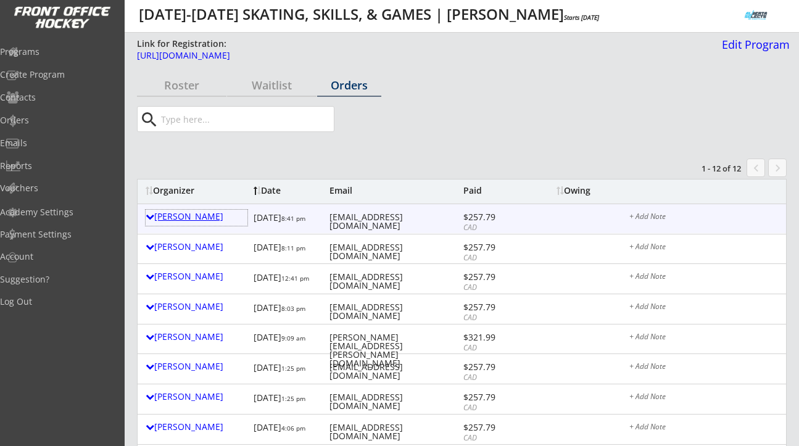
click at [183, 215] on div "[PERSON_NAME]" at bounding box center [197, 216] width 102 height 9
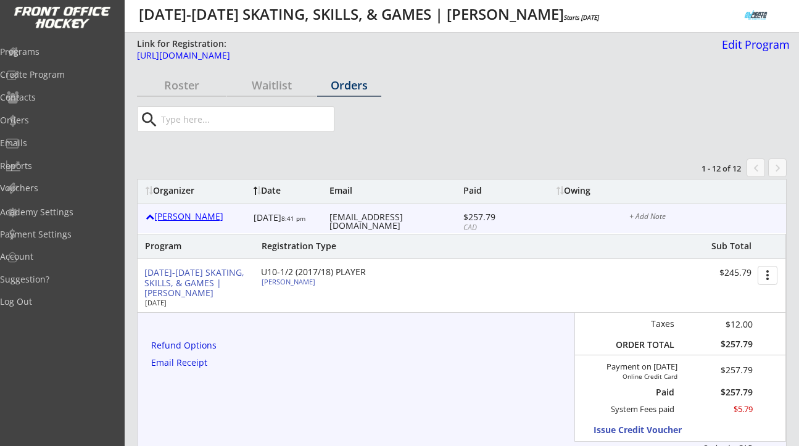
click at [175, 219] on div "[PERSON_NAME]" at bounding box center [197, 216] width 102 height 9
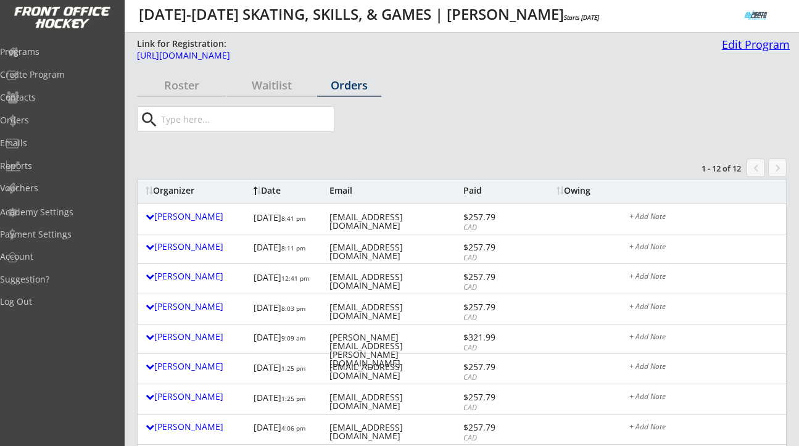
click at [735, 44] on div "Edit Program" at bounding box center [753, 44] width 73 height 11
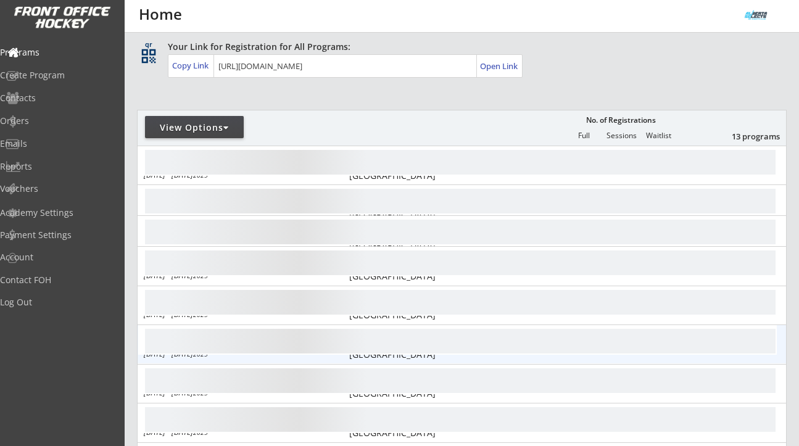
scroll to position [81, 0]
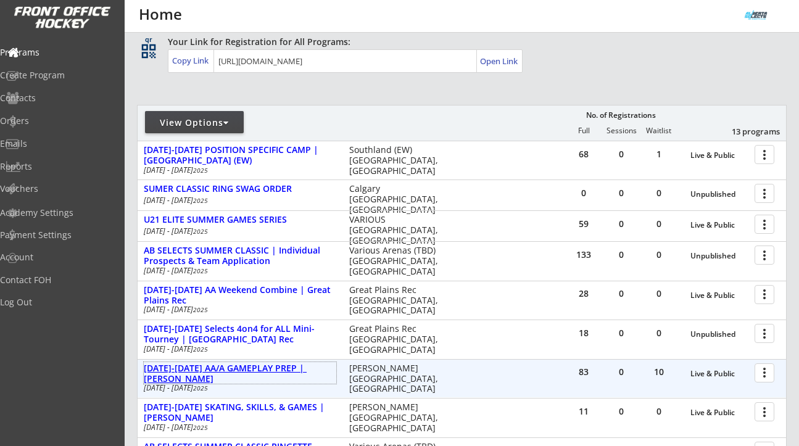
click at [259, 369] on div "[DATE]-[DATE] AA/A GAMEPLAY PREP | [PERSON_NAME]" at bounding box center [240, 374] width 193 height 21
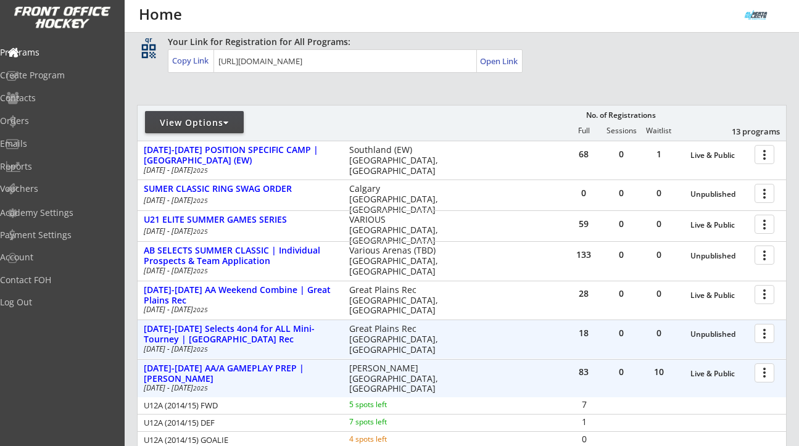
scroll to position [231, 0]
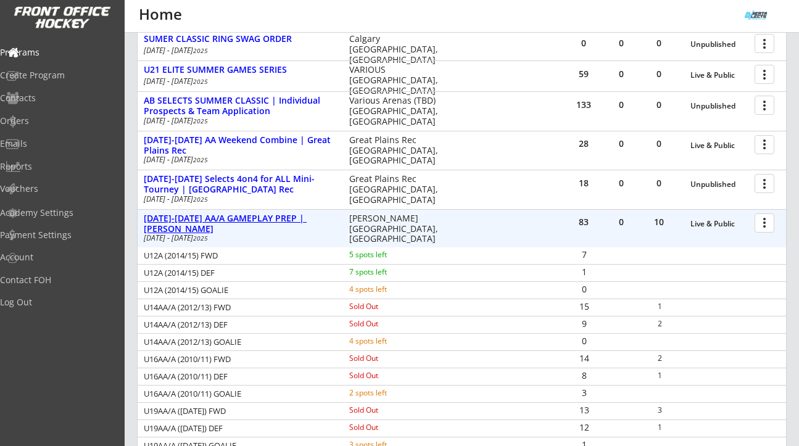
click at [249, 223] on div "[DATE]-[DATE] AA/A GAMEPLAY PREP | [PERSON_NAME]" at bounding box center [240, 224] width 193 height 21
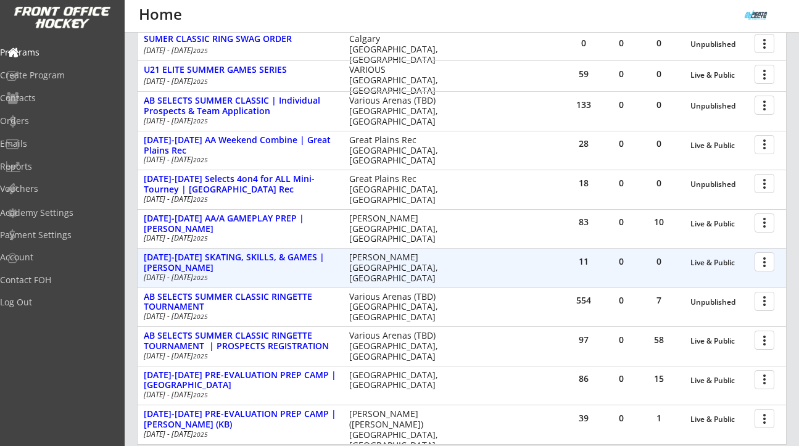
click at [247, 257] on div "[DATE]-[DATE] SKATING, SKILLS, & GAMES | [PERSON_NAME]" at bounding box center [240, 262] width 193 height 21
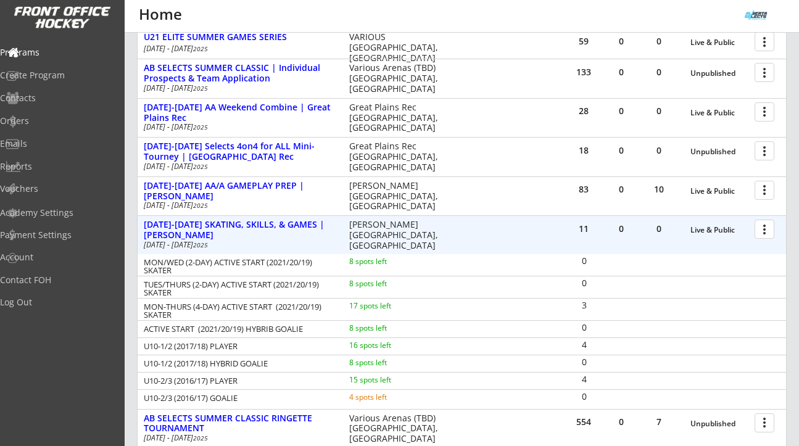
scroll to position [277, 0]
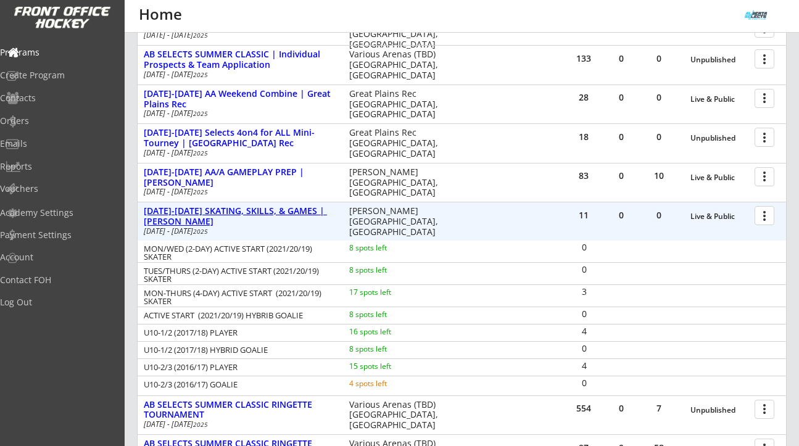
click at [284, 211] on div "AUG 18-21 SKATING, SKILLS, & GAMES | ROSE KOHN" at bounding box center [240, 216] width 193 height 21
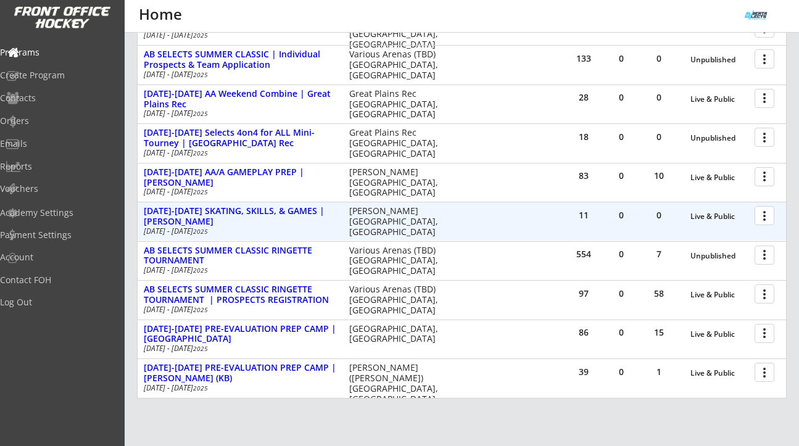
click at [769, 225] on div at bounding box center [767, 215] width 22 height 22
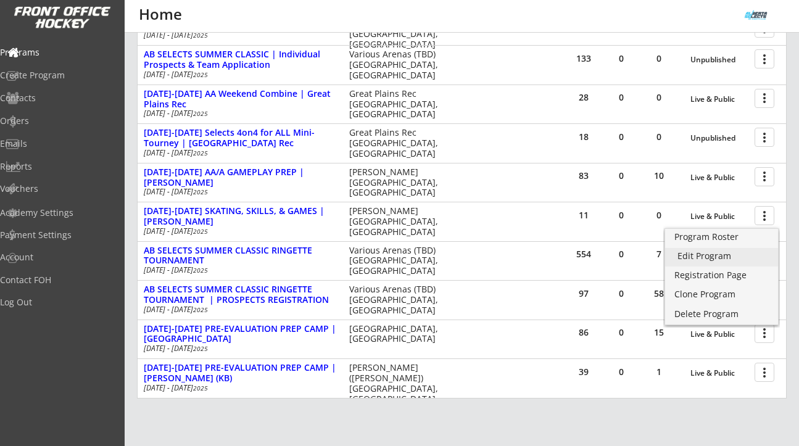
click at [719, 260] on div "Edit Program" at bounding box center [722, 256] width 88 height 9
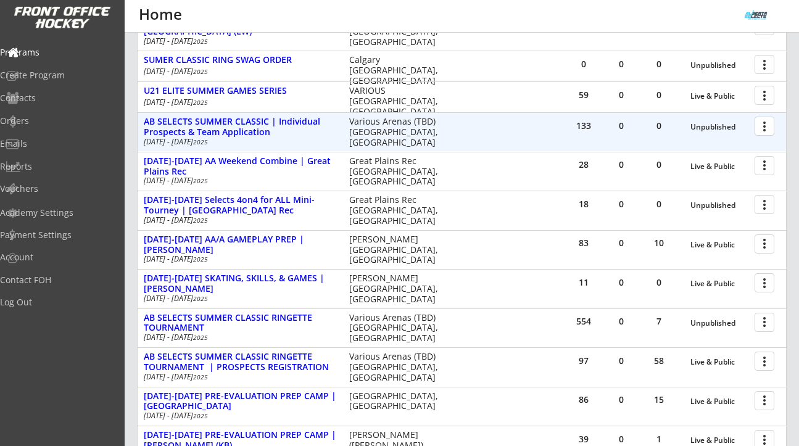
scroll to position [222, 0]
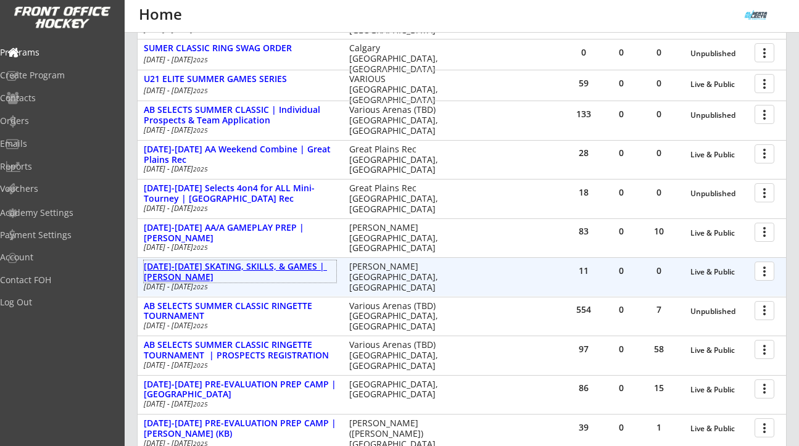
click at [292, 270] on div "[DATE]-[DATE] SKATING, SKILLS, & GAMES | [PERSON_NAME]" at bounding box center [240, 272] width 193 height 21
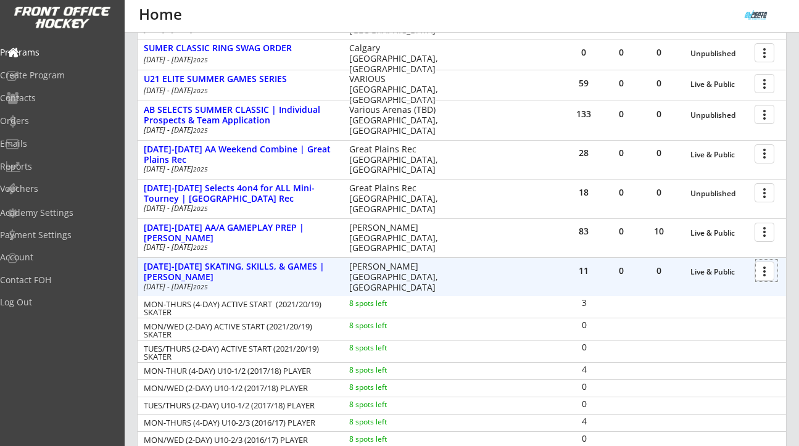
click at [765, 273] on div at bounding box center [767, 271] width 22 height 22
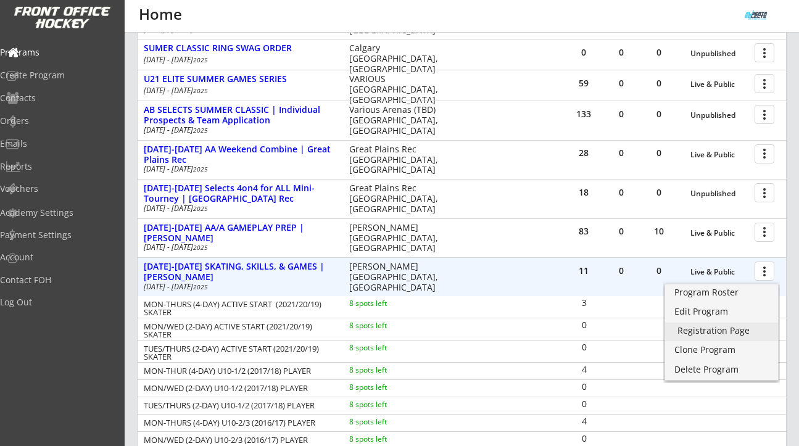
click at [717, 335] on div "Registration Page" at bounding box center [722, 331] width 88 height 9
click at [57, 43] on div "Programs" at bounding box center [58, 54] width 117 height 22
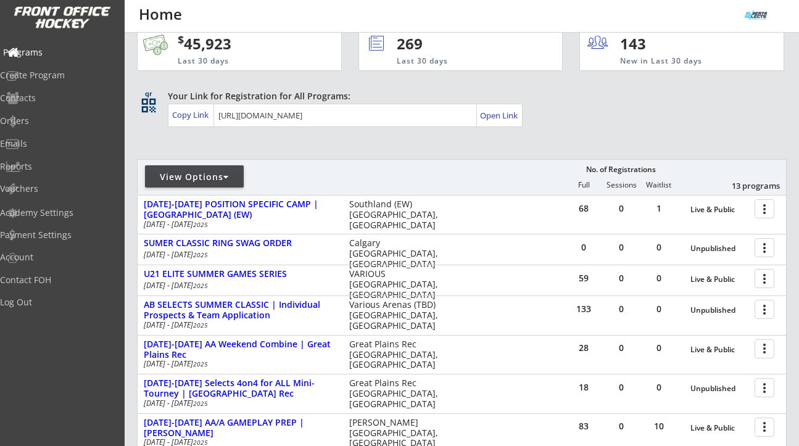
scroll to position [0, 0]
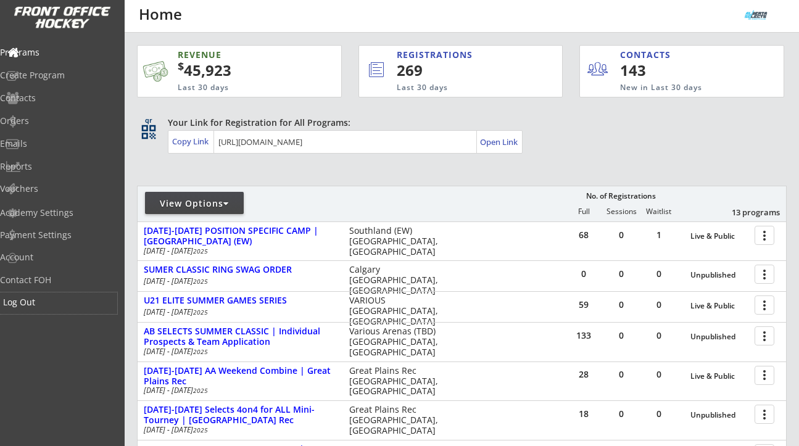
click at [42, 298] on div "Log Out" at bounding box center [58, 302] width 111 height 9
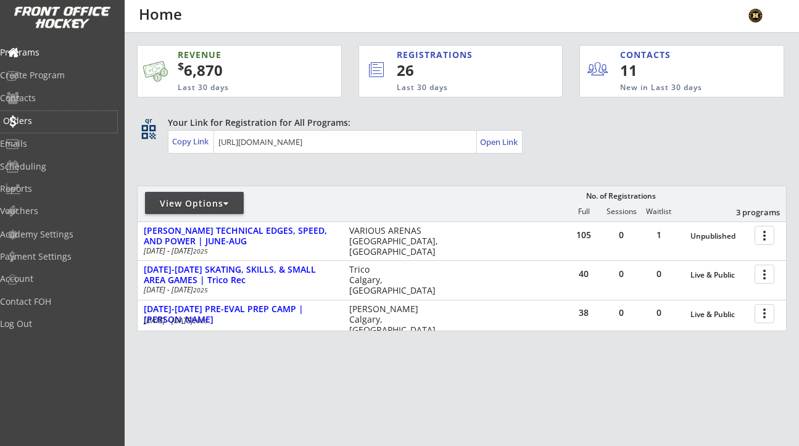
click at [46, 119] on div "Orders" at bounding box center [58, 121] width 111 height 9
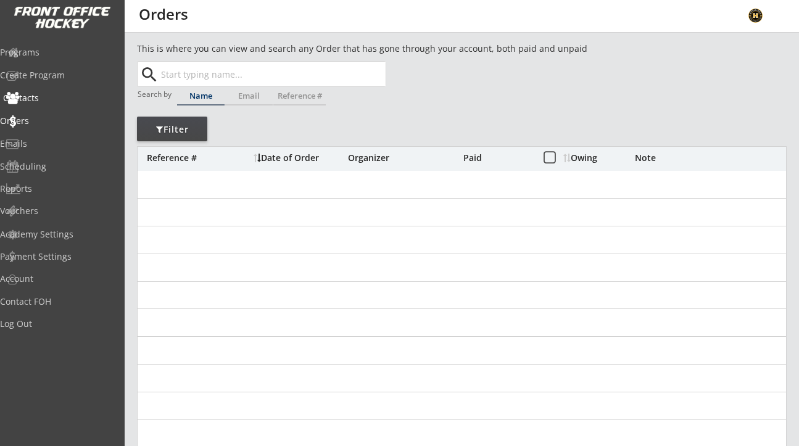
click at [47, 99] on div "Contacts" at bounding box center [58, 98] width 111 height 9
select select ""Players""
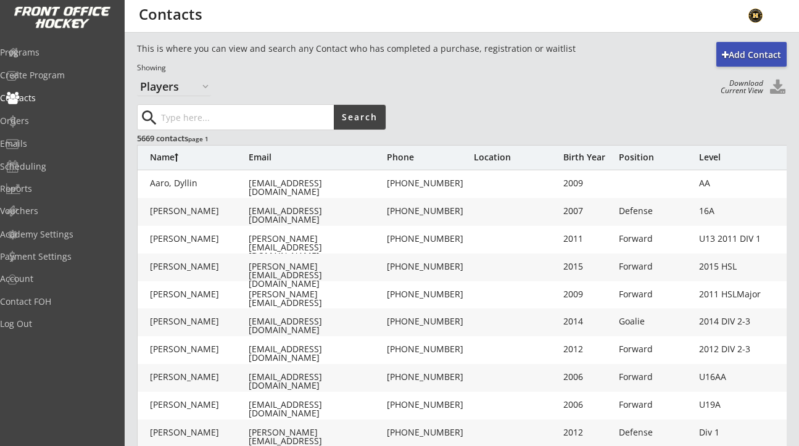
click at [791, 78] on div "Add Contact This is where you can view and search any Contact who has completed…" at bounding box center [462, 416] width 675 height 748
click at [775, 93] on button at bounding box center [777, 88] width 19 height 17
click at [777, 90] on button at bounding box center [777, 88] width 19 height 17
